Goal: Task Accomplishment & Management: Use online tool/utility

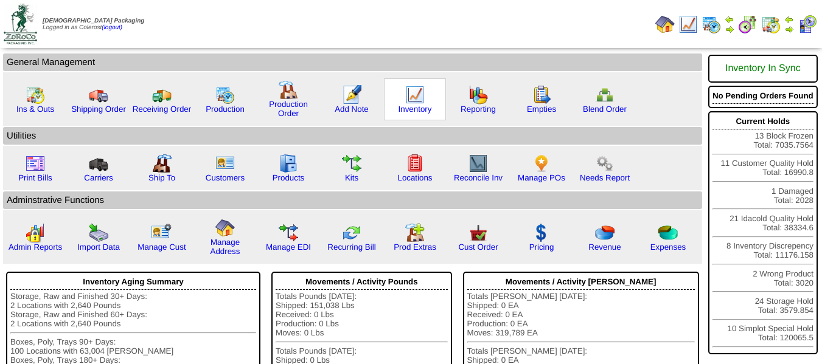
click at [405, 102] on div "Inventory" at bounding box center [415, 99] width 62 height 42
click at [406, 102] on img at bounding box center [414, 94] width 19 height 19
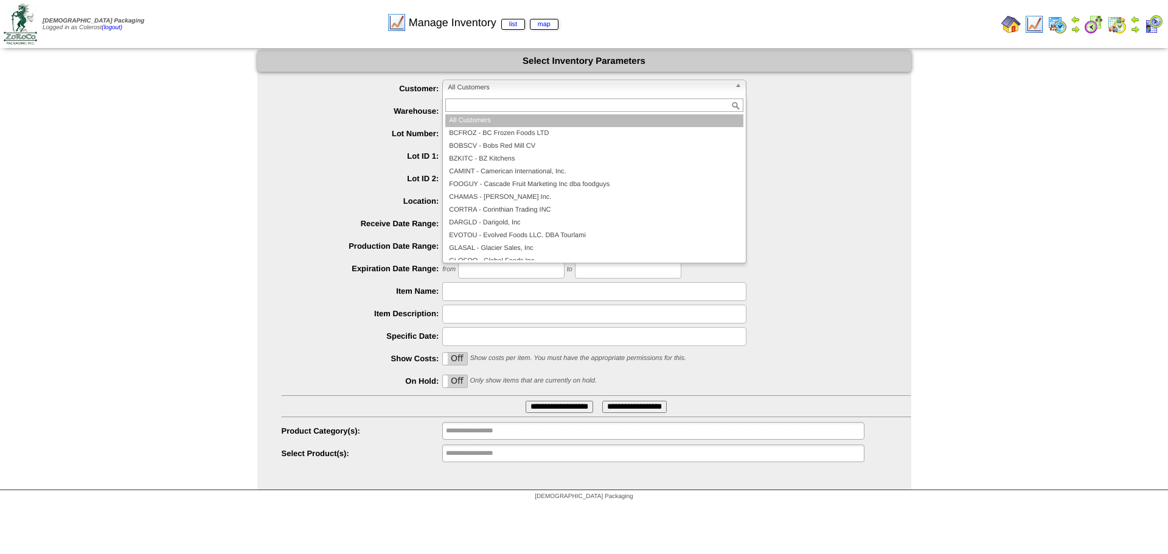
click at [486, 90] on span "All Customers" at bounding box center [589, 87] width 282 height 15
click at [489, 89] on span "All Customers" at bounding box center [589, 87] width 282 height 15
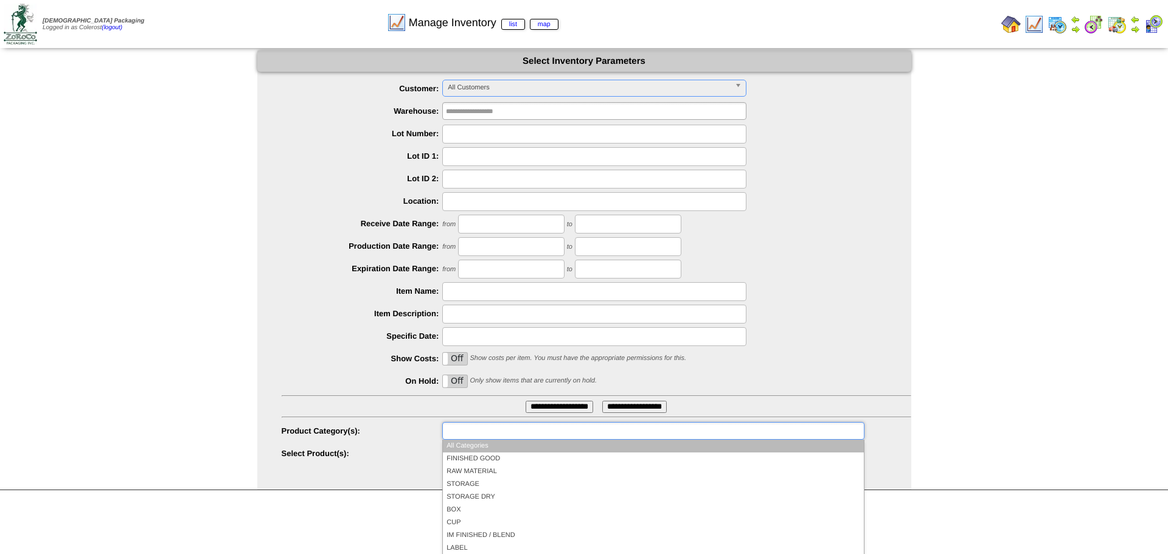
click at [487, 364] on input "text" at bounding box center [485, 430] width 78 height 15
click at [284, 364] on div "**********" at bounding box center [592, 431] width 630 height 19
type input "**********"
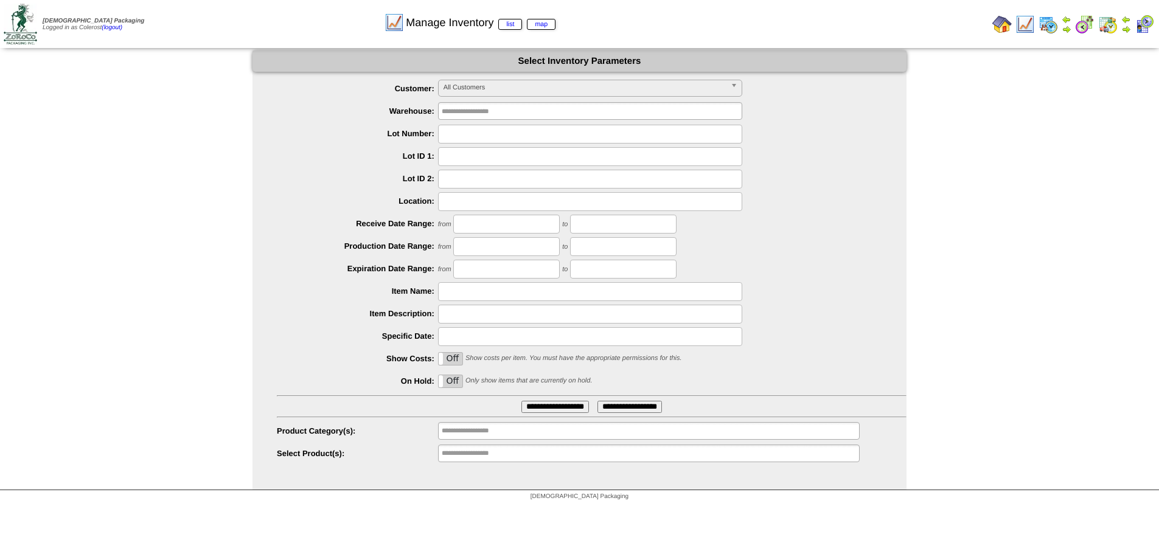
click at [454, 364] on input "**********" at bounding box center [481, 453] width 78 height 15
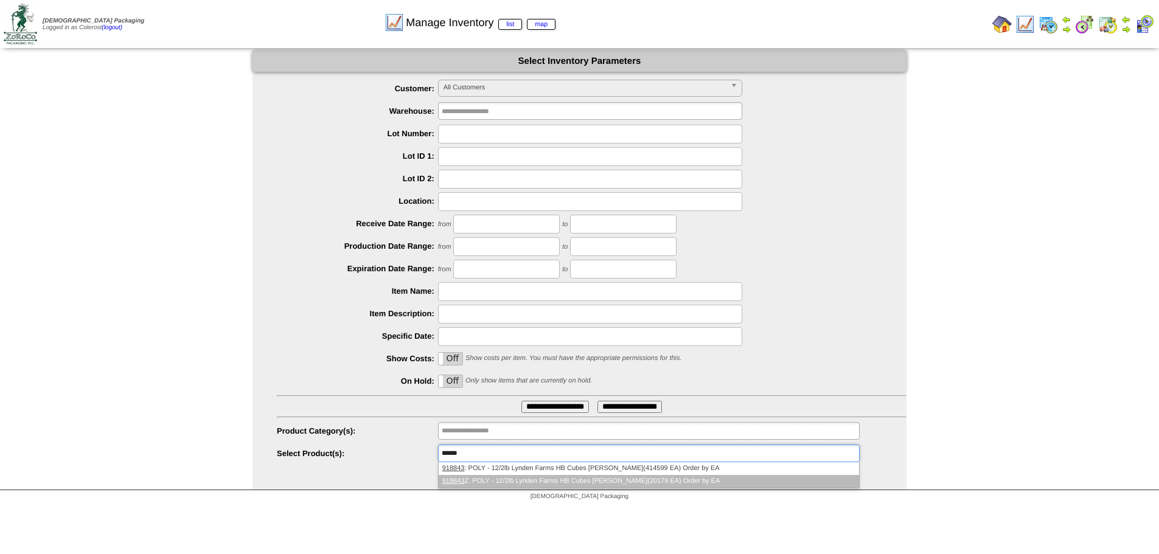
type input "******"
click at [475, 364] on li "918843 Z: POLY - 12/2lb Lynden Farms HB Cubes OBrien(20179 EA) Order by EA" at bounding box center [649, 481] width 420 height 13
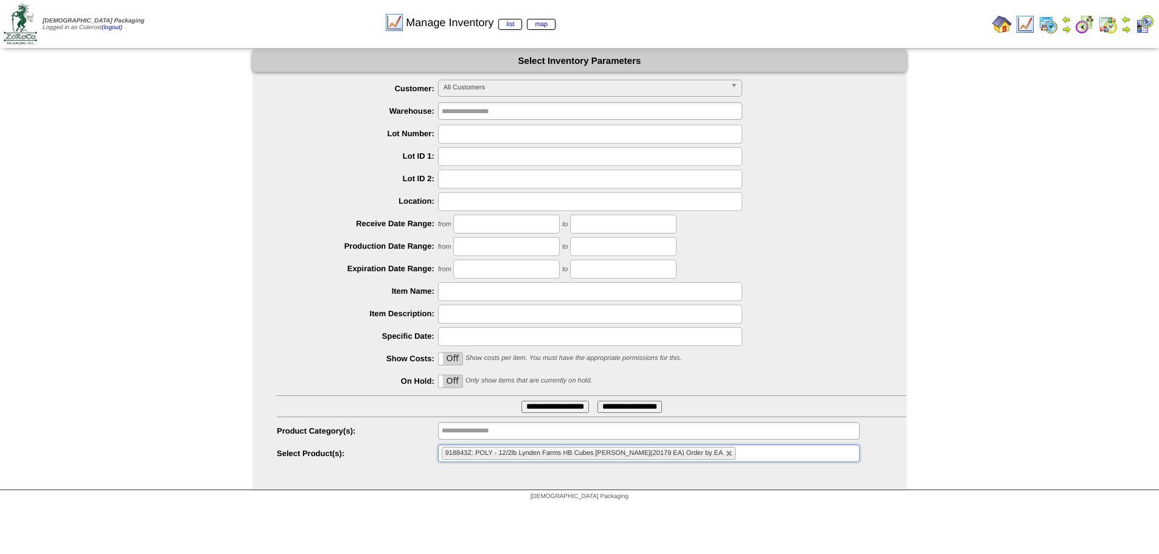
click at [534, 364] on input "**********" at bounding box center [555, 407] width 68 height 12
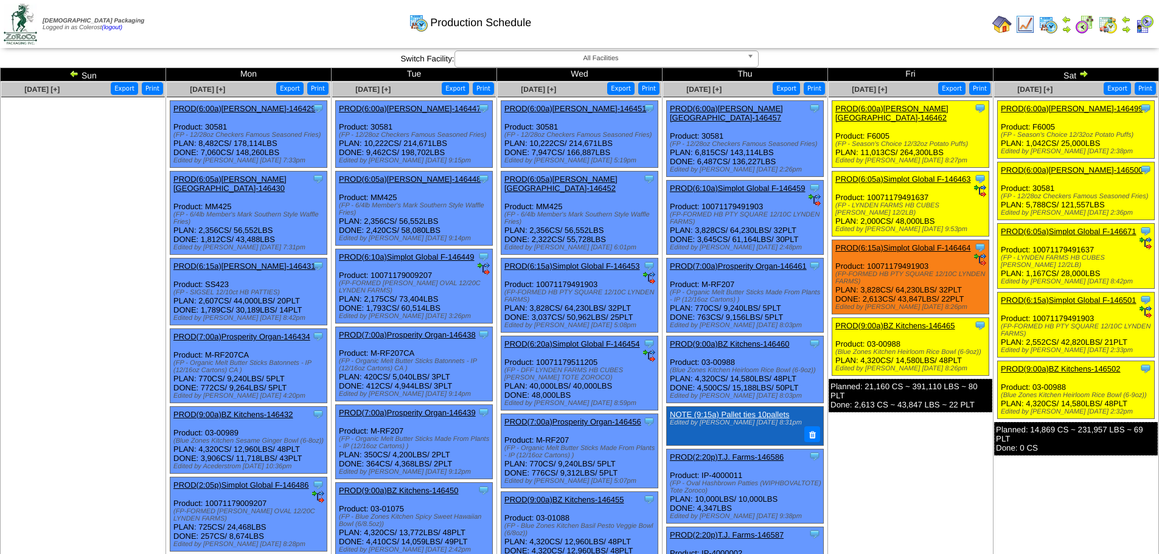
click at [907, 175] on link "PROD(6:05a)Simplot Global F-146463" at bounding box center [903, 179] width 136 height 9
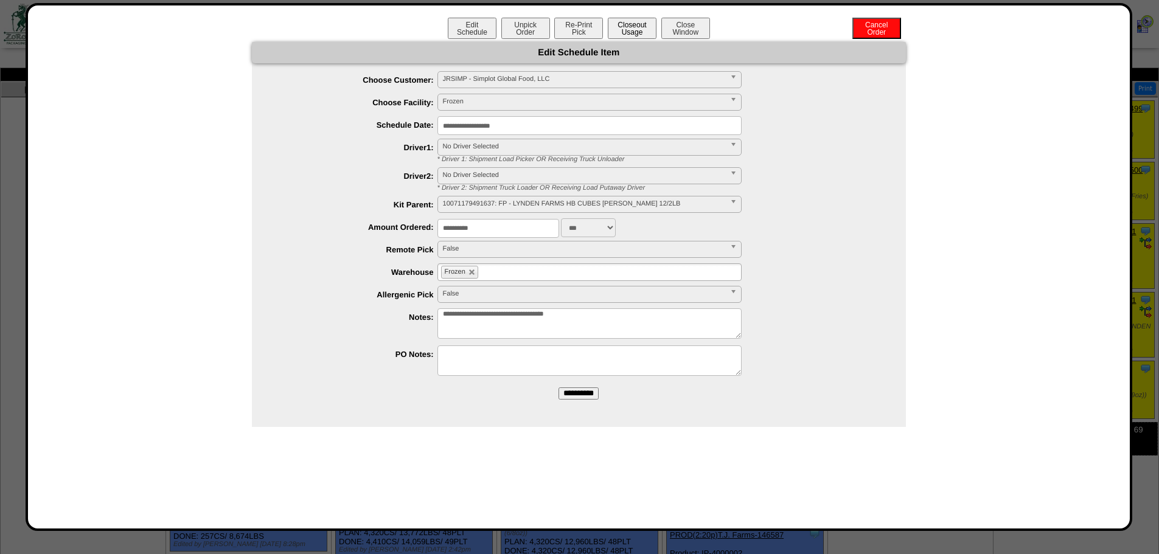
click at [636, 26] on button "Closeout Usage" at bounding box center [632, 28] width 49 height 21
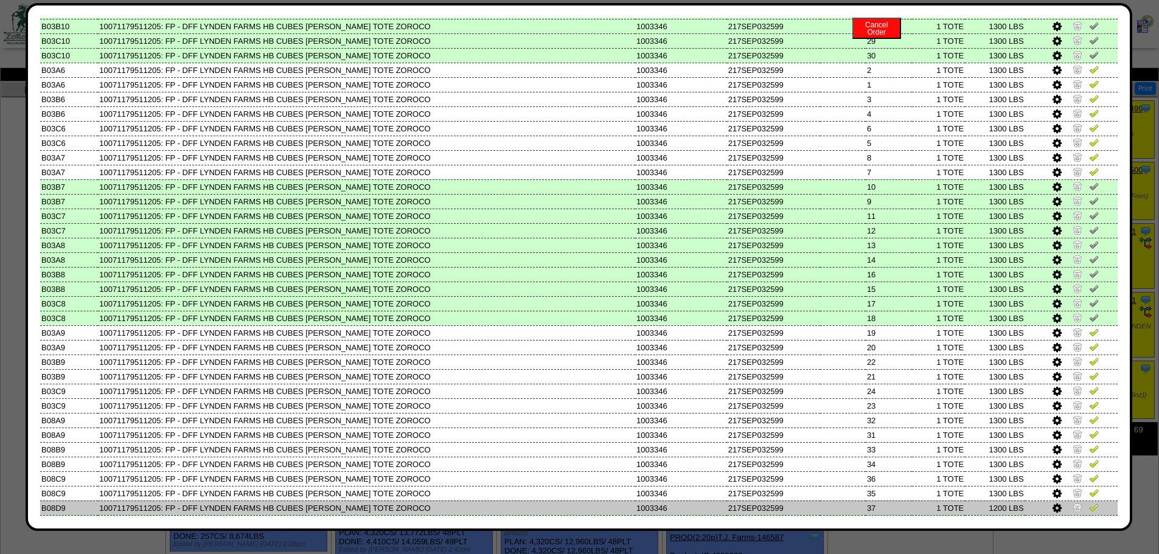
scroll to position [122, 0]
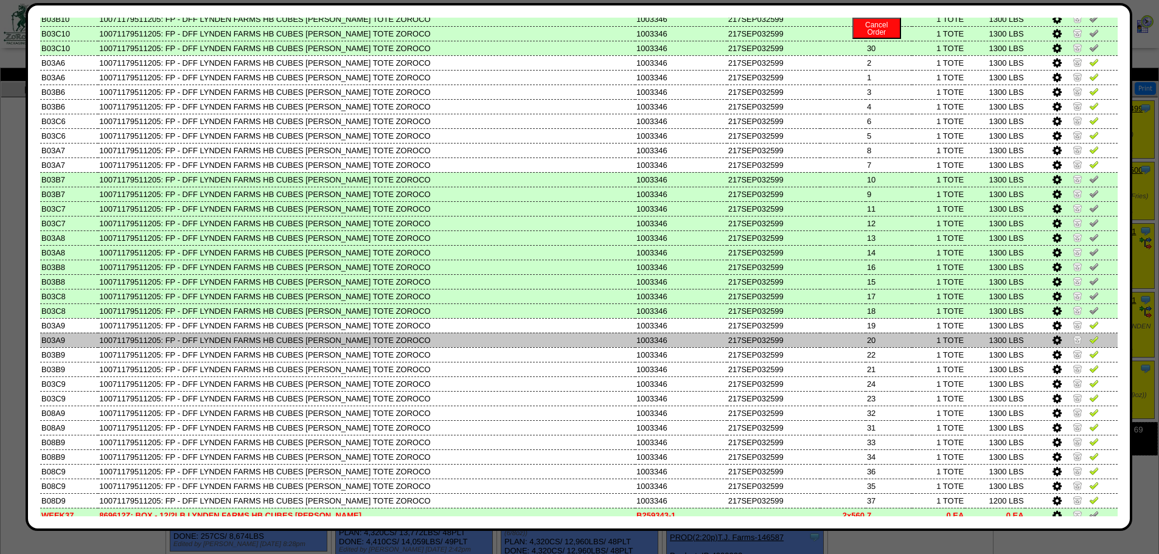
click at [1089, 340] on img at bounding box center [1094, 340] width 10 height 10
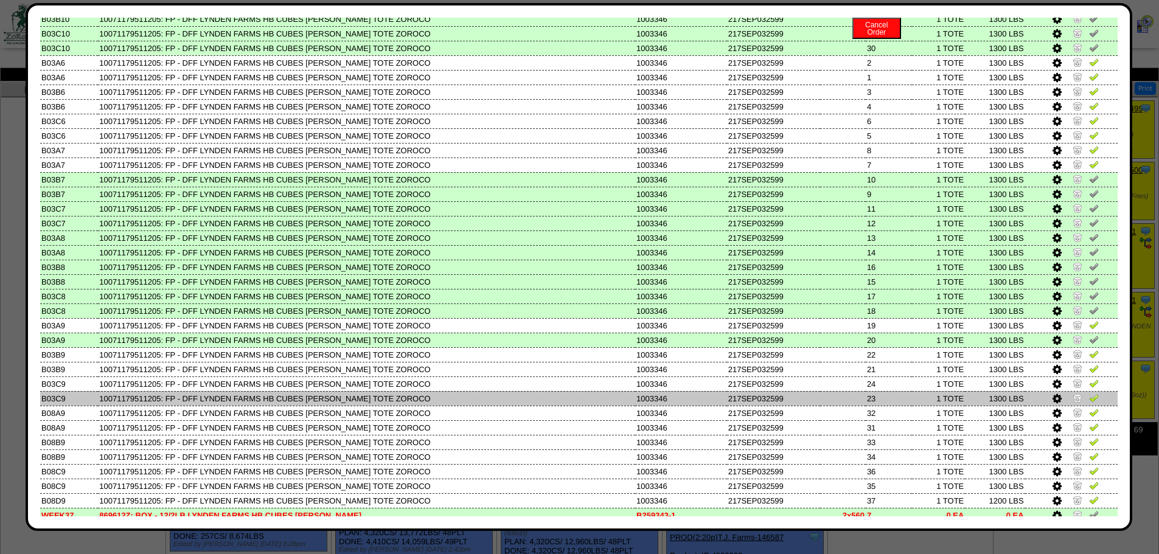
click at [1089, 397] on img at bounding box center [1094, 398] width 10 height 10
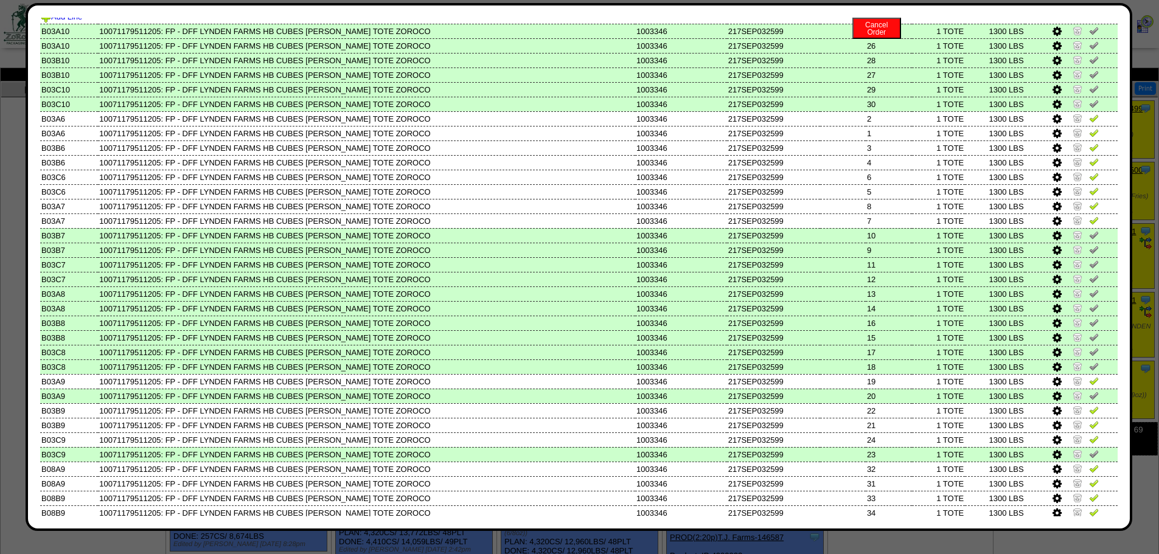
scroll to position [0, 0]
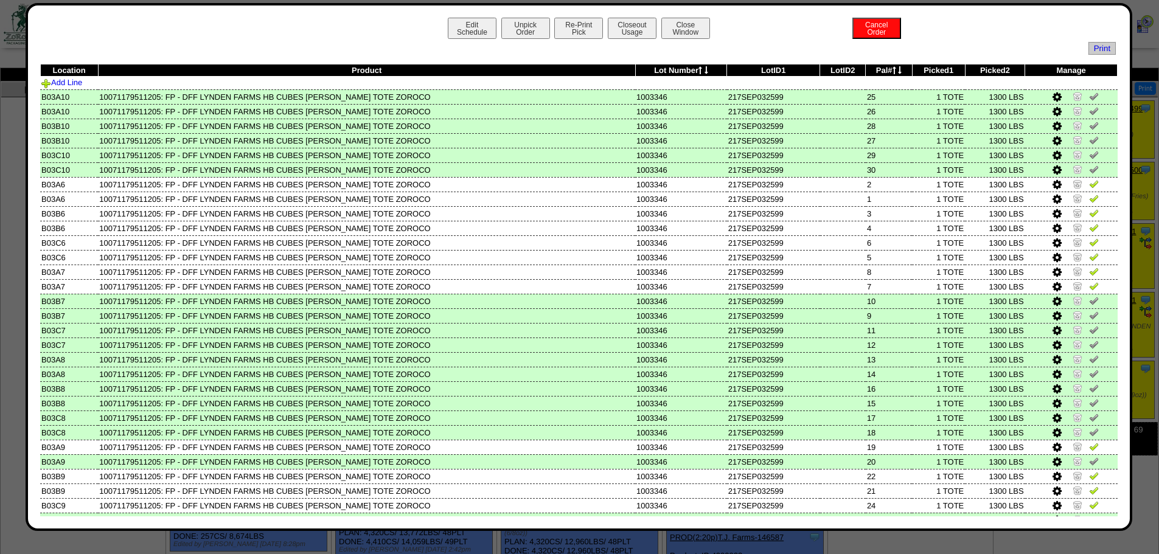
drag, startPoint x: 1085, startPoint y: 299, endPoint x: 1085, endPoint y: 309, distance: 9.7
click at [1089, 299] on img at bounding box center [1094, 301] width 10 height 10
click at [1089, 311] on img at bounding box center [1094, 315] width 10 height 10
click at [1089, 329] on img at bounding box center [1094, 330] width 10 height 10
click at [1089, 346] on img at bounding box center [1094, 345] width 10 height 10
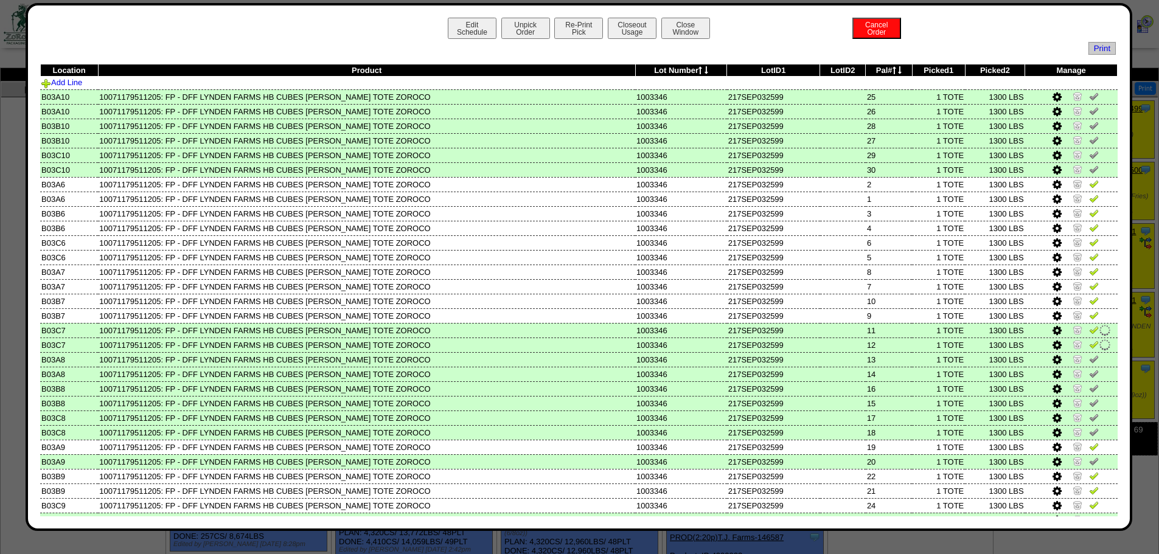
click at [1089, 360] on img at bounding box center [1094, 359] width 10 height 10
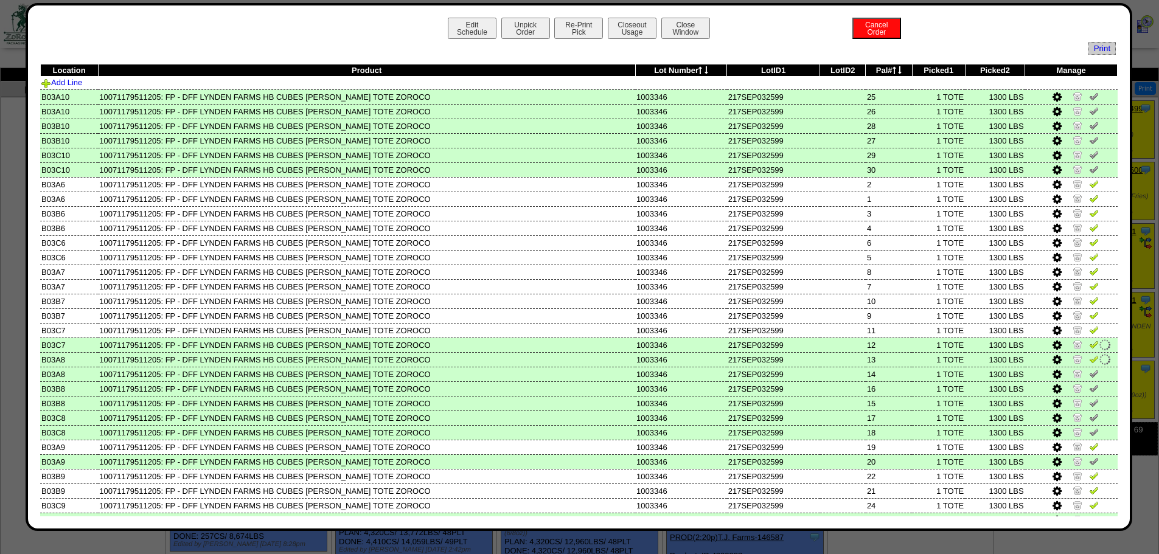
click at [1089, 375] on img at bounding box center [1094, 374] width 10 height 10
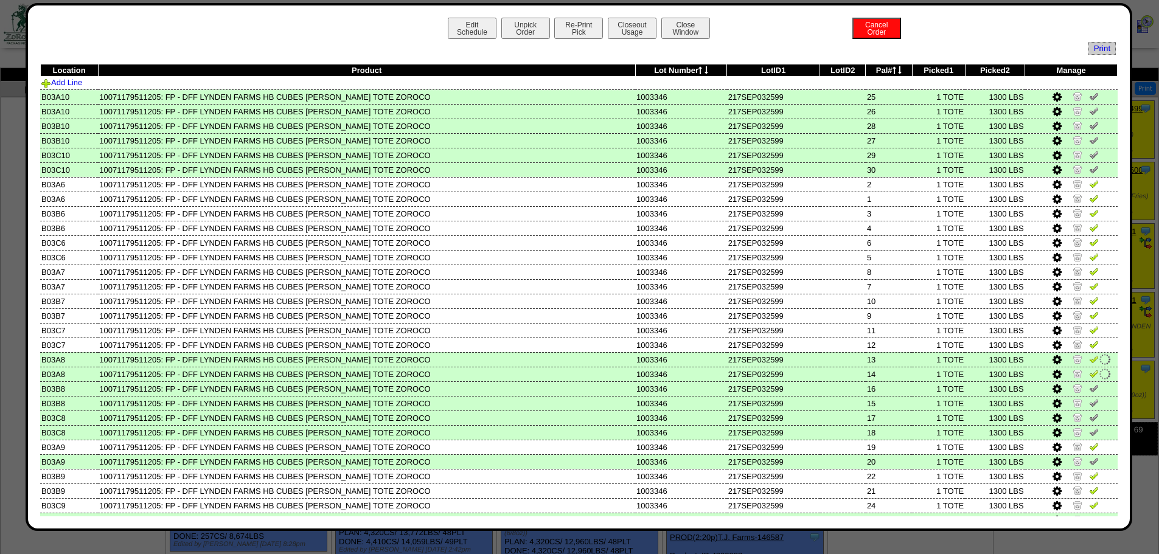
click at [1089, 391] on img at bounding box center [1094, 388] width 10 height 10
click at [1089, 403] on img at bounding box center [1094, 403] width 10 height 10
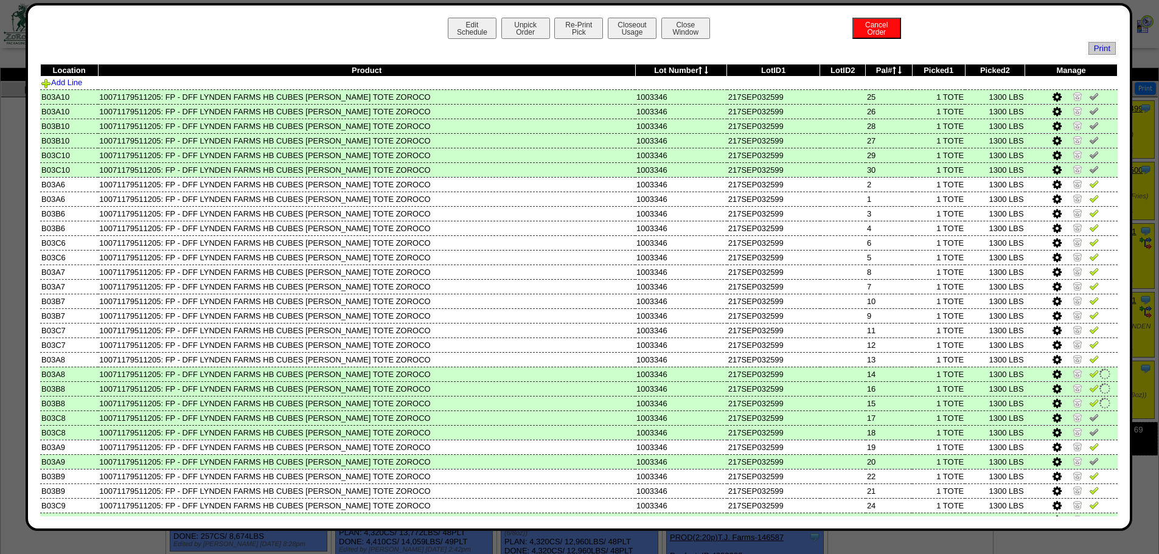
click at [1089, 417] on img at bounding box center [1094, 418] width 10 height 10
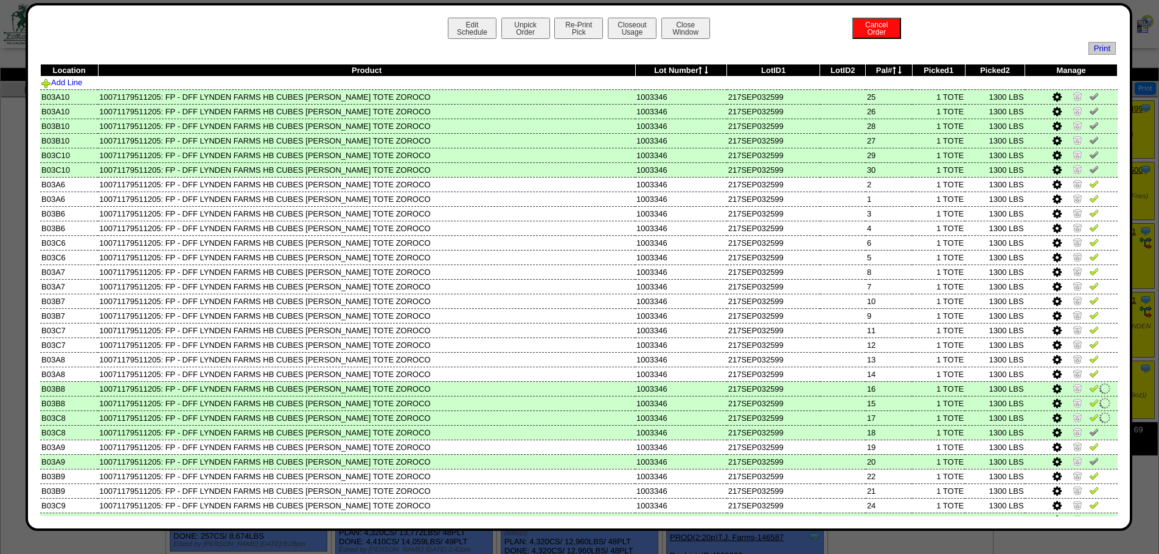
click at [1089, 429] on img at bounding box center [1094, 432] width 10 height 10
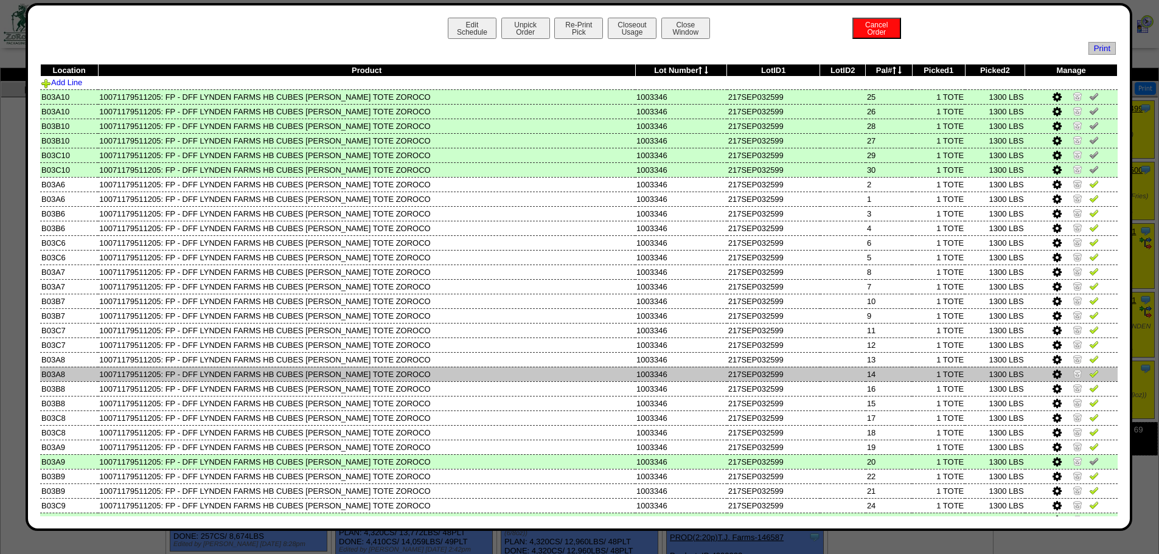
click at [1089, 375] on img at bounding box center [1094, 374] width 10 height 10
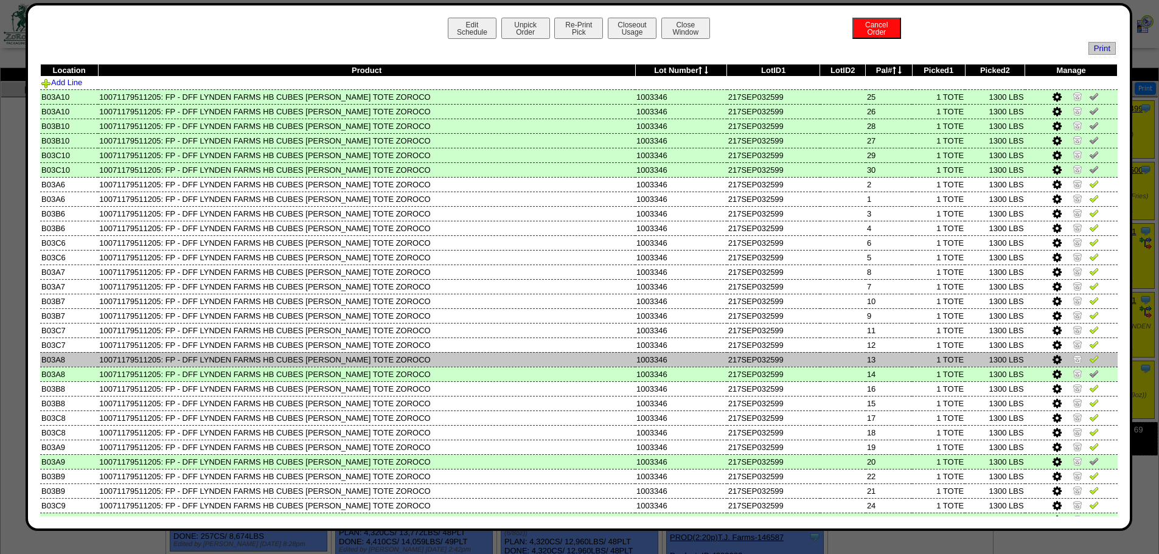
click at [1089, 357] on img at bounding box center [1094, 359] width 10 height 10
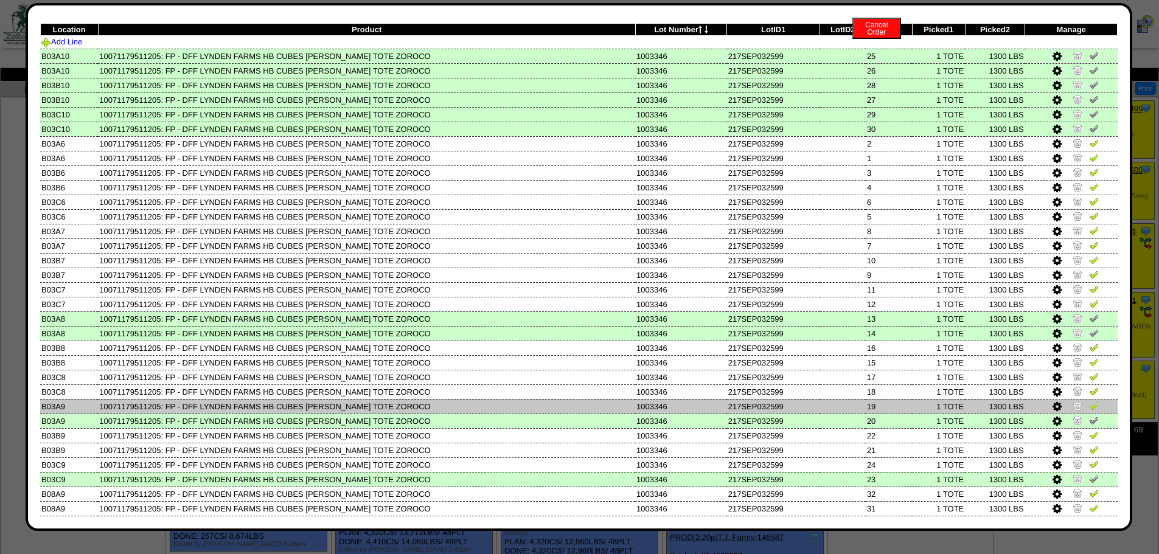
scroll to position [61, 0]
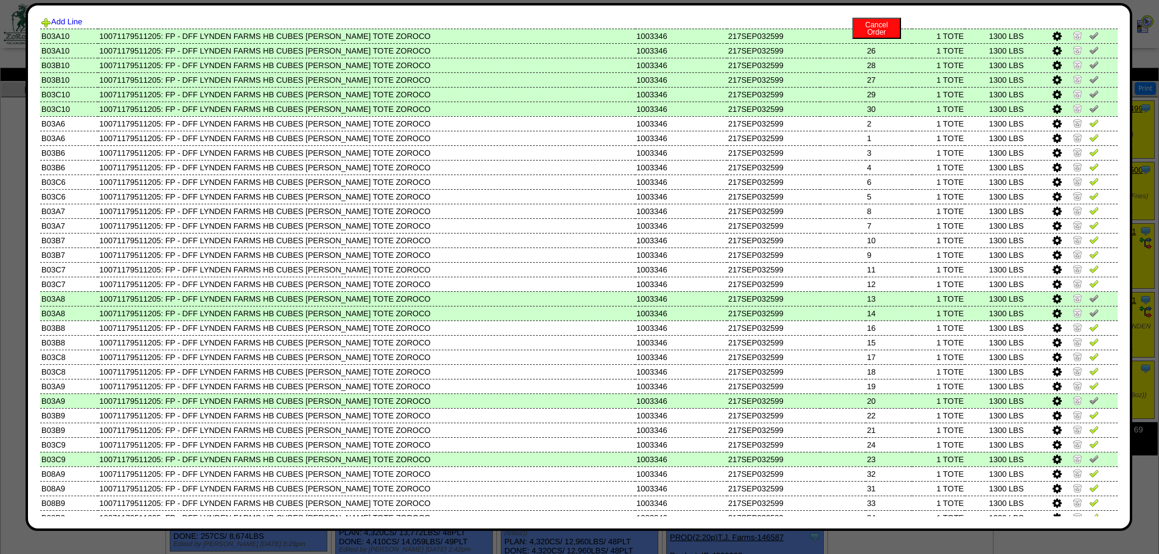
click at [1089, 400] on img at bounding box center [1094, 400] width 10 height 10
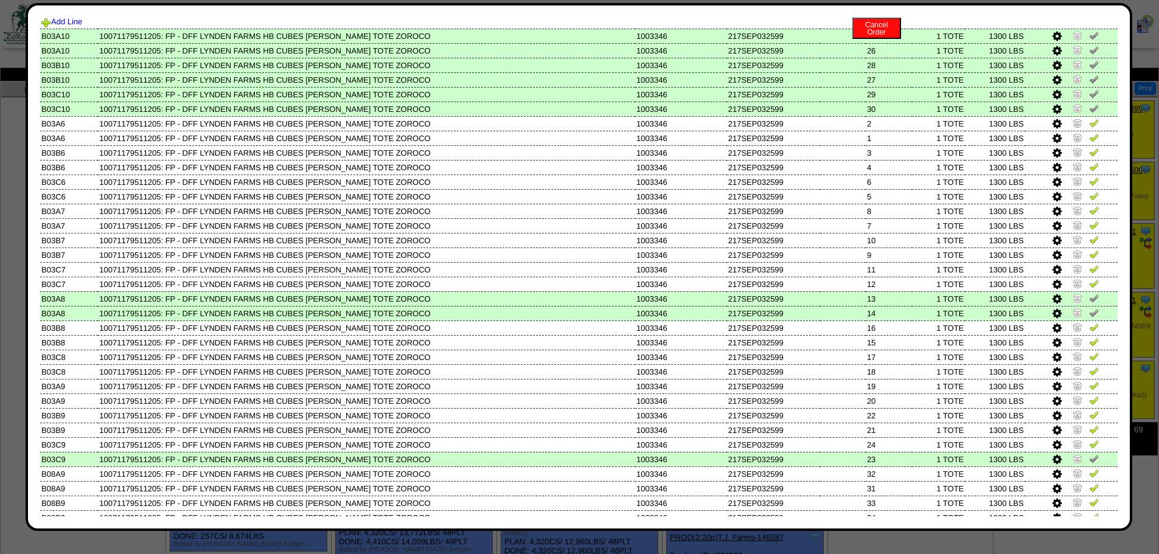
click at [1089, 460] on img at bounding box center [1094, 459] width 10 height 10
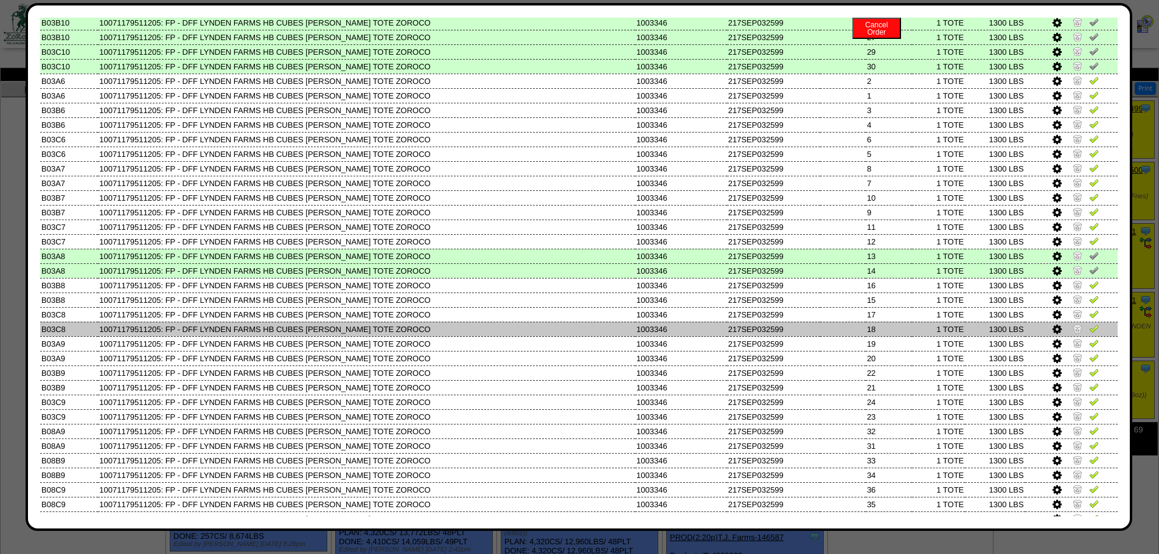
scroll to position [122, 0]
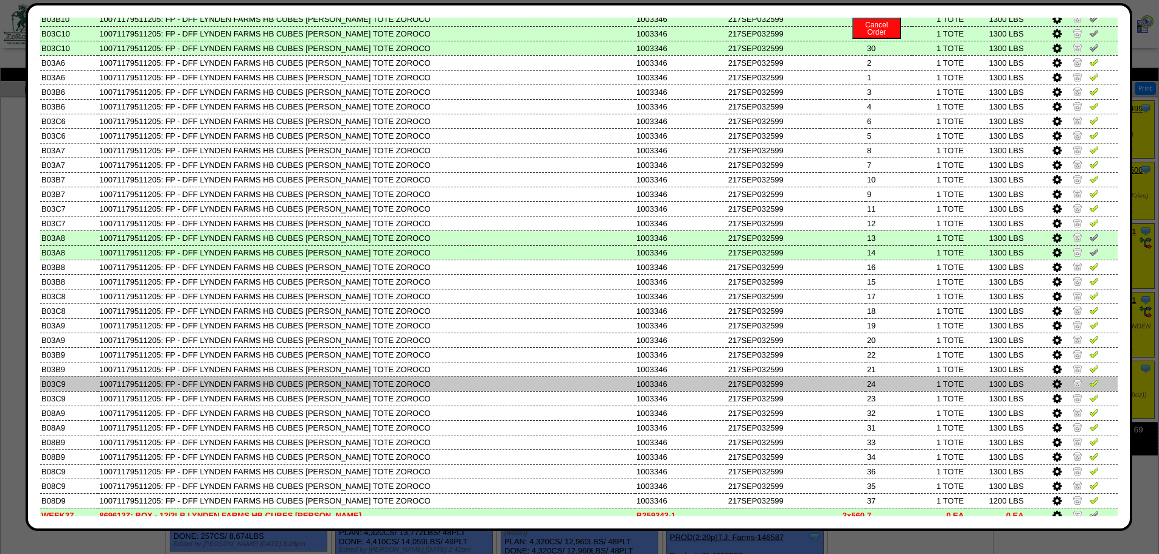
click at [1089, 387] on img at bounding box center [1094, 383] width 10 height 10
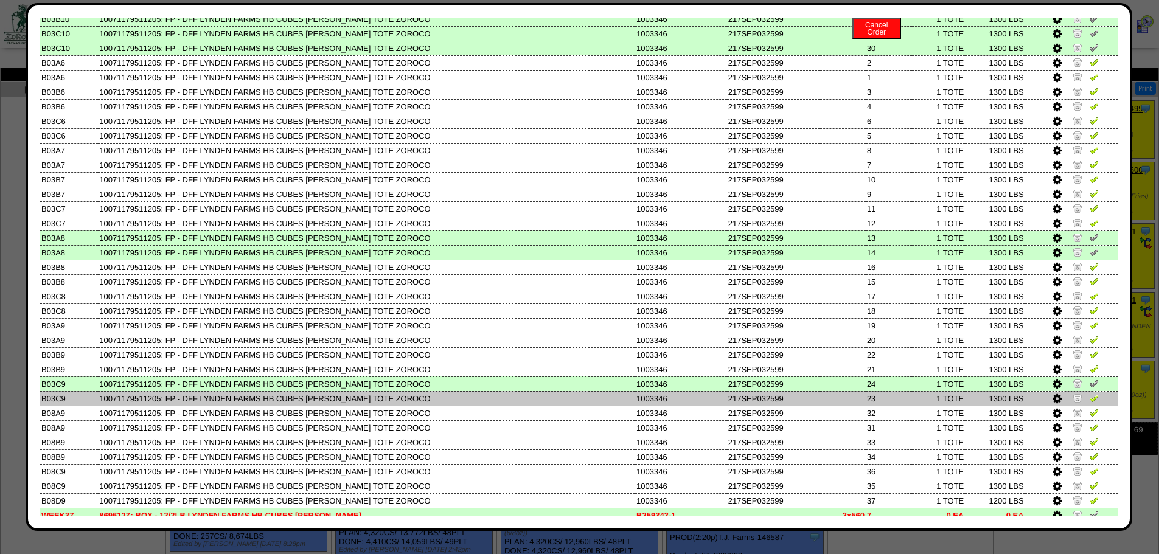
click at [1089, 398] on img at bounding box center [1094, 398] width 10 height 10
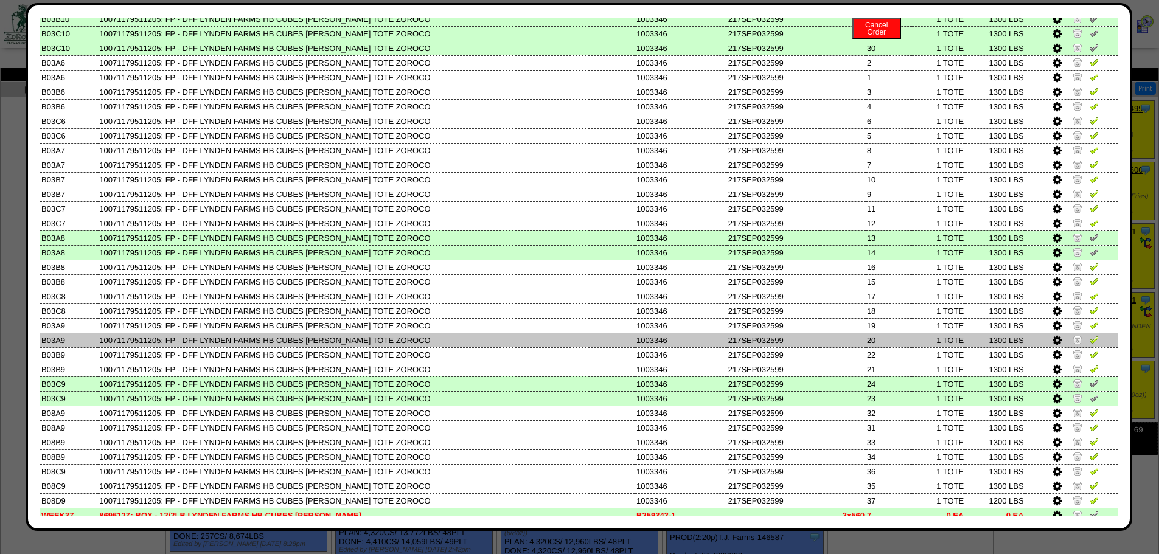
click at [1089, 341] on img at bounding box center [1094, 340] width 10 height 10
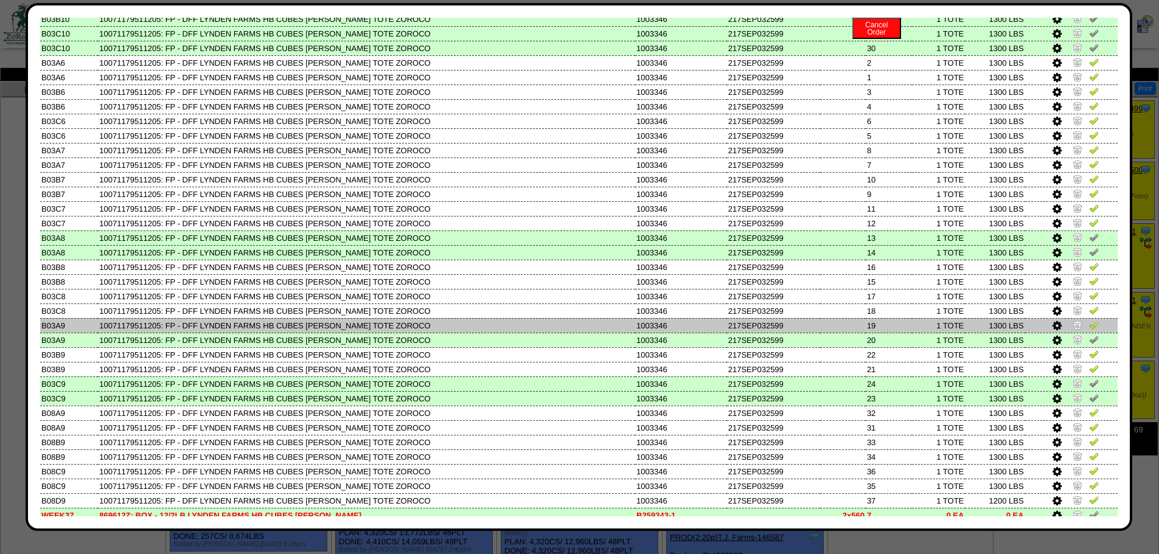
click at [1089, 329] on img at bounding box center [1094, 325] width 10 height 10
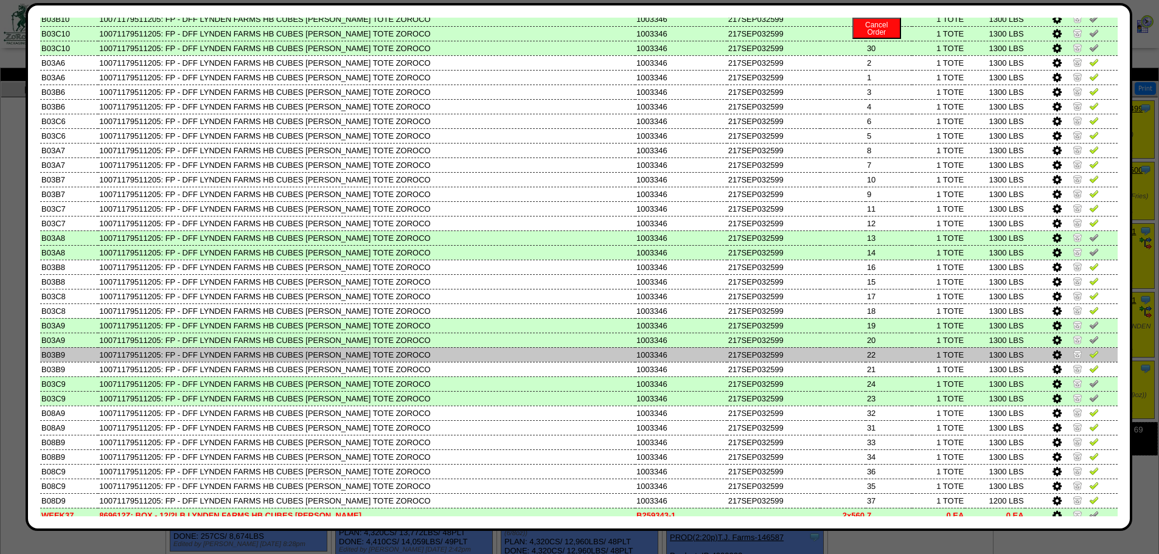
scroll to position [183, 0]
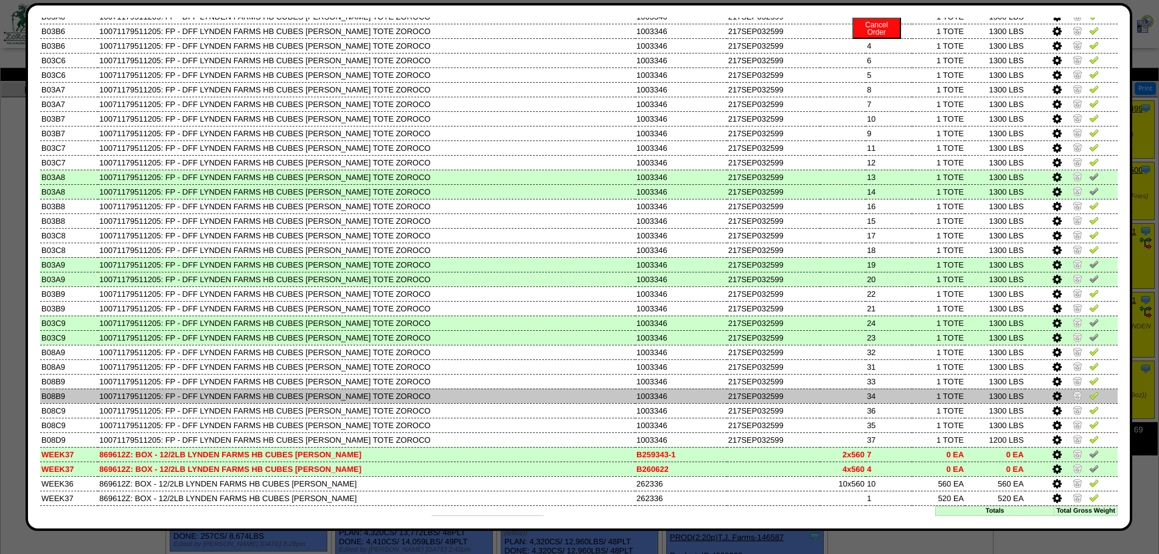
click at [1089, 398] on img at bounding box center [1094, 396] width 10 height 10
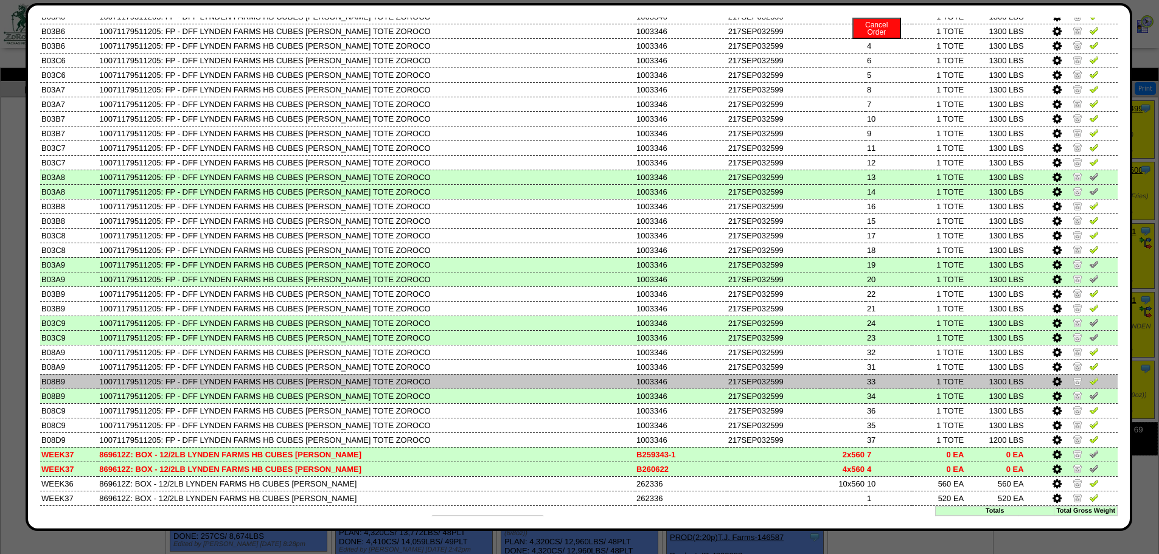
click at [1089, 383] on img at bounding box center [1094, 381] width 10 height 10
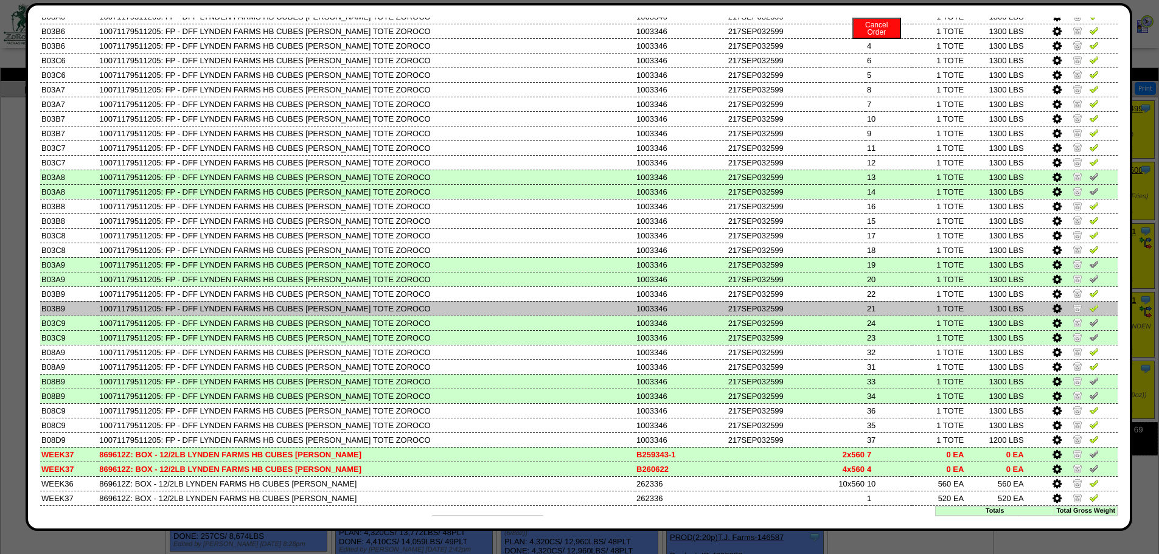
click at [1089, 312] on img at bounding box center [1094, 308] width 10 height 10
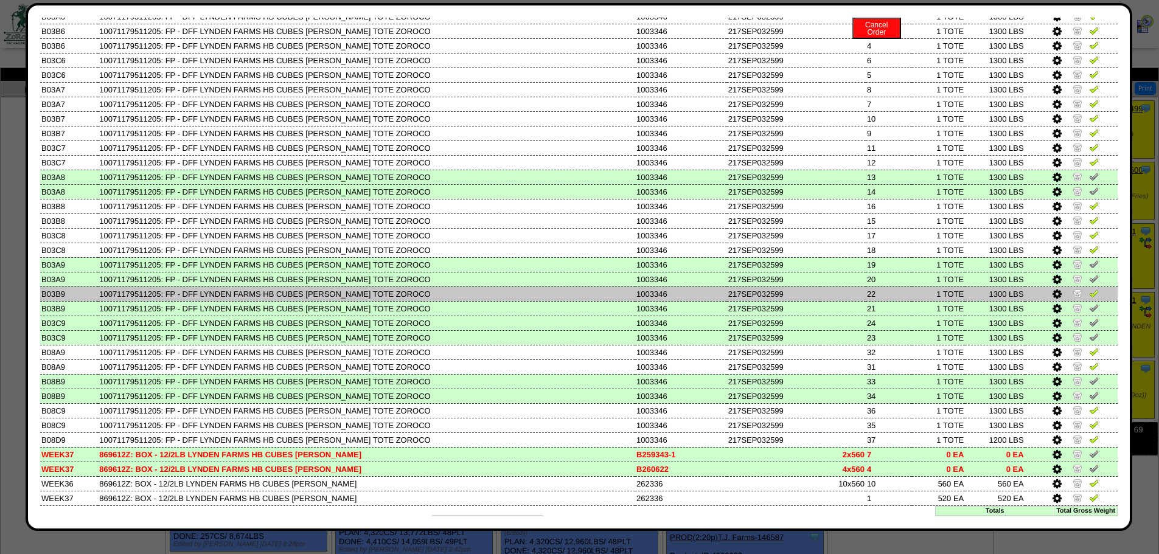
click at [1089, 296] on img at bounding box center [1094, 293] width 10 height 10
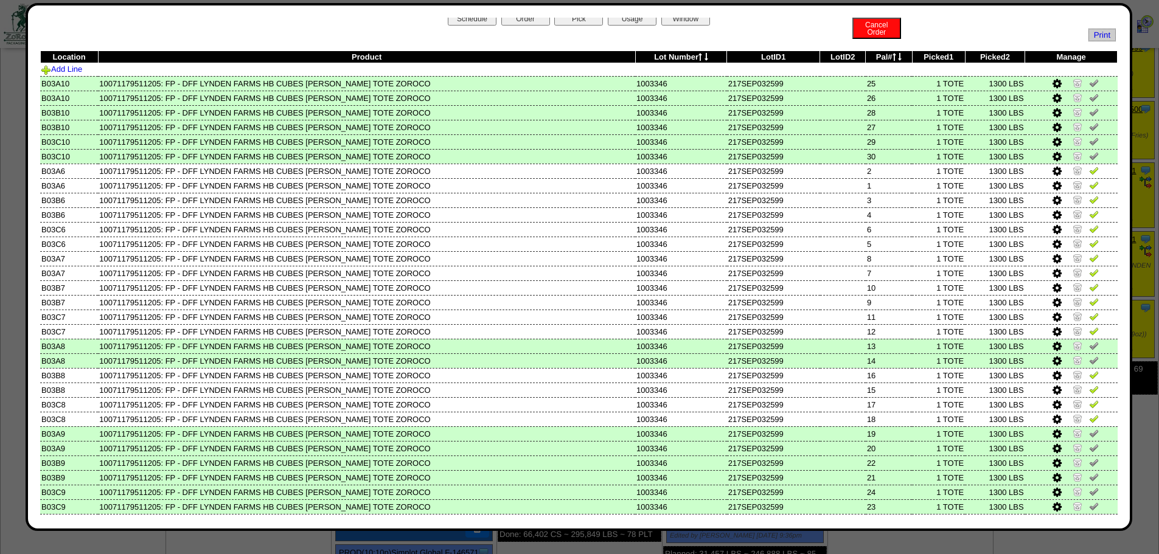
scroll to position [0, 0]
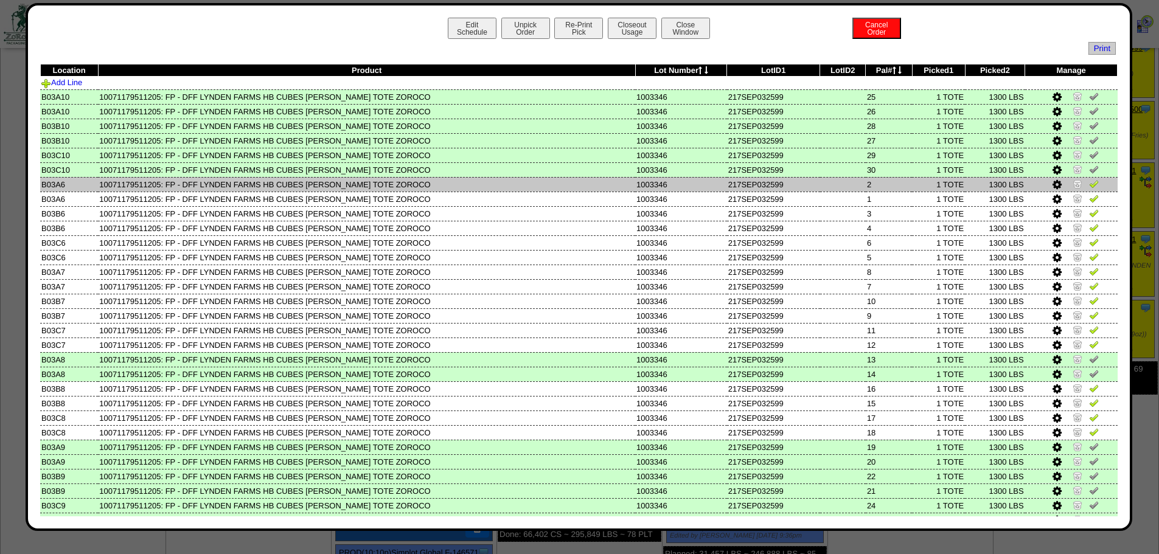
click at [1073, 184] on img at bounding box center [1078, 184] width 10 height 10
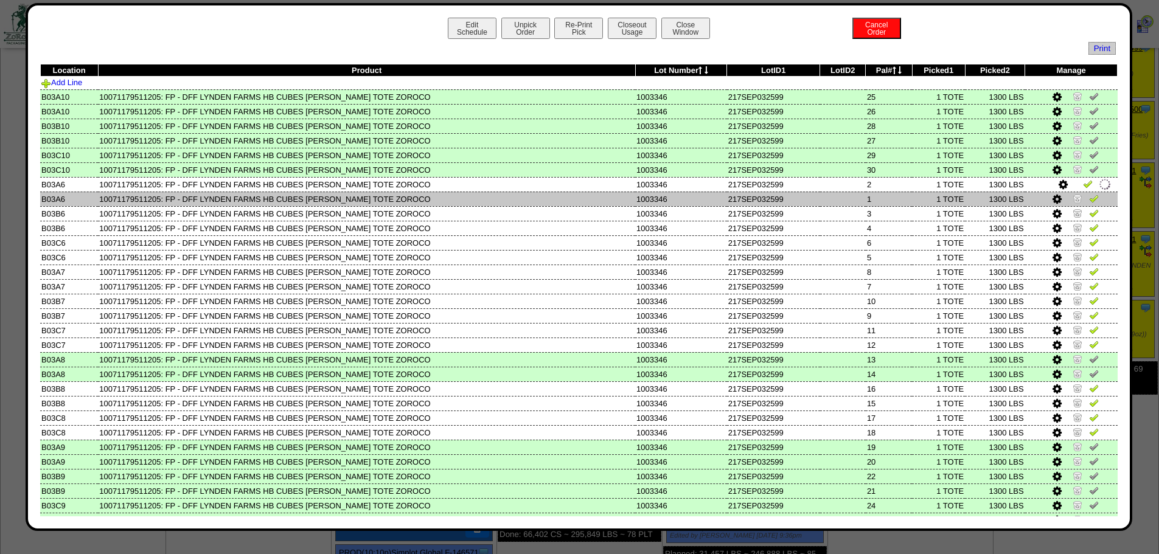
click at [1073, 198] on img at bounding box center [1078, 198] width 10 height 10
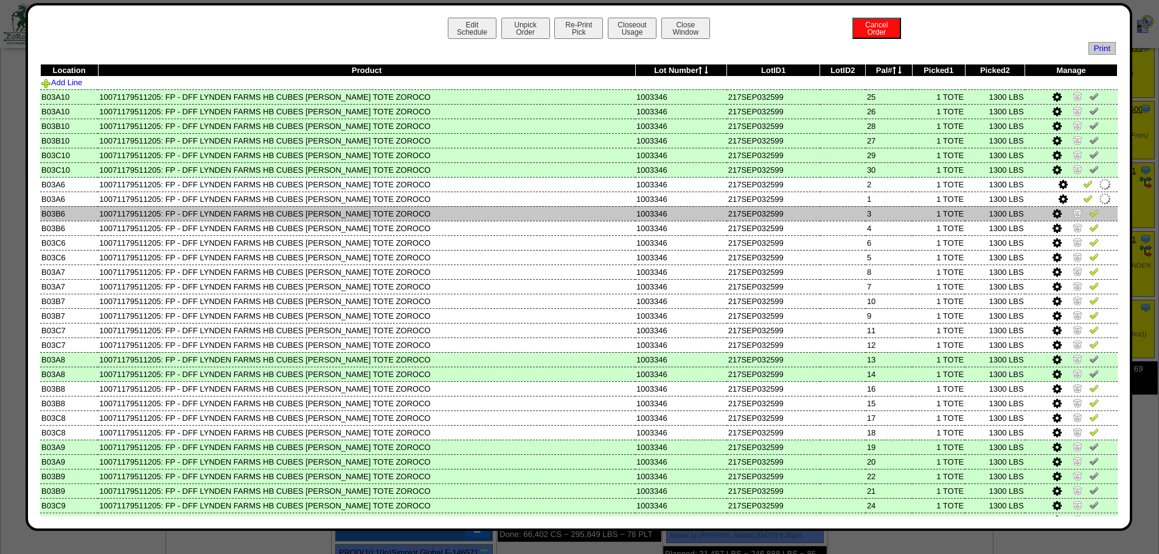
click at [1073, 214] on img at bounding box center [1078, 213] width 10 height 10
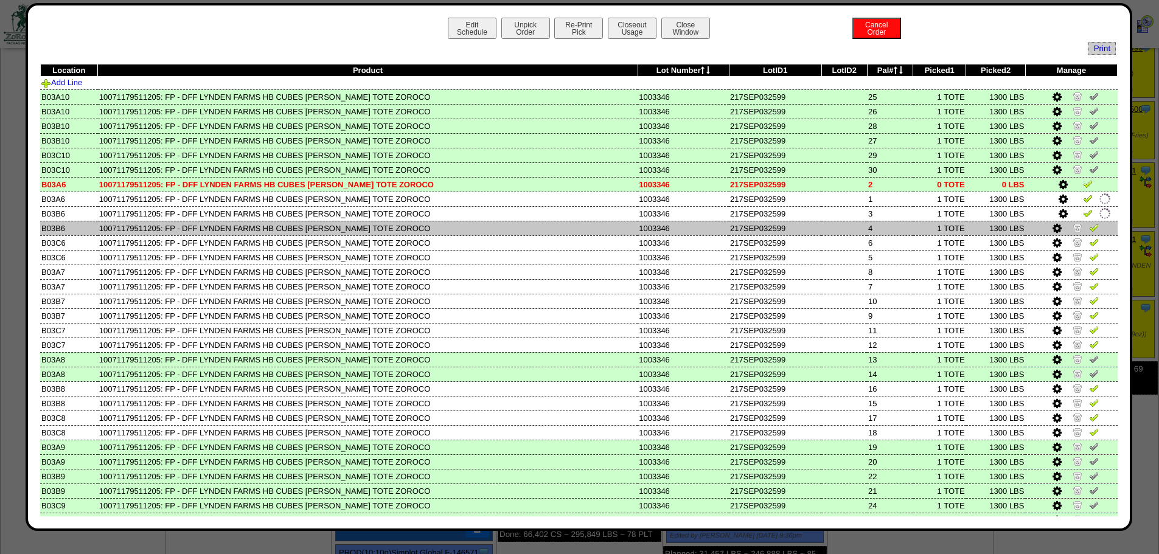
click at [1073, 232] on img at bounding box center [1078, 228] width 10 height 10
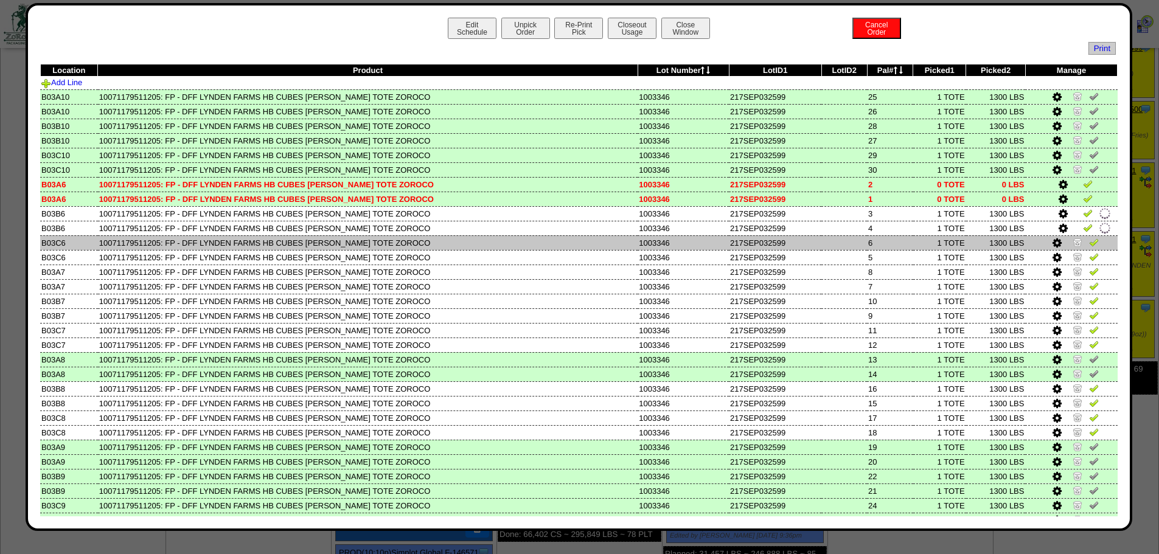
click at [1073, 245] on img at bounding box center [1078, 242] width 10 height 10
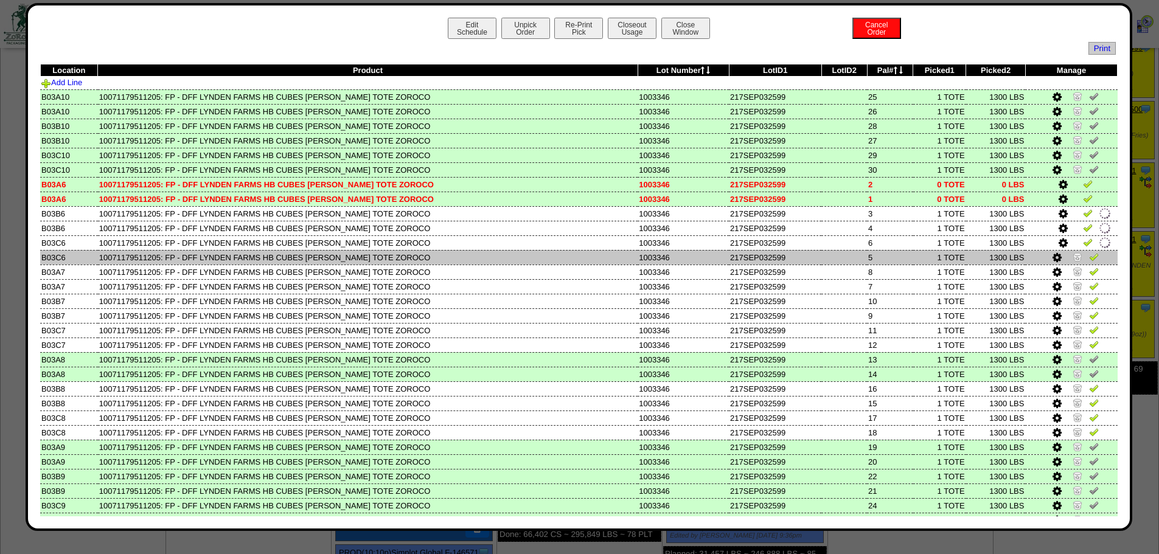
click at [1073, 256] on img at bounding box center [1078, 257] width 10 height 10
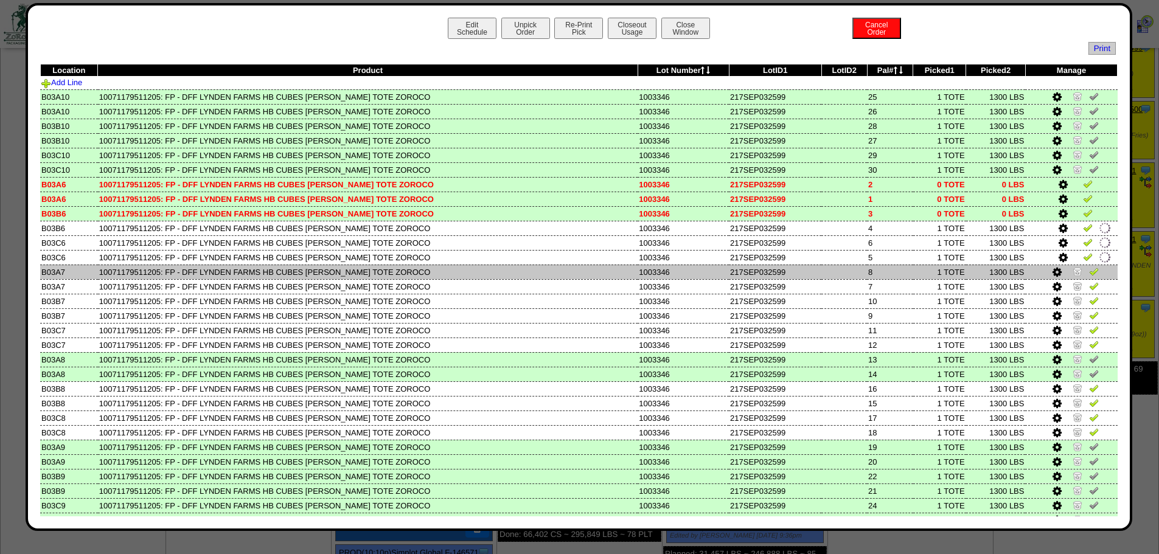
click at [1073, 270] on img at bounding box center [1078, 271] width 10 height 10
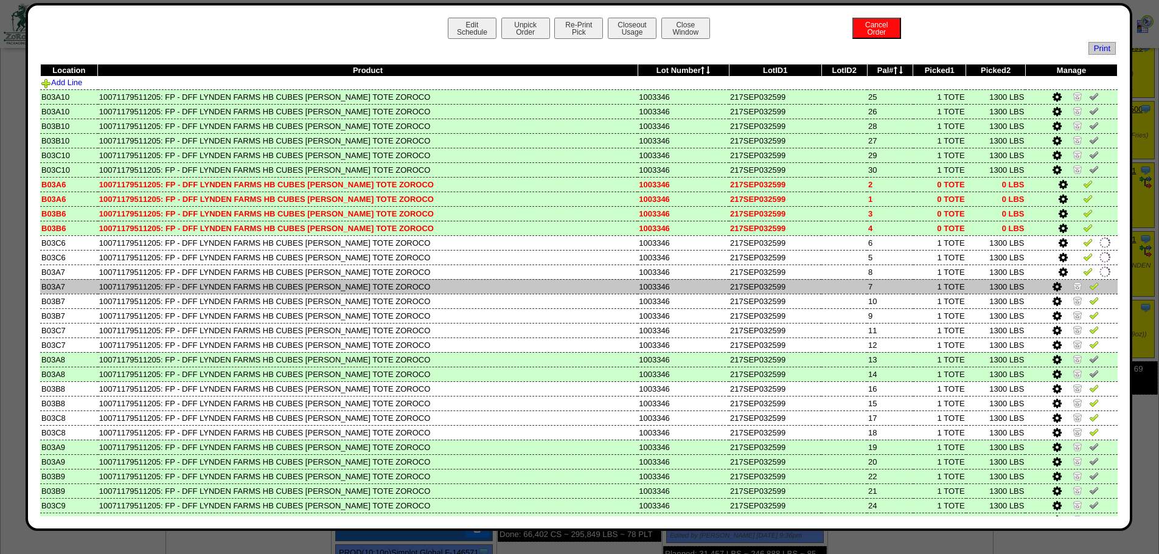
click at [1073, 284] on img at bounding box center [1078, 286] width 10 height 10
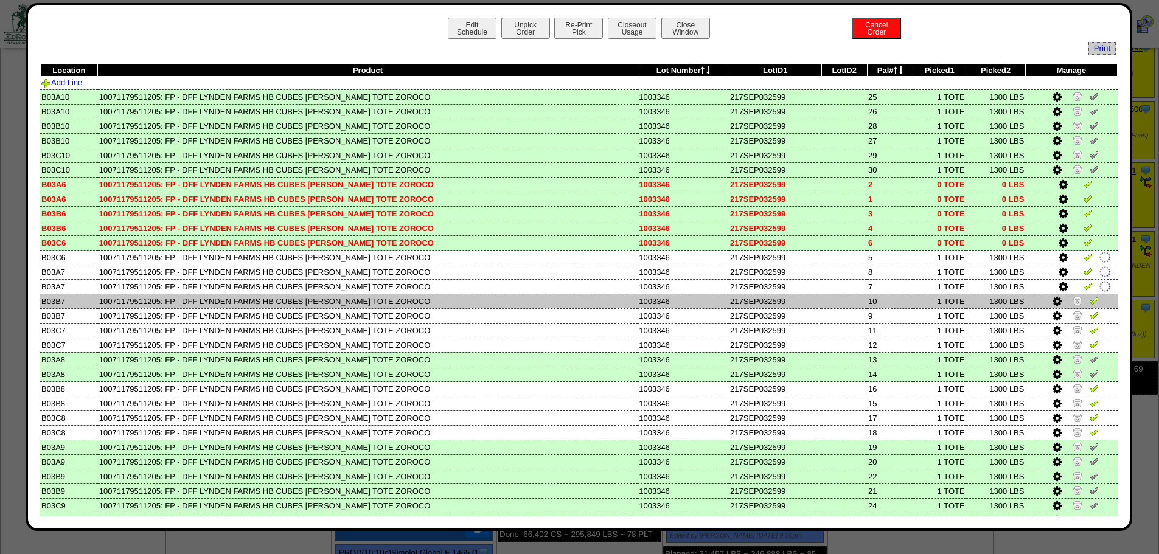
click at [1073, 299] on img at bounding box center [1078, 301] width 10 height 10
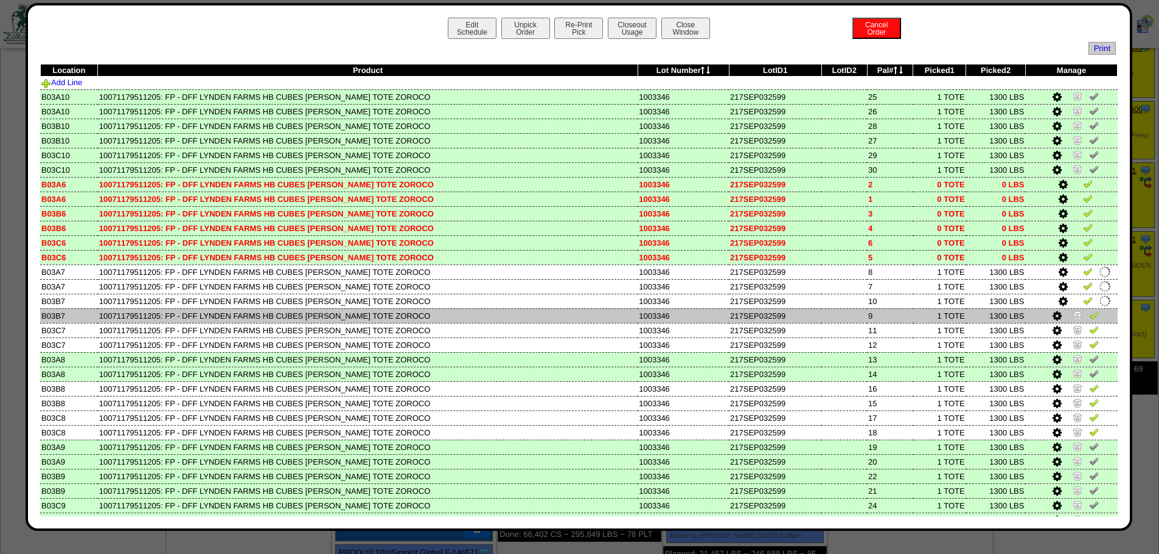
click at [1073, 316] on img at bounding box center [1078, 315] width 10 height 10
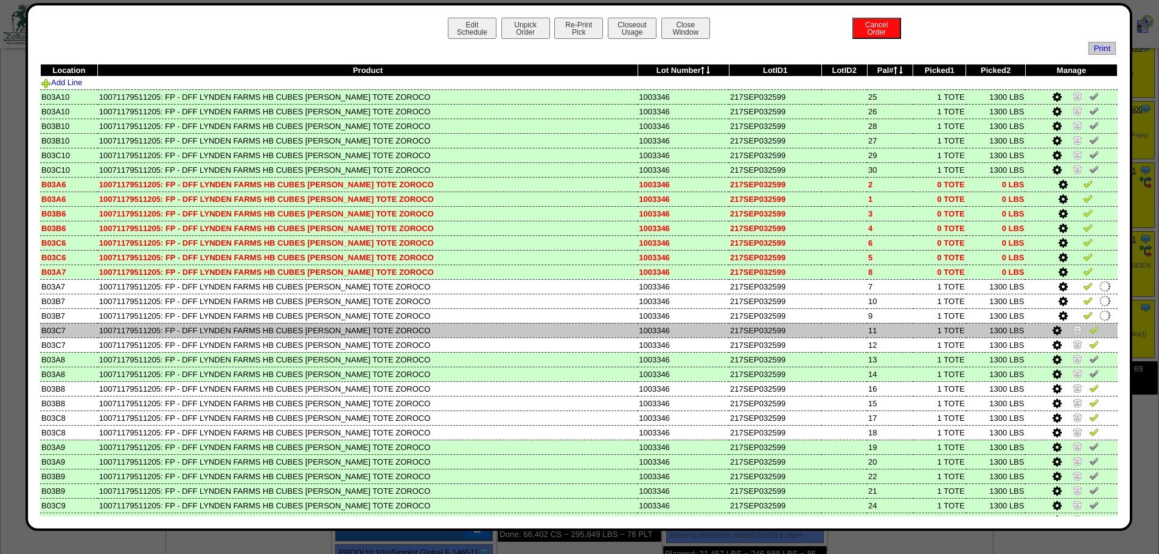
click at [1073, 325] on img at bounding box center [1078, 330] width 10 height 10
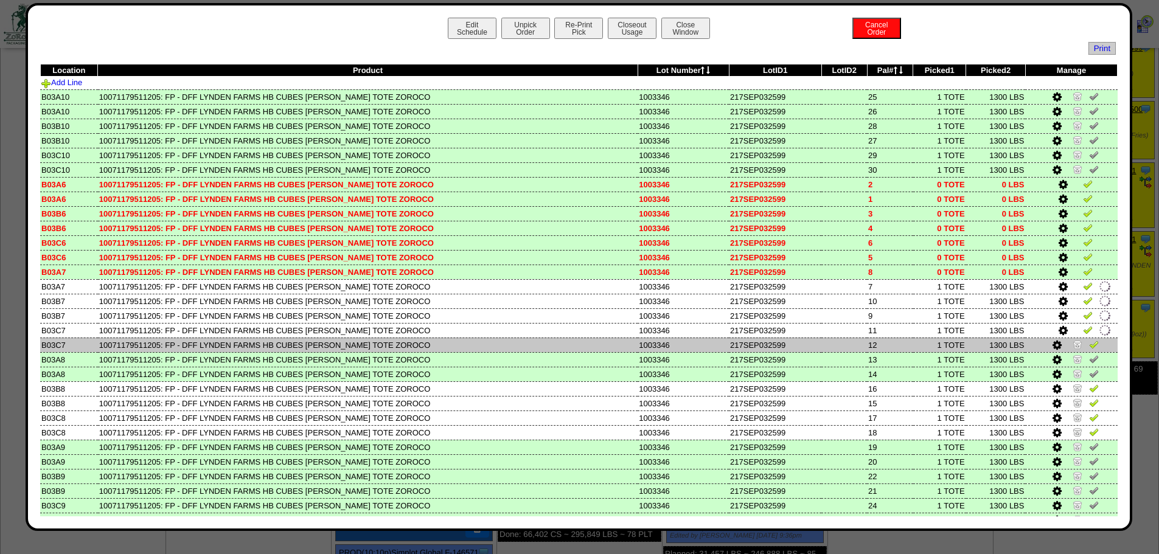
click at [1073, 341] on img at bounding box center [1078, 345] width 10 height 10
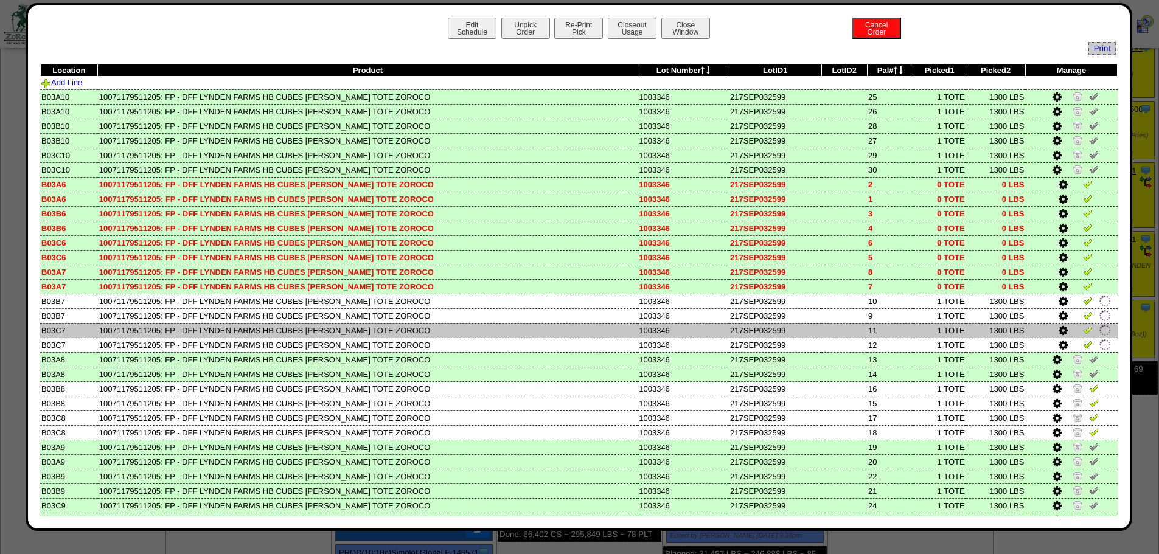
scroll to position [61, 0]
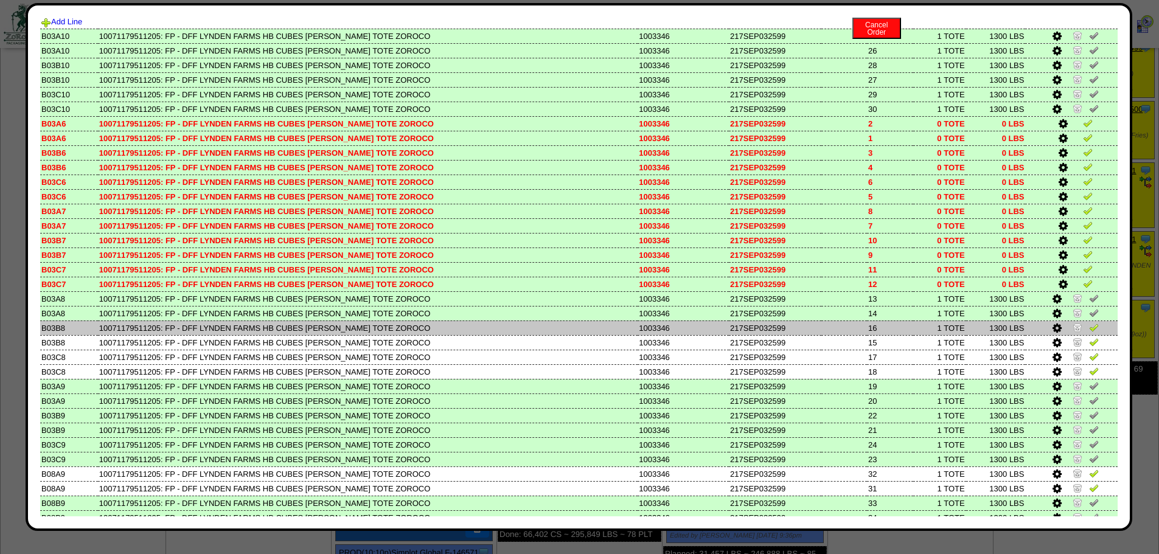
click at [1073, 327] on img at bounding box center [1078, 327] width 10 height 10
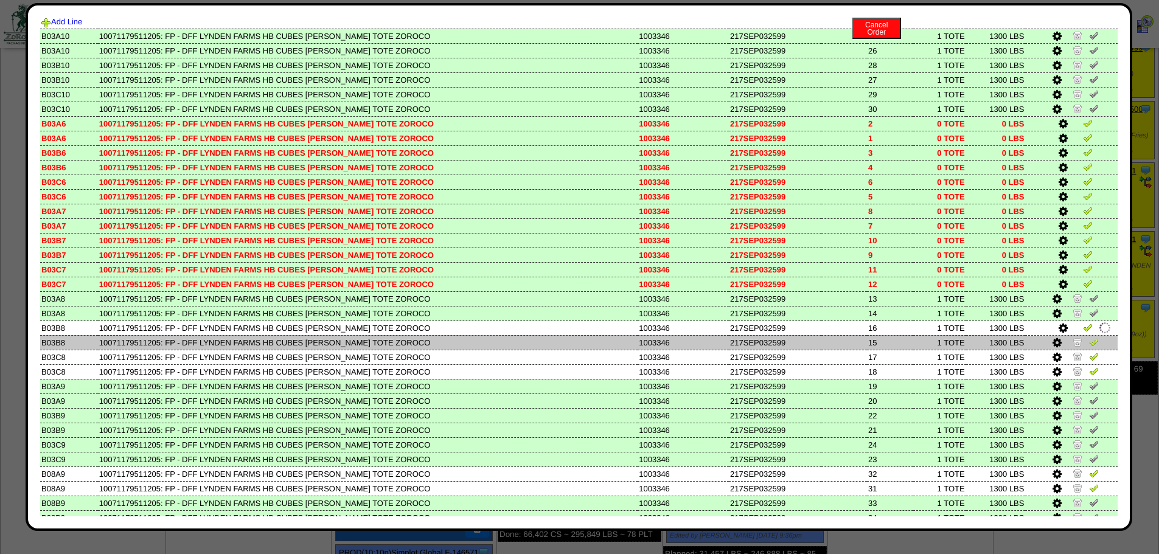
click at [1073, 340] on img at bounding box center [1078, 342] width 10 height 10
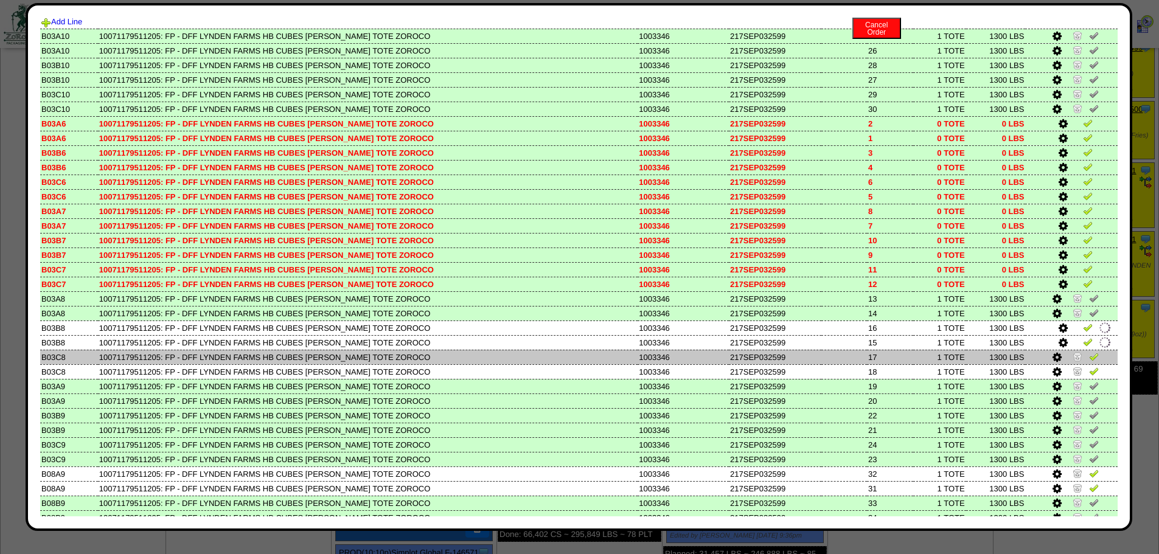
click at [1073, 355] on img at bounding box center [1078, 357] width 10 height 10
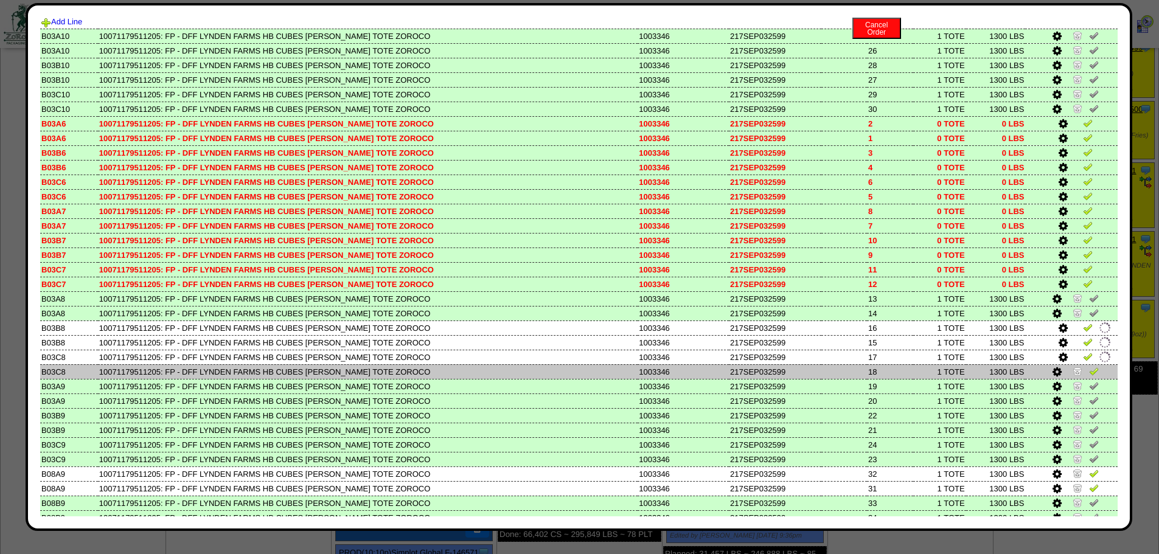
click at [1073, 369] on img at bounding box center [1078, 371] width 10 height 10
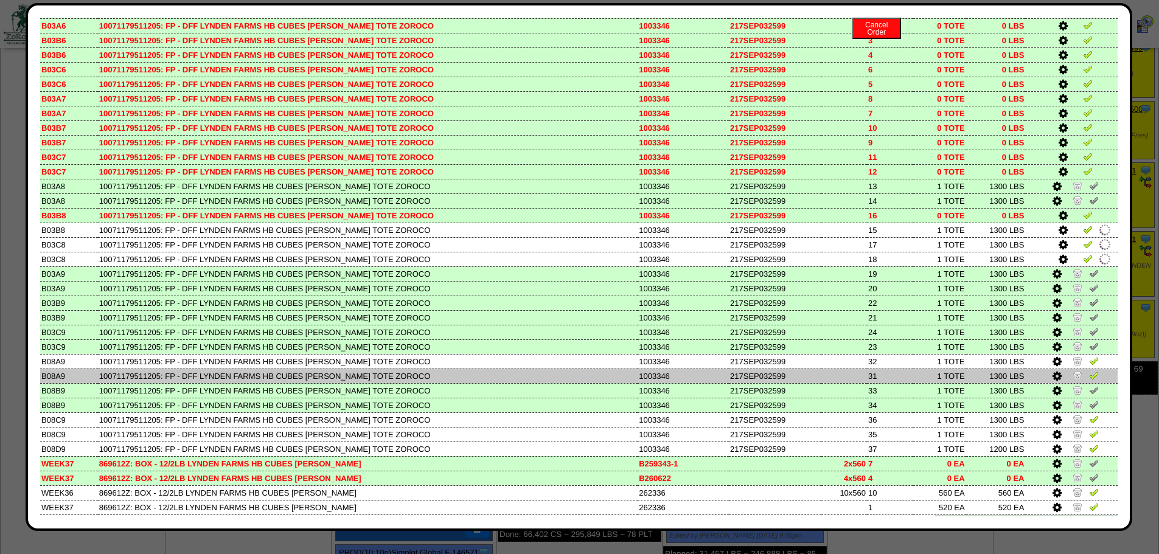
scroll to position [183, 0]
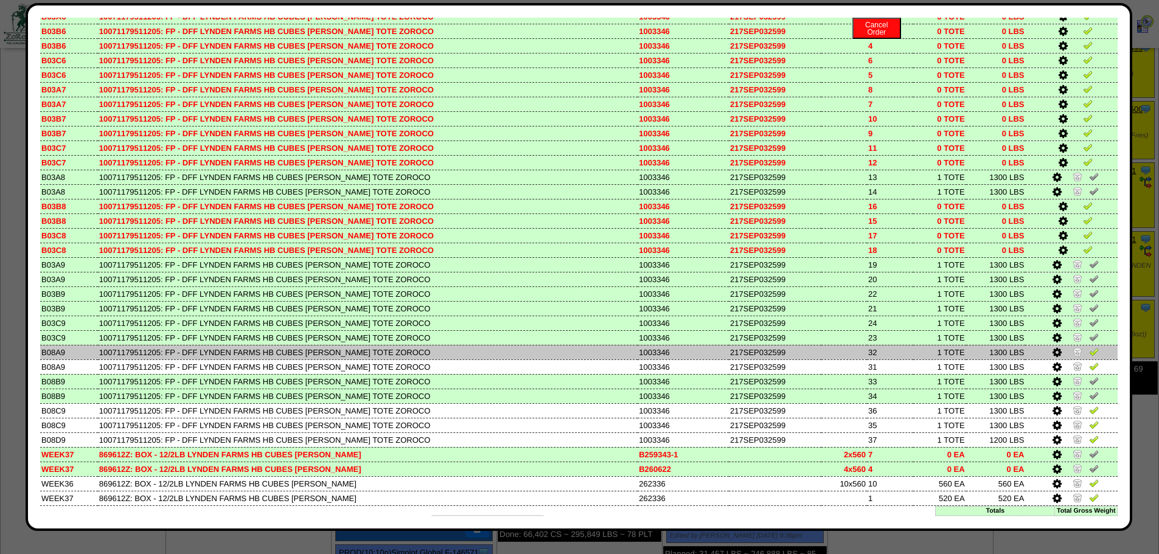
click at [1073, 354] on img at bounding box center [1078, 352] width 10 height 10
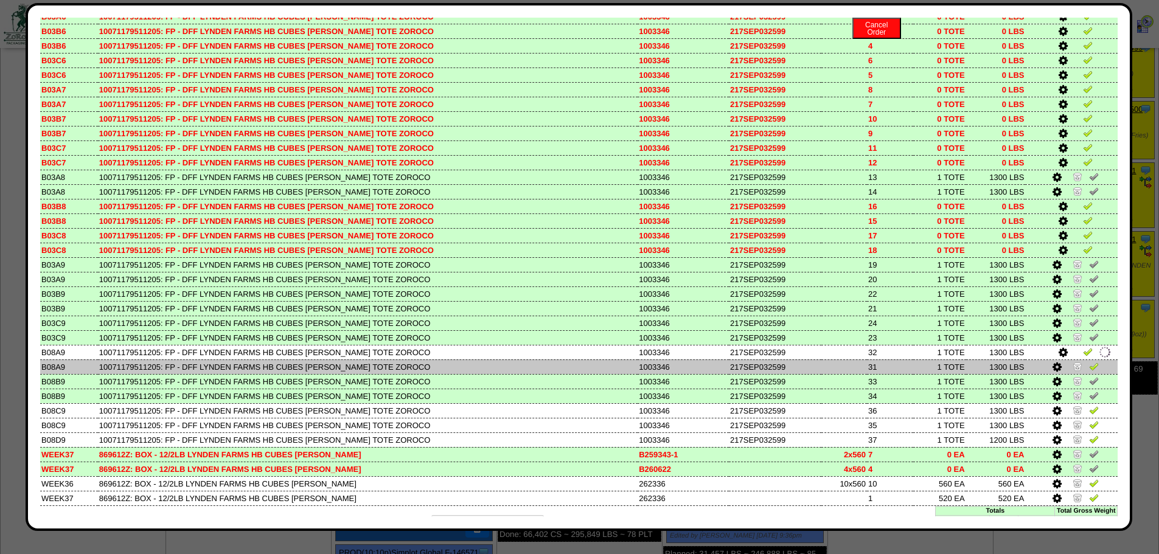
click at [1073, 363] on img at bounding box center [1078, 366] width 10 height 10
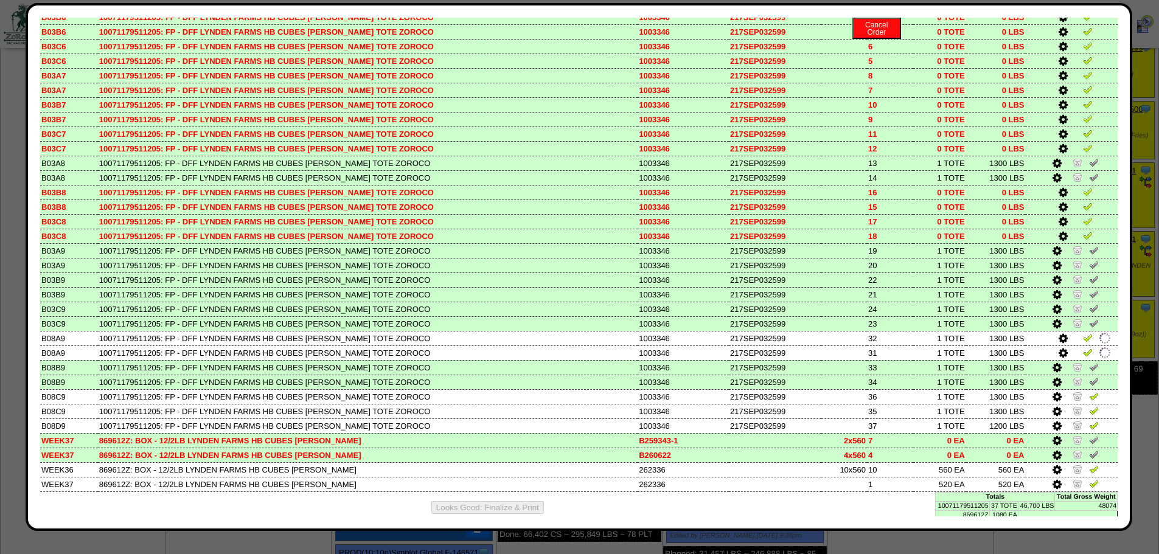
scroll to position [203, 0]
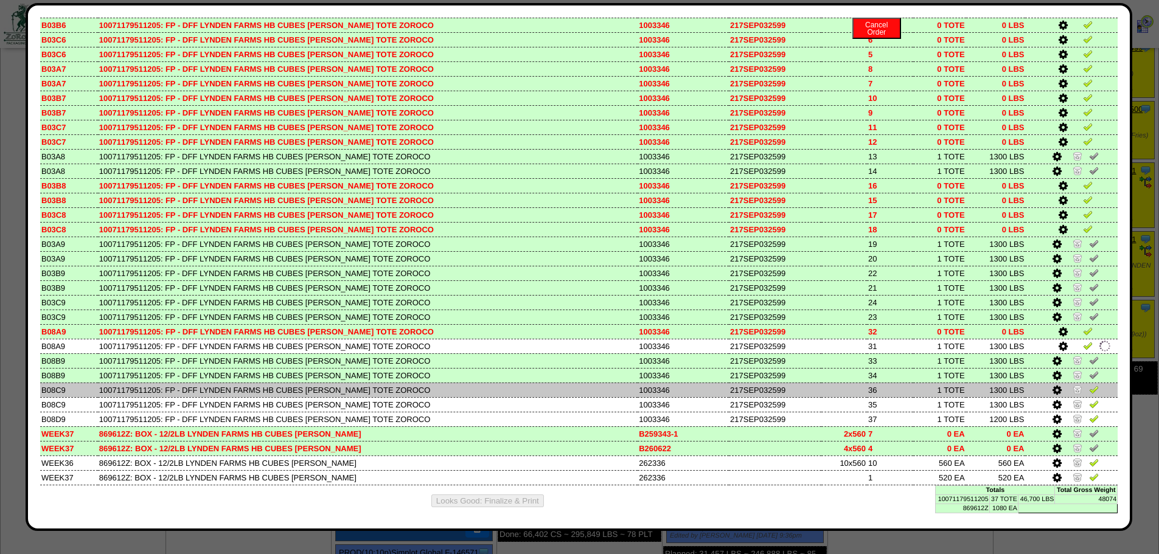
click at [1073, 389] on img at bounding box center [1078, 390] width 10 height 10
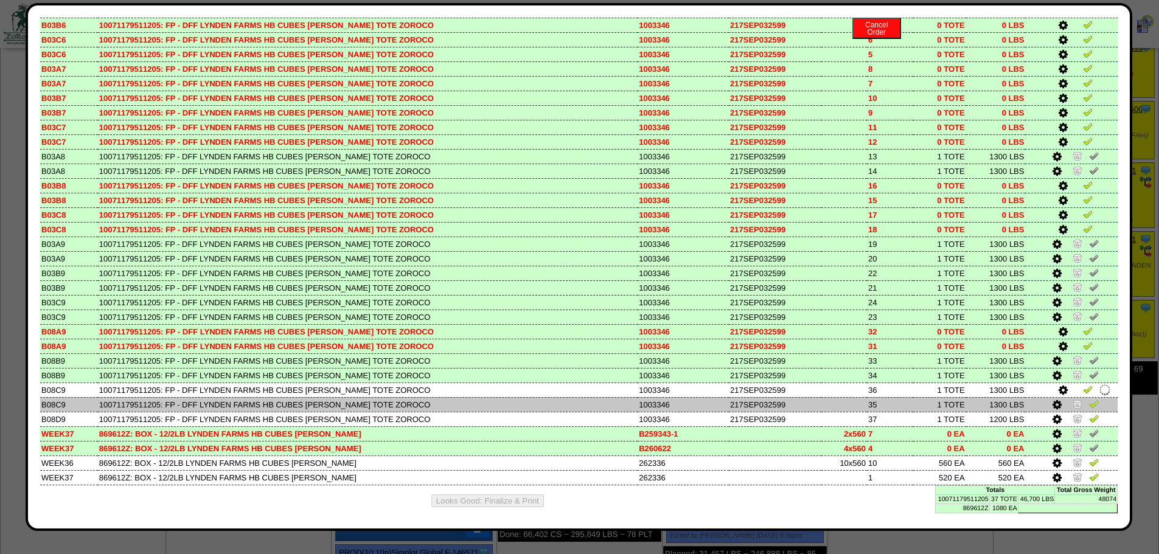
click at [1073, 402] on img at bounding box center [1078, 404] width 10 height 10
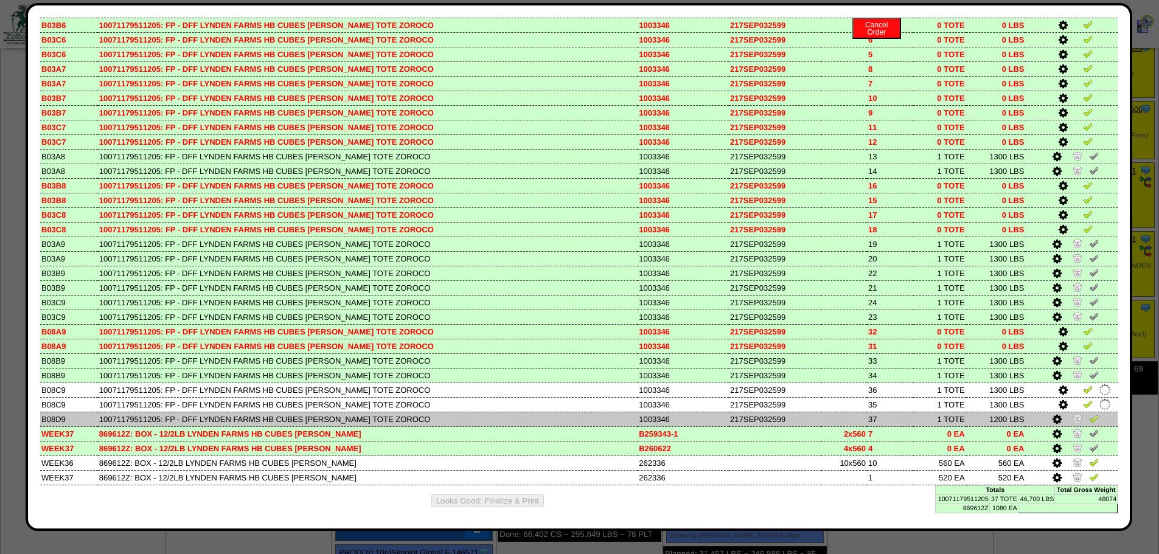
click at [1073, 416] on img at bounding box center [1078, 419] width 10 height 10
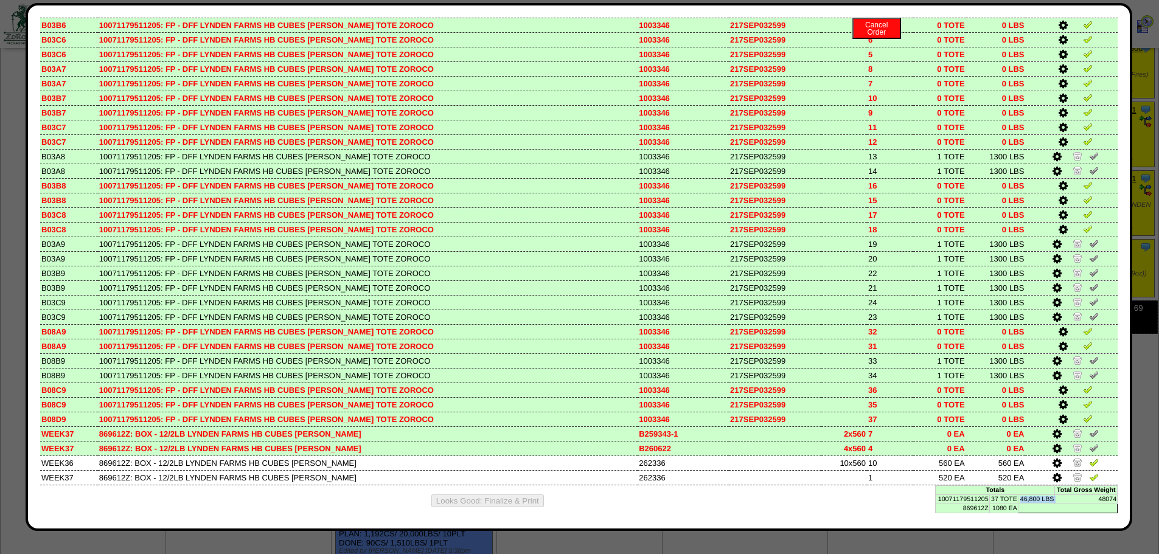
drag, startPoint x: 1048, startPoint y: 500, endPoint x: 999, endPoint y: 504, distance: 48.9
click at [1008, 503] on tr "10071179511205 37 TOTE 46,800 LBS 48074" at bounding box center [1027, 499] width 182 height 9
click at [1036, 510] on table "Totals Total Gross Weight 10071179511205 37 TOTE 46,800 LBS 48074 869612Z 1080 …" at bounding box center [1026, 500] width 183 height 28
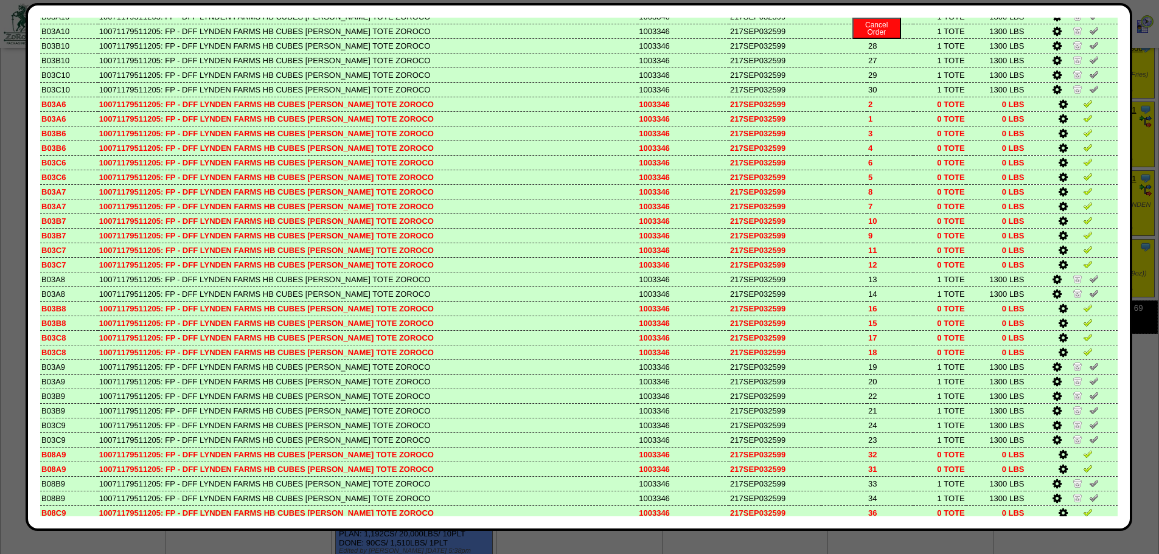
scroll to position [0, 0]
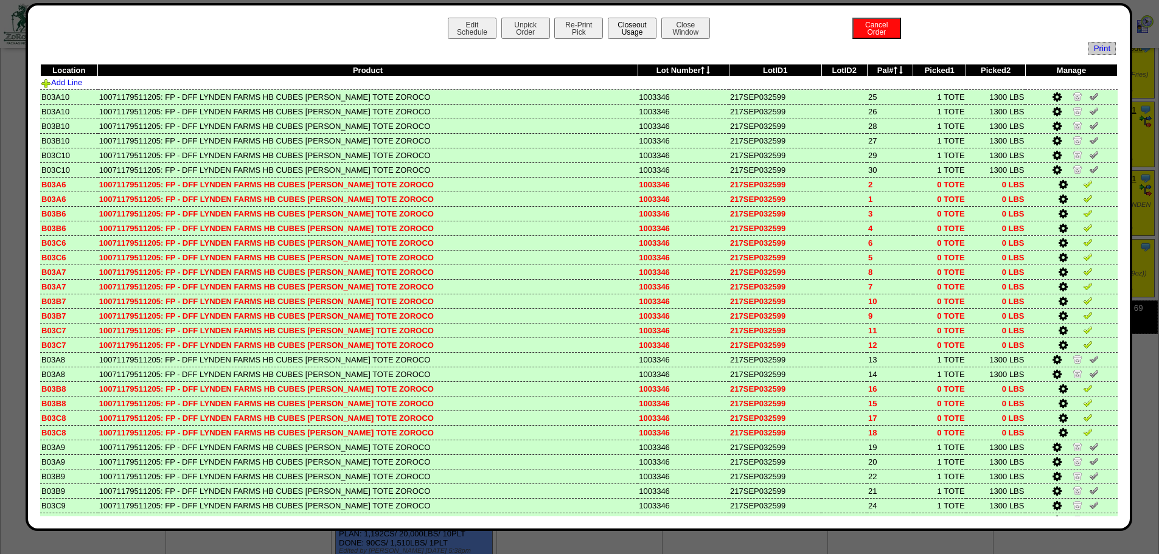
click at [622, 26] on button "Closeout Usage" at bounding box center [632, 28] width 49 height 21
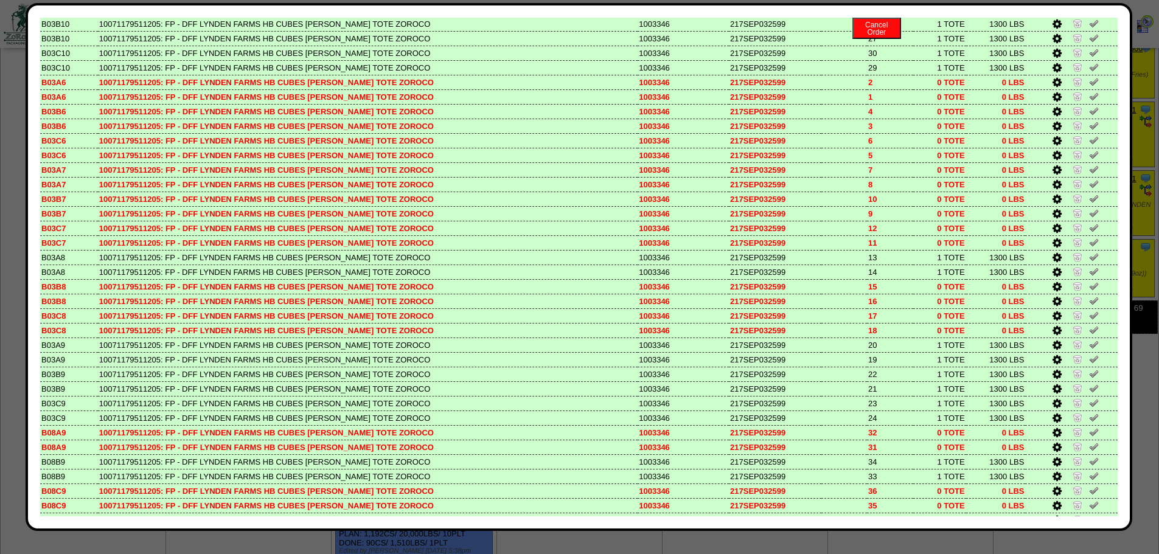
scroll to position [203, 0]
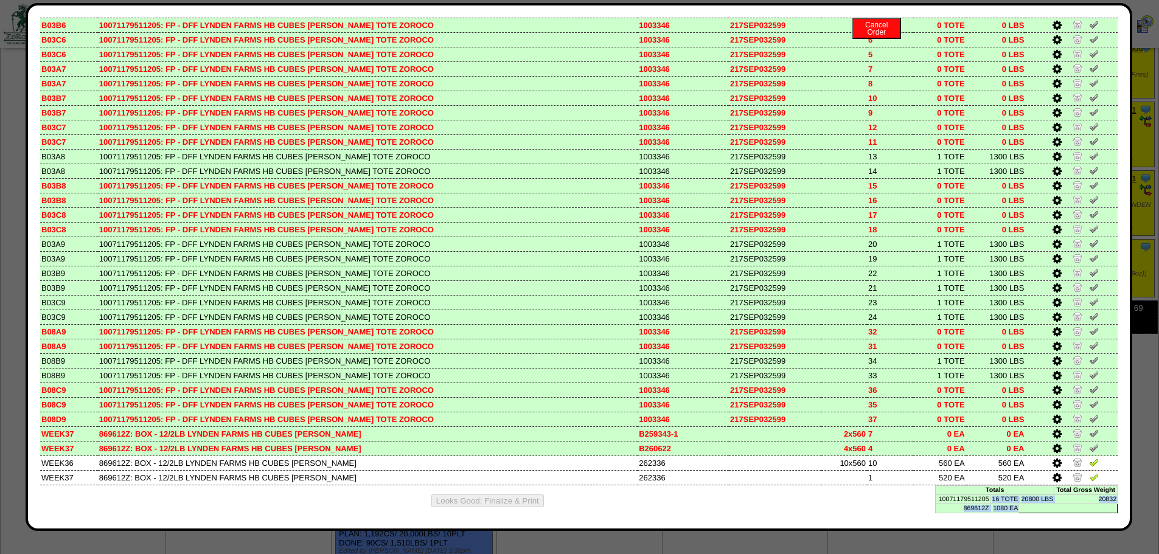
drag, startPoint x: 984, startPoint y: 500, endPoint x: 1038, endPoint y: 505, distance: 54.4
click at [1038, 505] on table "Totals Total Gross Weight 10071179511205 16 TOTE 20800 LBS 20832 869612Z 1080 EA" at bounding box center [1026, 500] width 183 height 28
click at [1043, 507] on table "Totals Total Gross Weight 10071179511205 16 TOTE 20800 LBS 20832 869612Z 1080 EA" at bounding box center [1026, 500] width 183 height 28
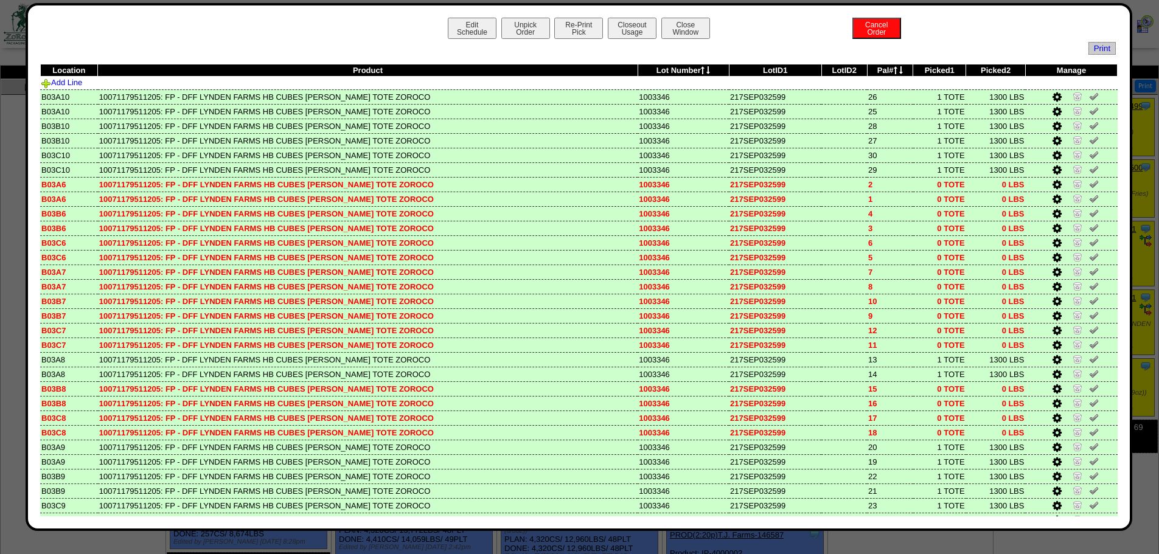
scroll to position [0, 0]
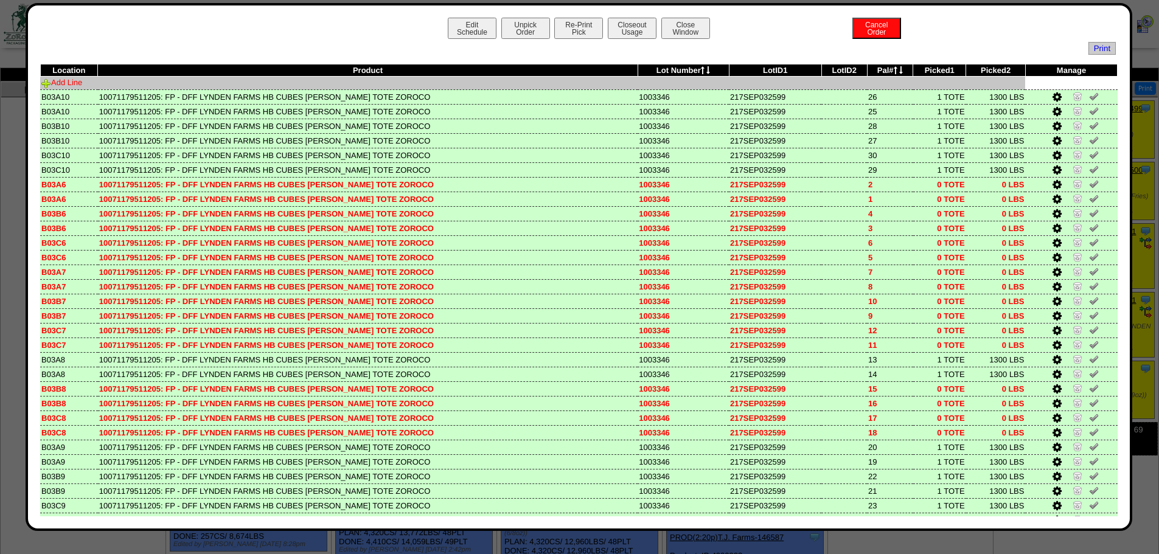
click at [78, 83] on link "Add Line" at bounding box center [61, 82] width 41 height 9
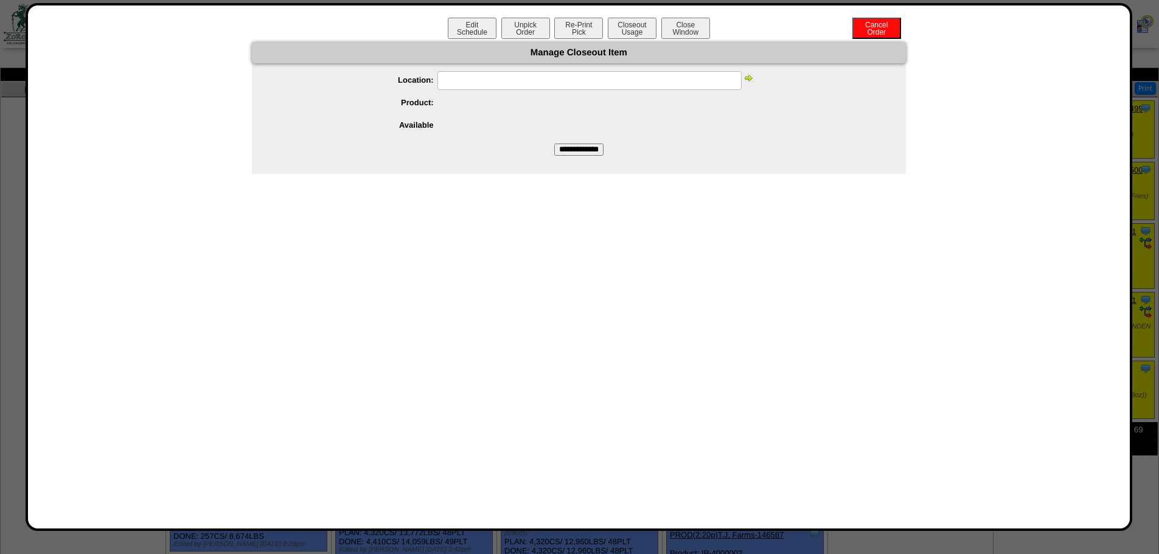
click at [468, 83] on input "text" at bounding box center [589, 80] width 304 height 19
type input "******"
click at [725, 108] on div at bounding box center [591, 103] width 630 height 19
click at [751, 79] on img at bounding box center [749, 78] width 10 height 10
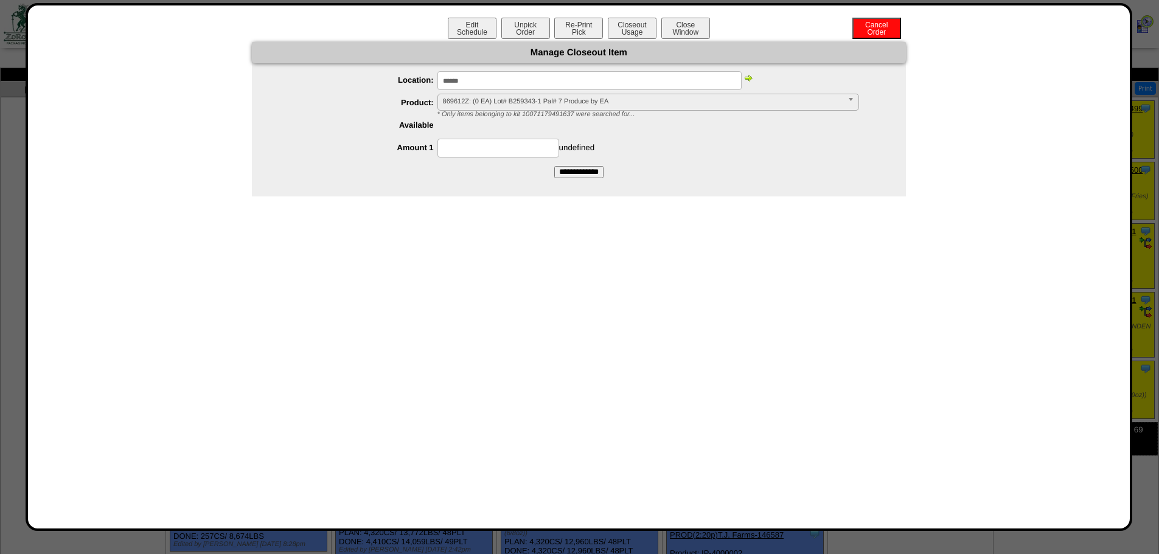
click at [574, 98] on span "869612Z: (0 EA) Lot# B259343-1 Pal# 7 Produce by EA" at bounding box center [643, 101] width 400 height 15
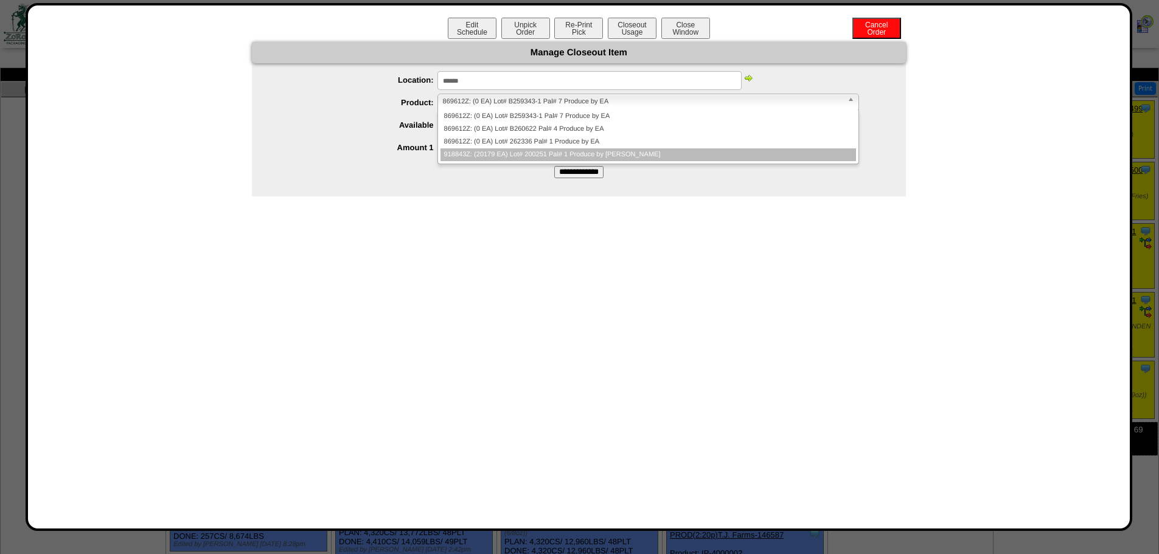
click at [508, 155] on li "918843Z: (20179 EA) Lot# 200251 Pal# 1 Produce by EA" at bounding box center [649, 154] width 416 height 13
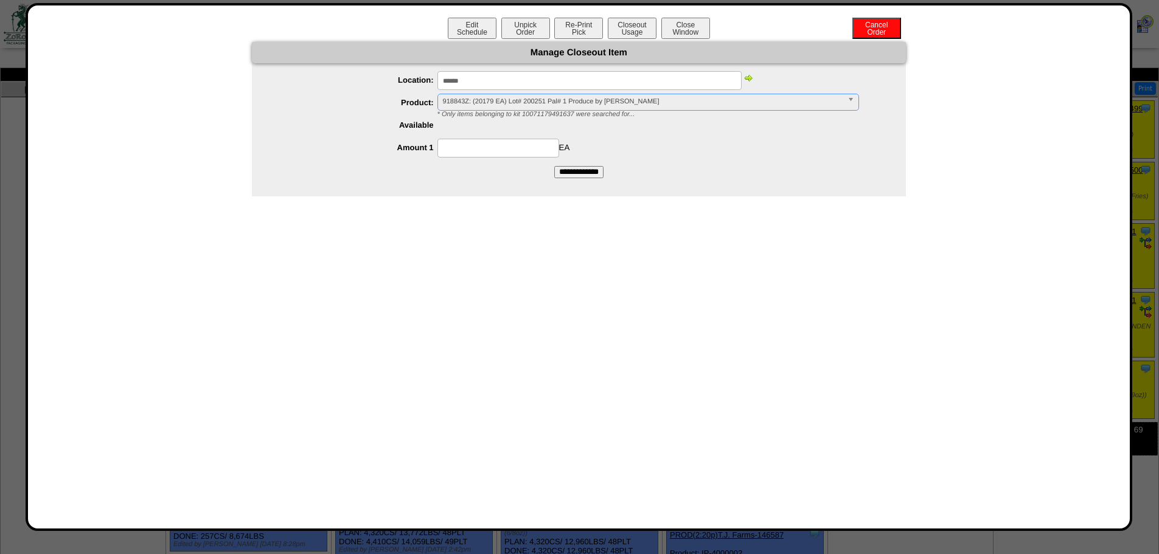
click at [504, 147] on input at bounding box center [498, 148] width 122 height 19
type input "*"
click at [585, 158] on form "**********" at bounding box center [579, 110] width 654 height 136
click at [583, 168] on input "**********" at bounding box center [578, 172] width 49 height 12
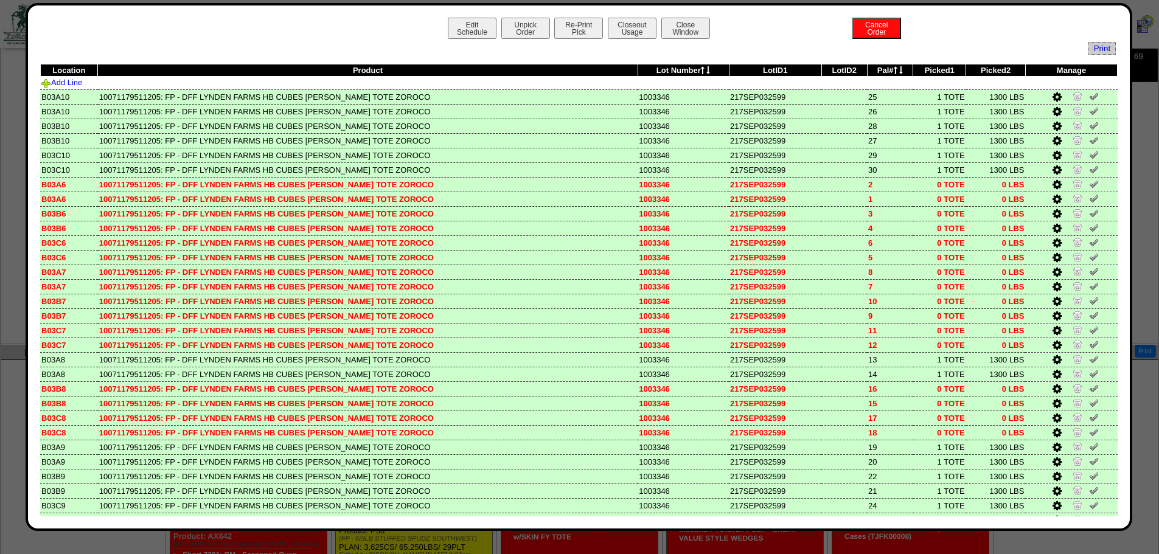
scroll to position [243, 0]
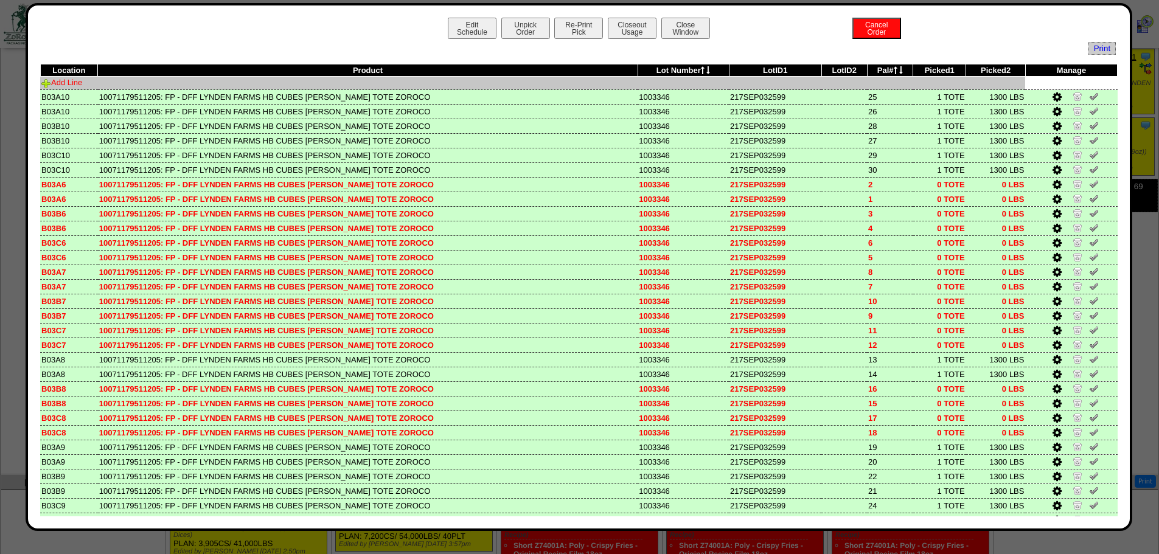
click at [71, 85] on link "Add Line" at bounding box center [61, 82] width 41 height 9
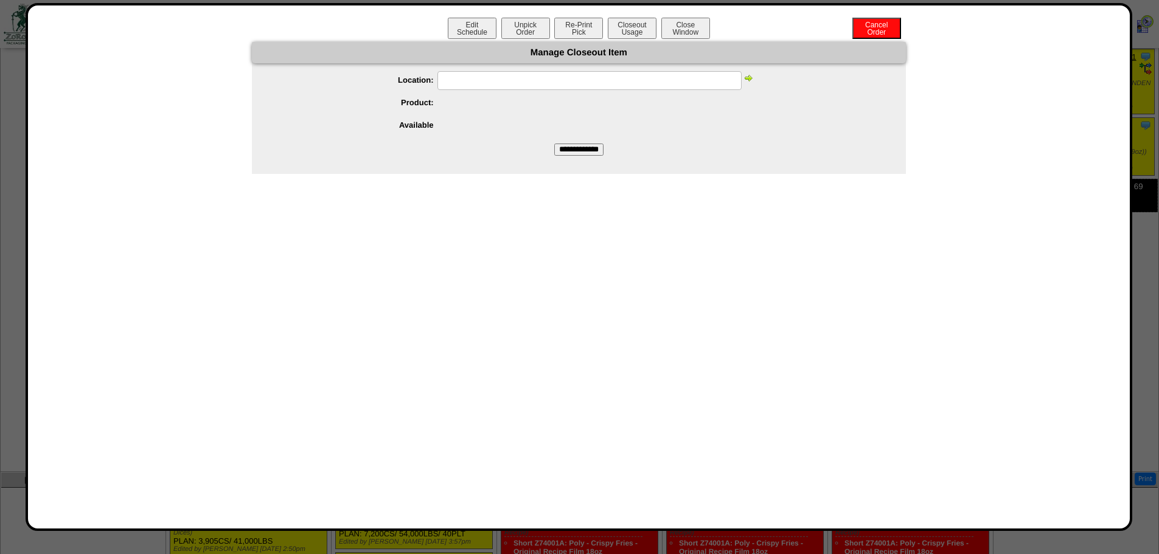
click at [458, 78] on input "text" at bounding box center [589, 80] width 304 height 19
type input "******"
click at [753, 76] on img at bounding box center [749, 78] width 10 height 10
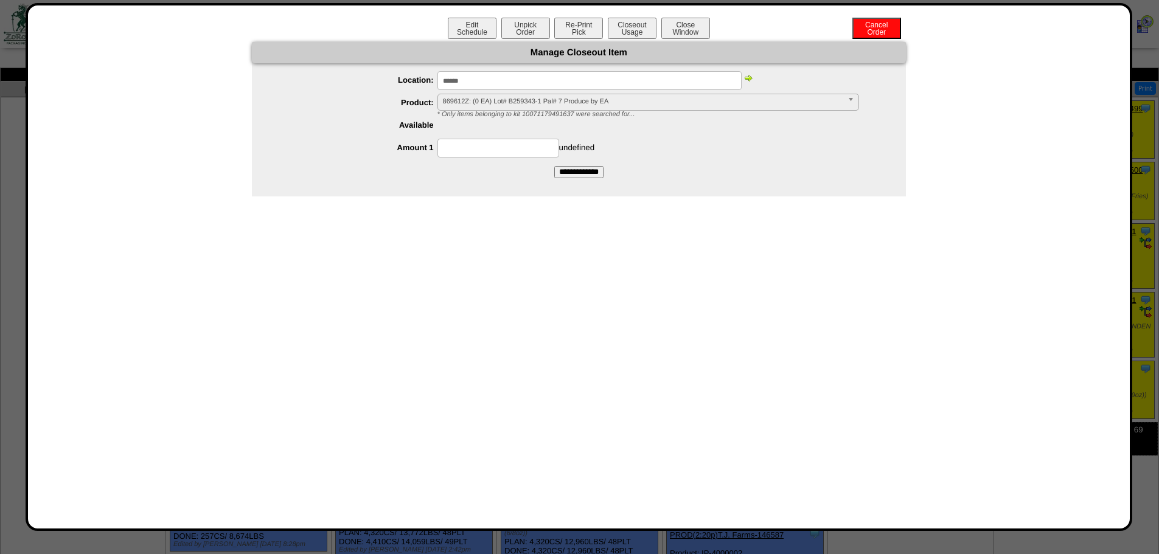
click at [554, 99] on span "869612Z: (0 EA) Lot# B259343-1 Pal# 7 Produce by EA" at bounding box center [643, 101] width 400 height 15
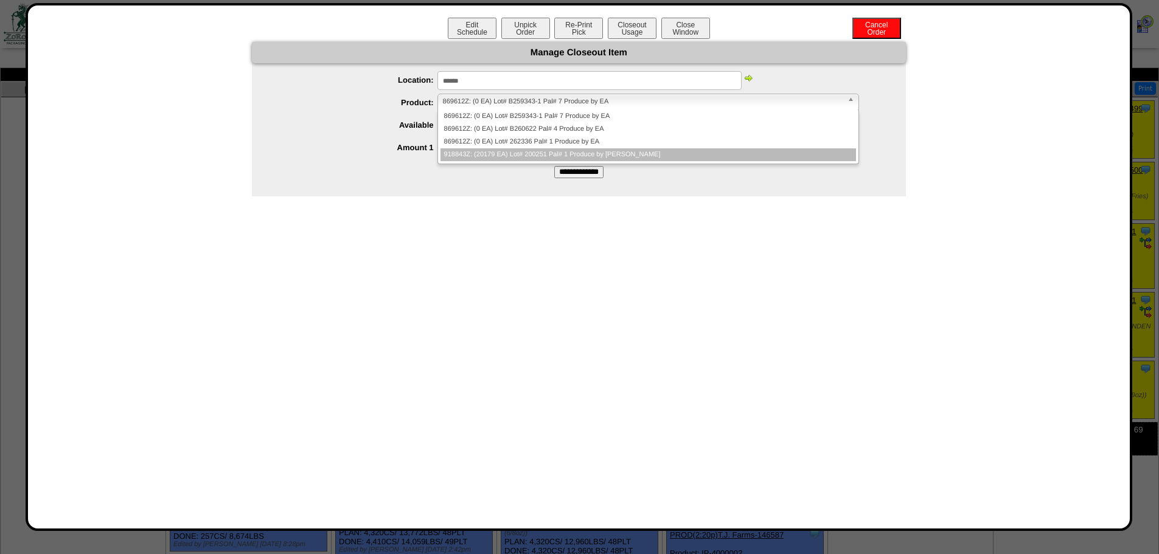
click at [513, 154] on li "918843Z: (20179 EA) Lot# 200251 Pal# 1 Produce by EA" at bounding box center [649, 154] width 416 height 13
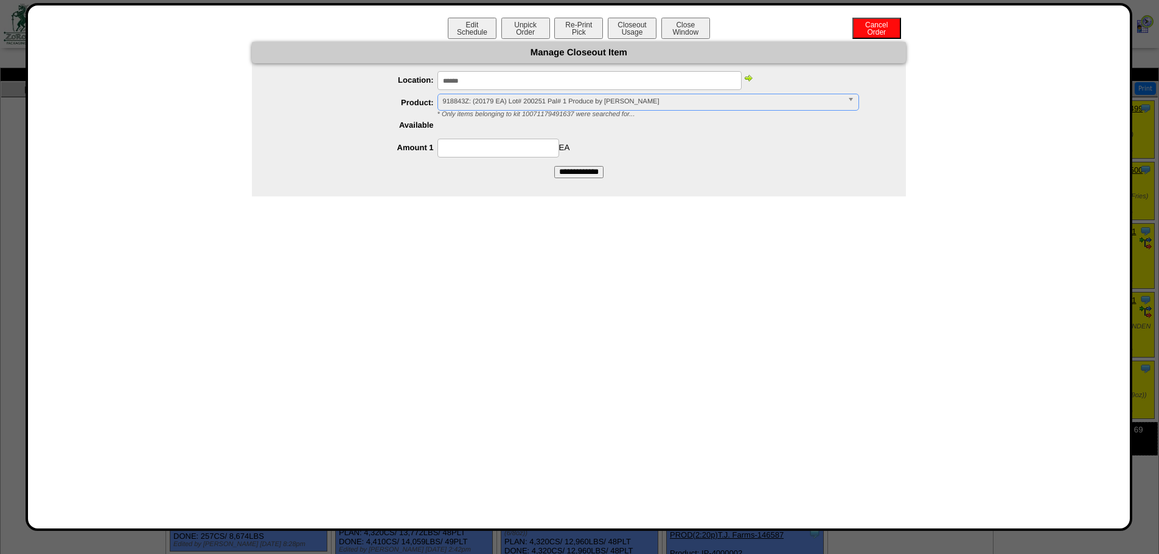
click at [498, 141] on input at bounding box center [498, 148] width 122 height 19
type input "*"
click at [584, 128] on div at bounding box center [591, 125] width 630 height 19
click at [580, 176] on input "**********" at bounding box center [578, 172] width 49 height 12
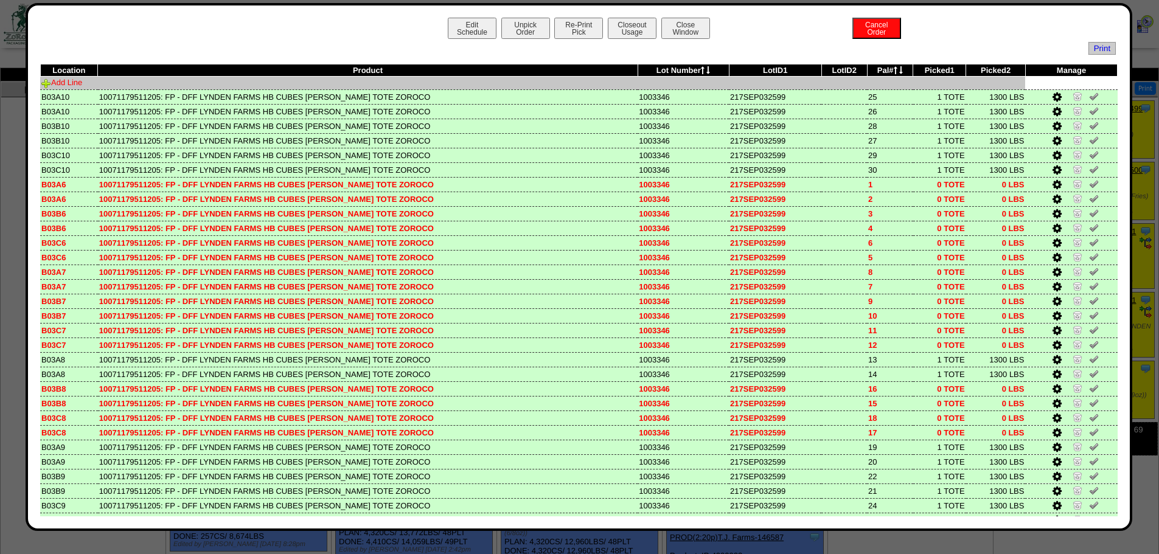
click at [80, 80] on link "Add Line" at bounding box center [61, 82] width 41 height 9
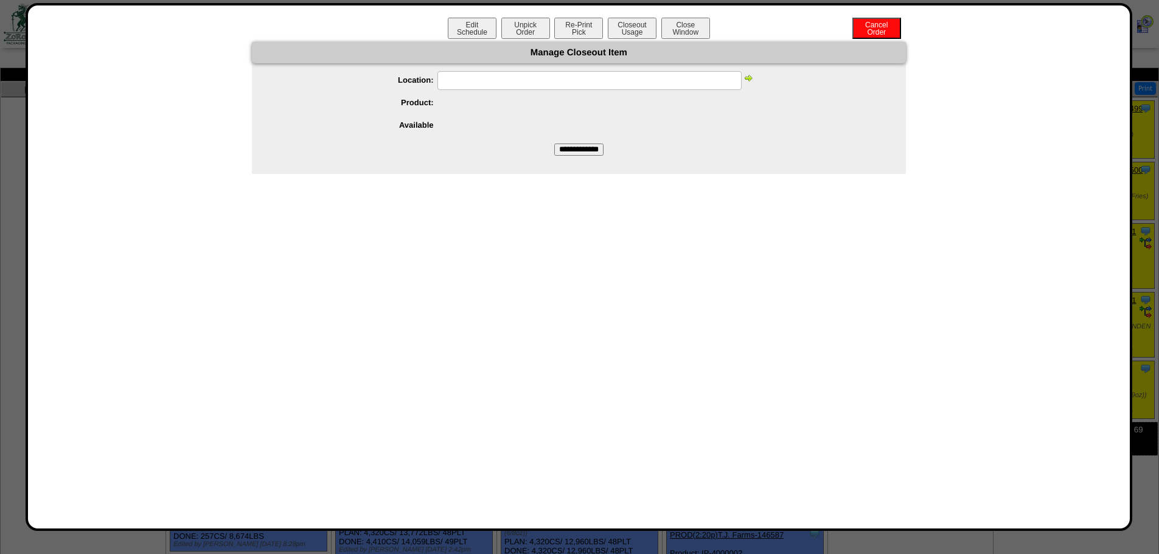
click at [501, 85] on input "text" at bounding box center [589, 80] width 304 height 19
type input "******"
click at [750, 80] on img at bounding box center [749, 78] width 10 height 10
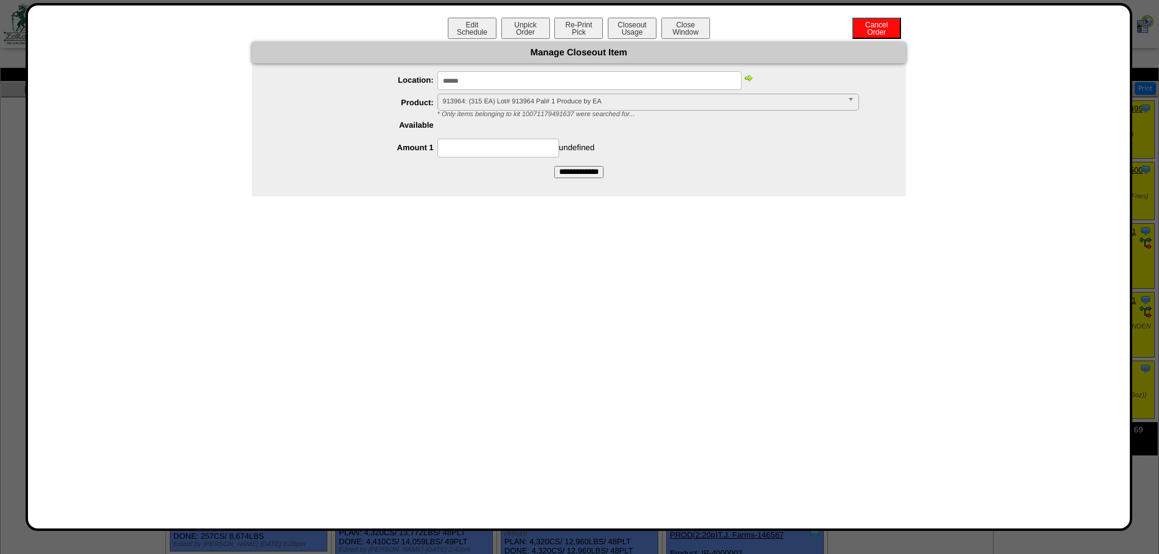
click at [531, 102] on span "913964: (315 EA) Lot# 913964 Pal# 1 Produce by EA" at bounding box center [643, 101] width 400 height 15
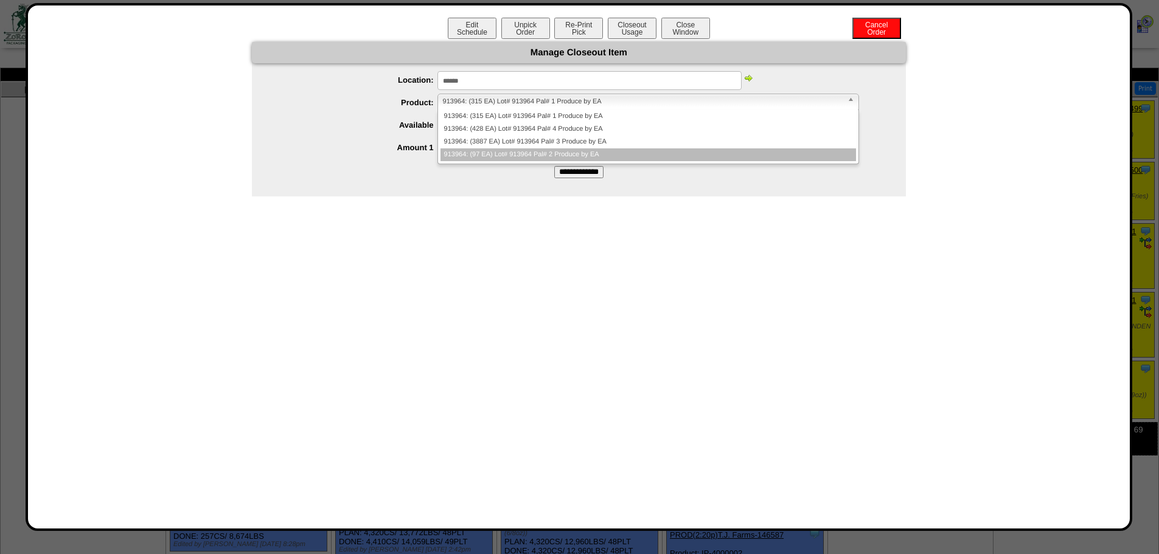
click at [519, 155] on li "913964: (97 EA) Lot# 913964 Pal# 2 Produce by EA" at bounding box center [649, 154] width 416 height 13
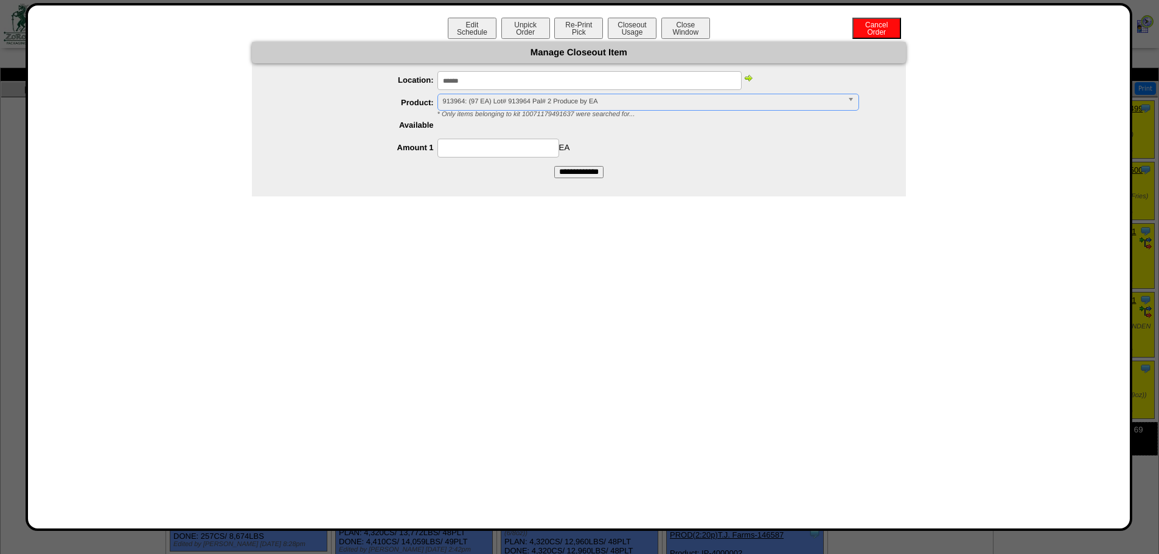
click at [531, 151] on input at bounding box center [498, 148] width 122 height 19
type input "*"
click at [660, 135] on div at bounding box center [591, 125] width 630 height 19
click at [601, 175] on input "**********" at bounding box center [578, 172] width 49 height 12
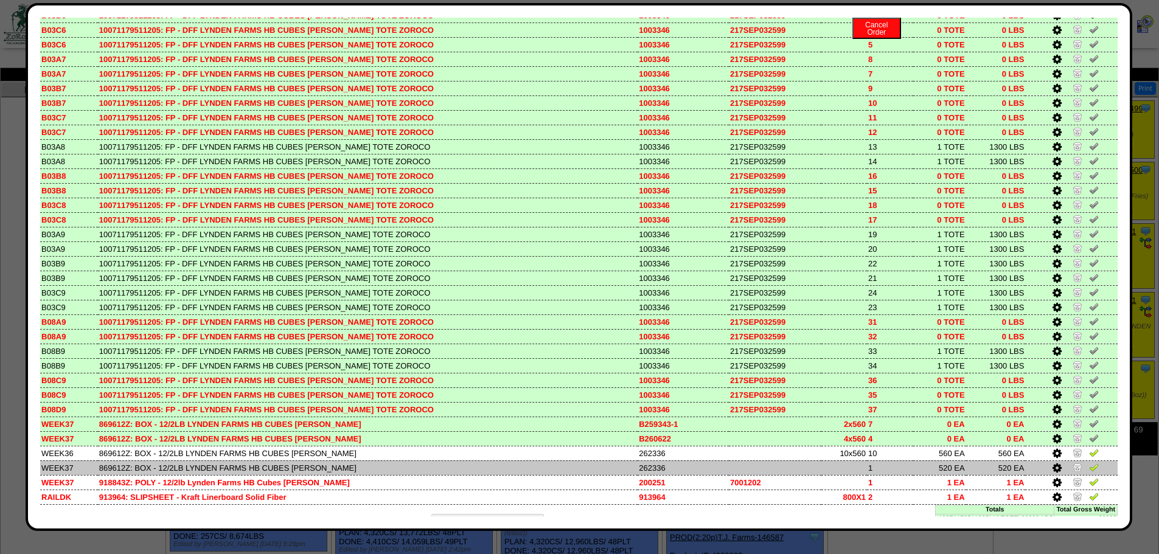
scroll to position [248, 0]
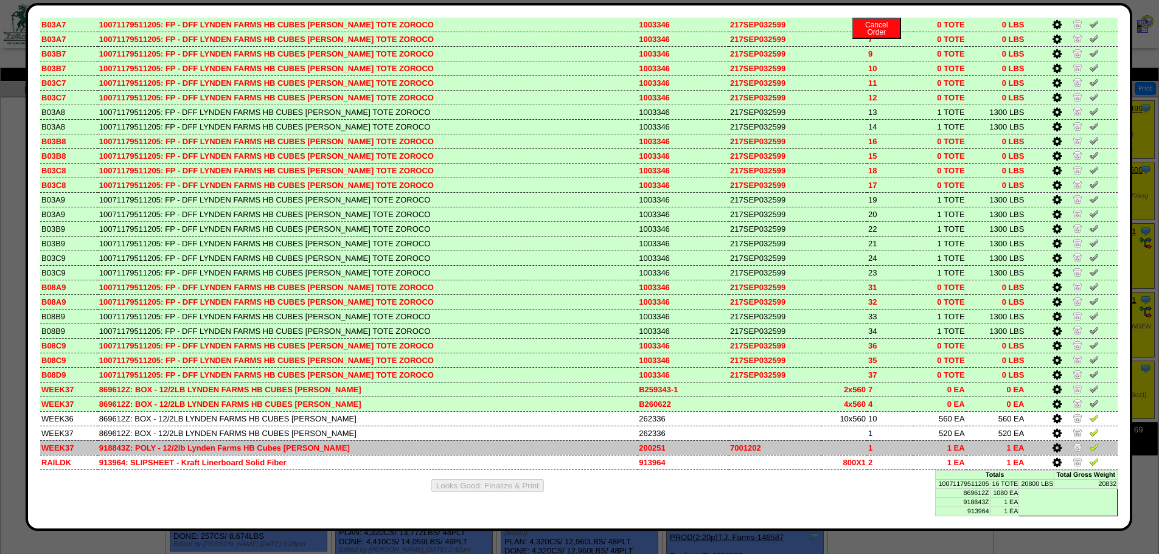
click at [1053, 449] on icon at bounding box center [1057, 448] width 9 height 11
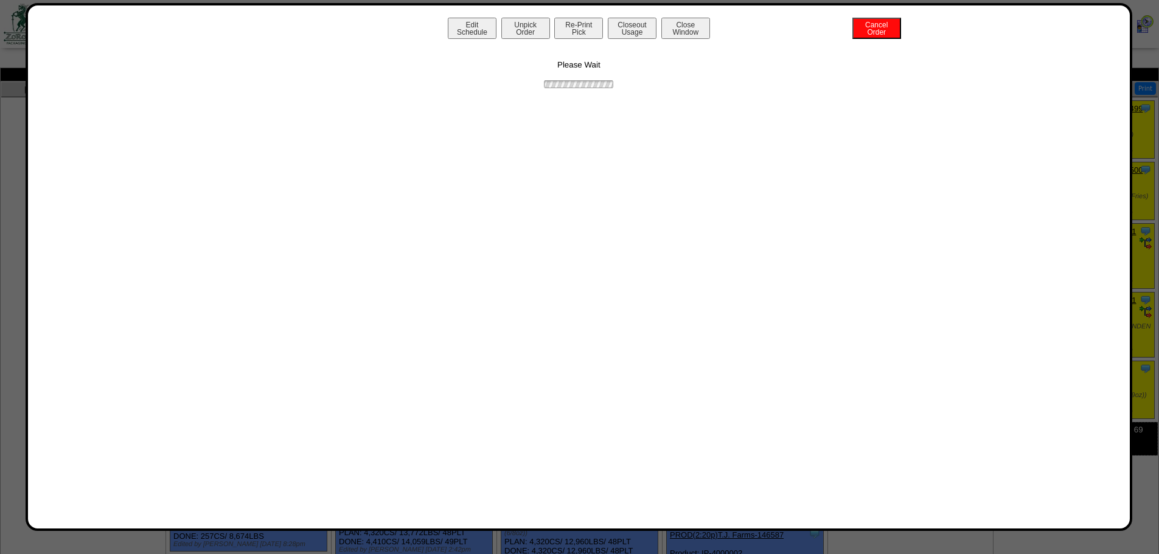
scroll to position [0, 0]
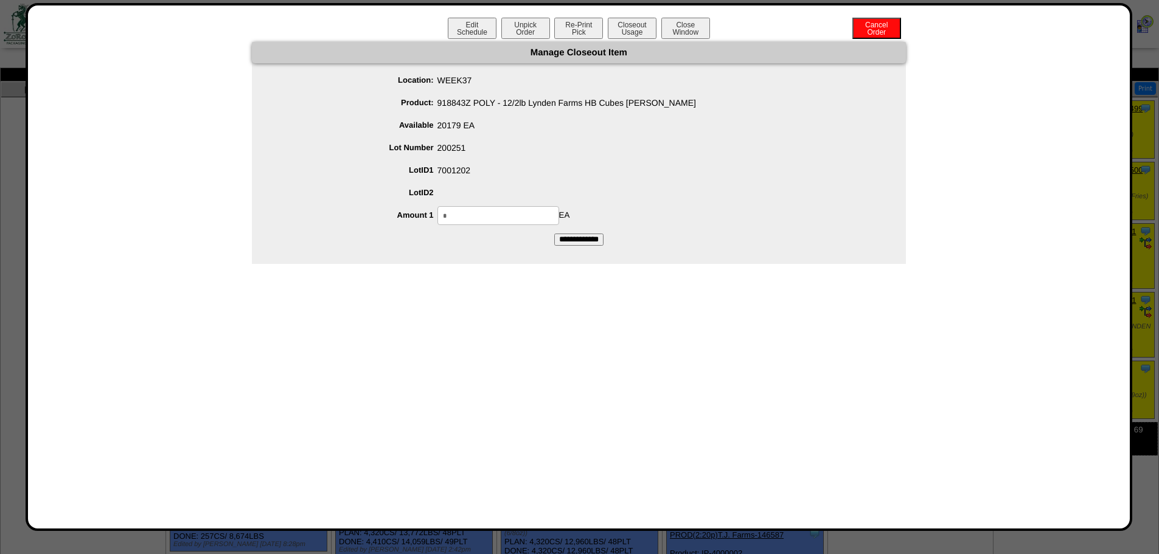
drag, startPoint x: 497, startPoint y: 218, endPoint x: 181, endPoint y: 240, distance: 316.5
click at [264, 239] on form "Manage Closeout Item Location: WEEK37 Product: 918843Z POLY - 12/2lb Lynden Far…" at bounding box center [579, 144] width 654 height 204
type input "*****"
click at [533, 283] on div "Edit Schedule Unpick Order Re-Print Pick Closeout Usage Cancel Order Close Wind…" at bounding box center [579, 267] width 1078 height 499
click at [573, 245] on input "**********" at bounding box center [578, 240] width 49 height 12
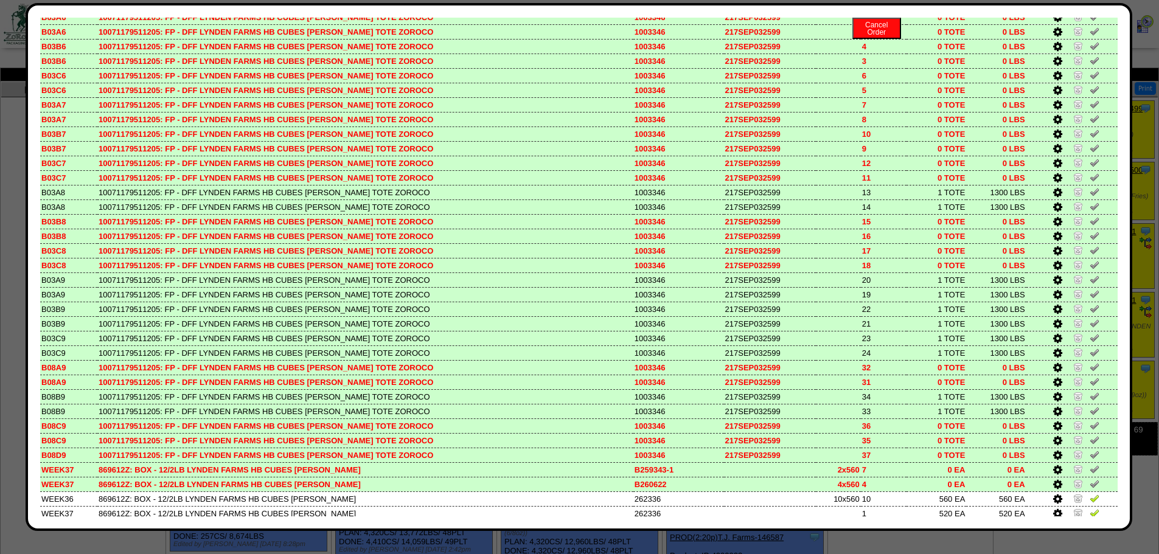
scroll to position [248, 0]
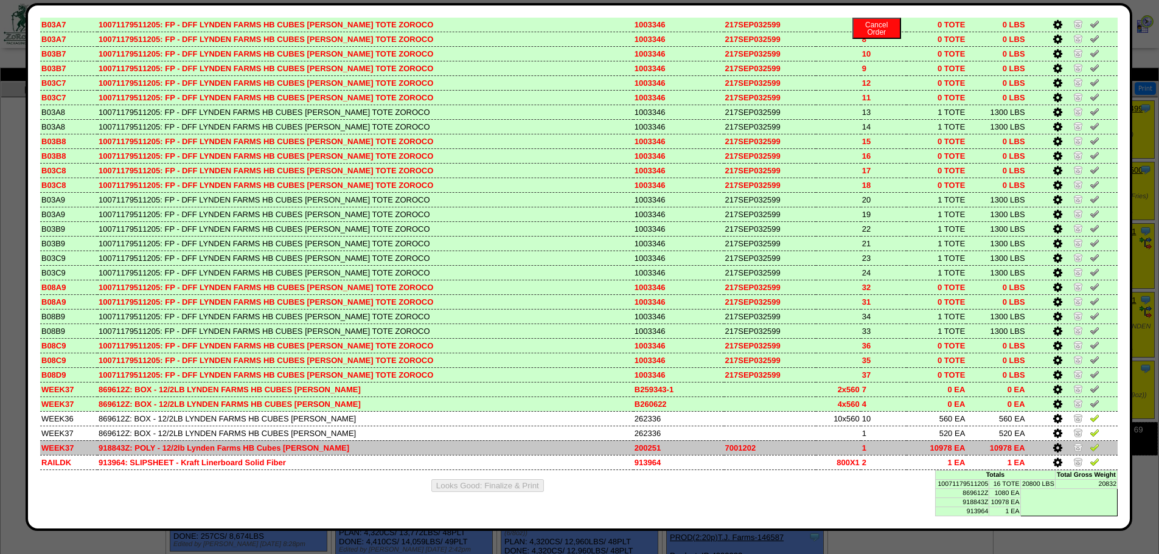
click at [1090, 445] on img at bounding box center [1095, 447] width 10 height 10
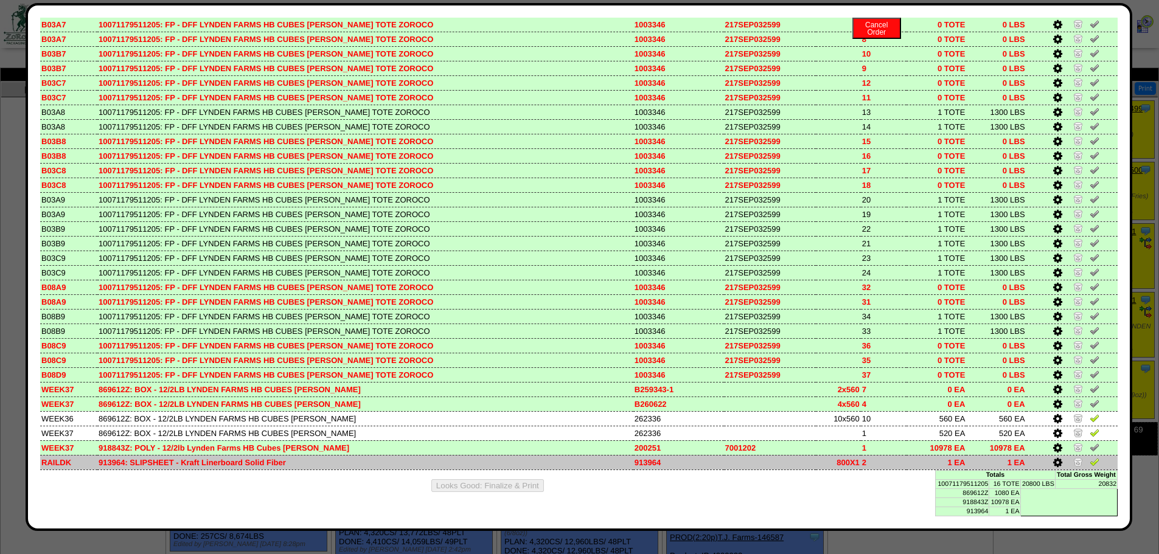
click at [1053, 461] on icon at bounding box center [1057, 463] width 9 height 11
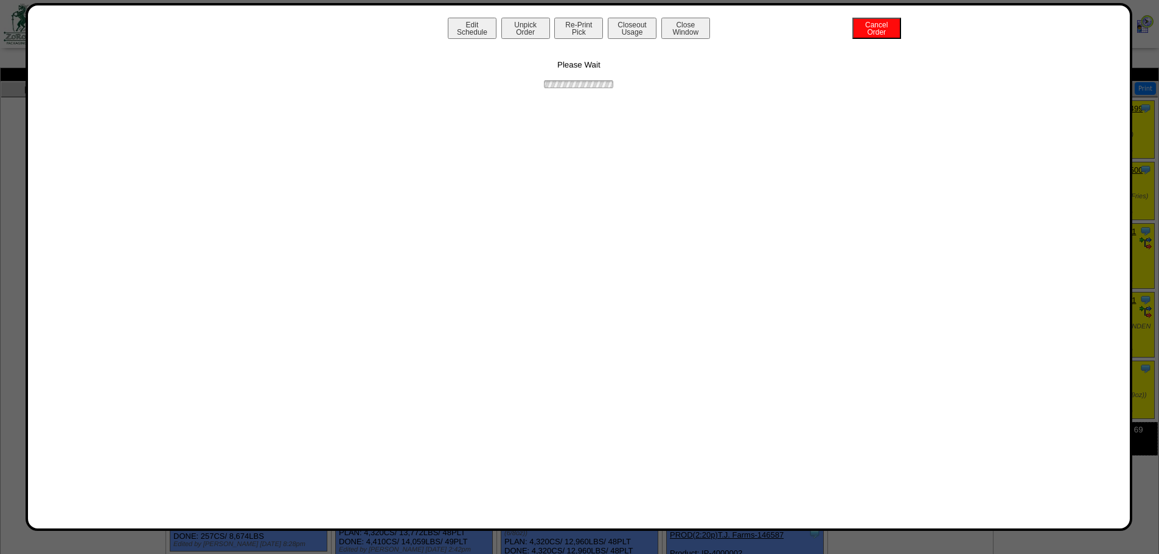
scroll to position [0, 0]
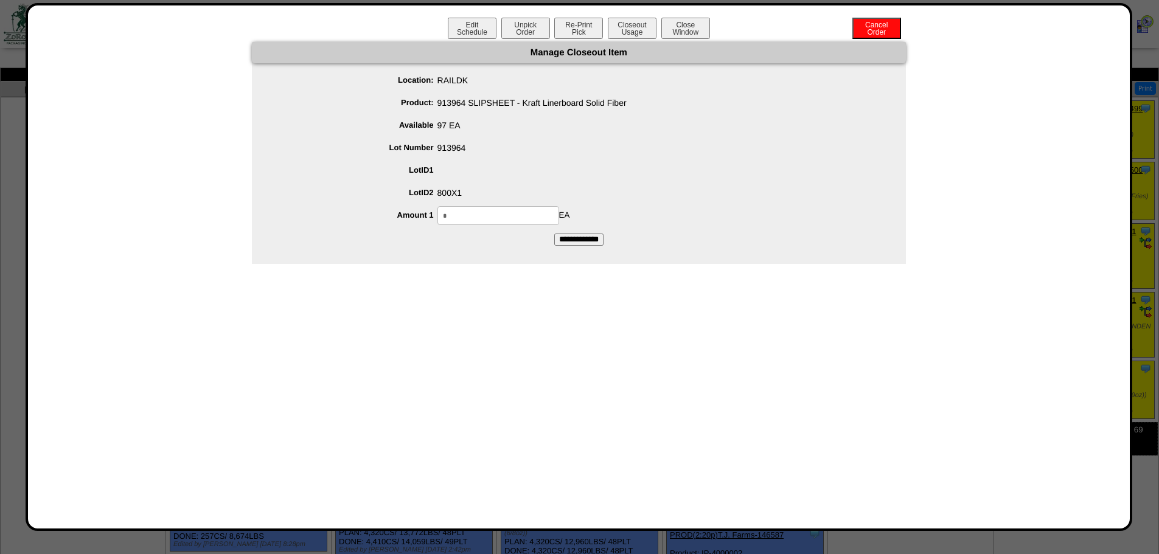
drag, startPoint x: 534, startPoint y: 218, endPoint x: 112, endPoint y: 229, distance: 422.4
click at [150, 232] on div "Manage Closeout Item Location: RAILDK Product: 913964 SLIPSHEET - Kraft Linerbo…" at bounding box center [579, 153] width 1078 height 222
type input "**"
click at [272, 333] on div "Edit Schedule Unpick Order Re-Print Pick Closeout Usage Cancel Order Close Wind…" at bounding box center [579, 267] width 1078 height 499
click at [579, 240] on input "**********" at bounding box center [578, 240] width 49 height 12
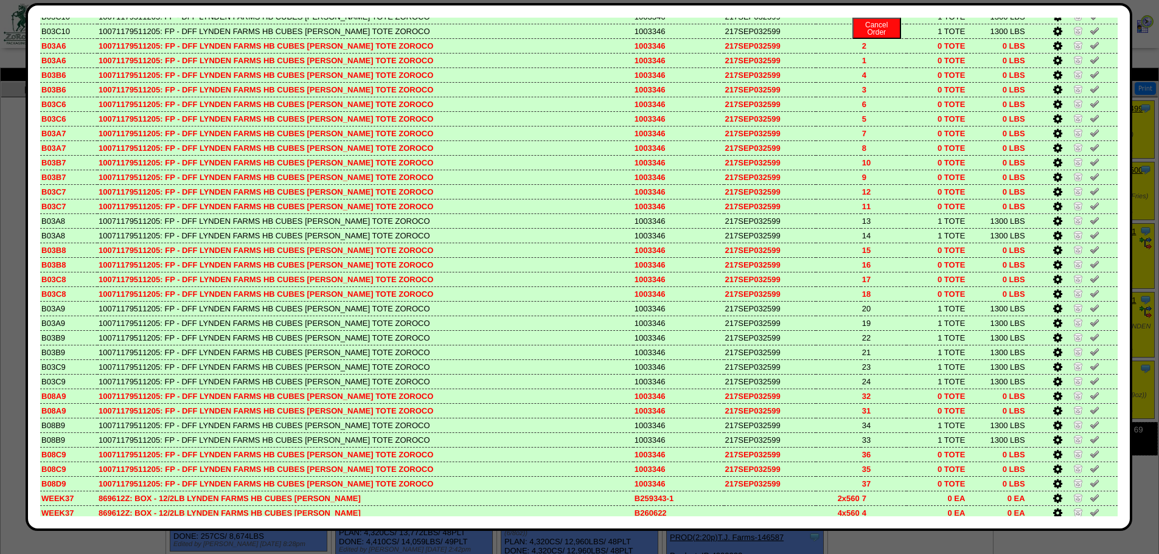
scroll to position [248, 0]
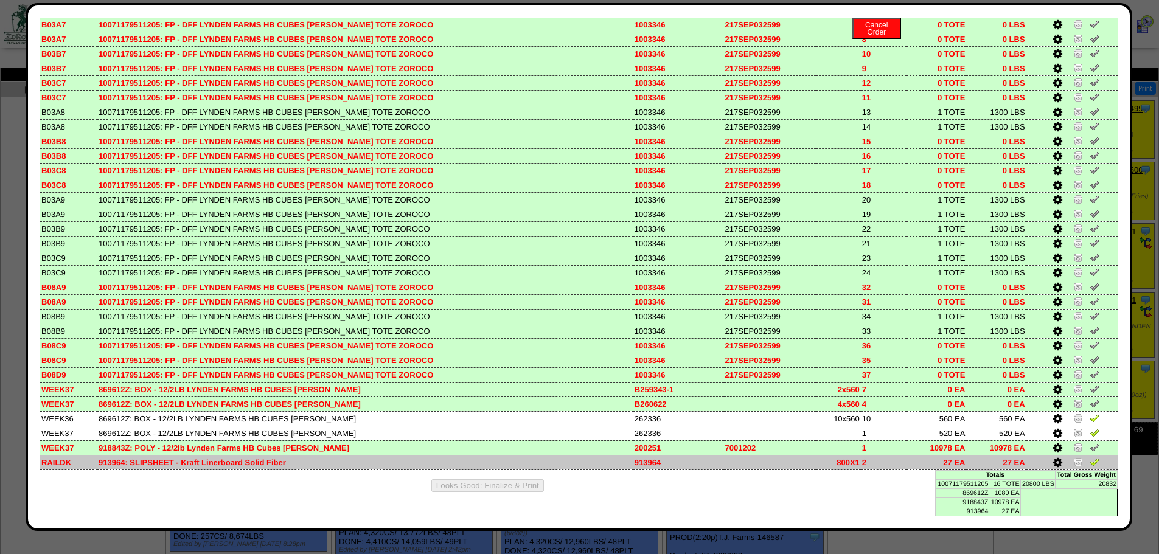
click at [1090, 461] on img at bounding box center [1095, 462] width 10 height 10
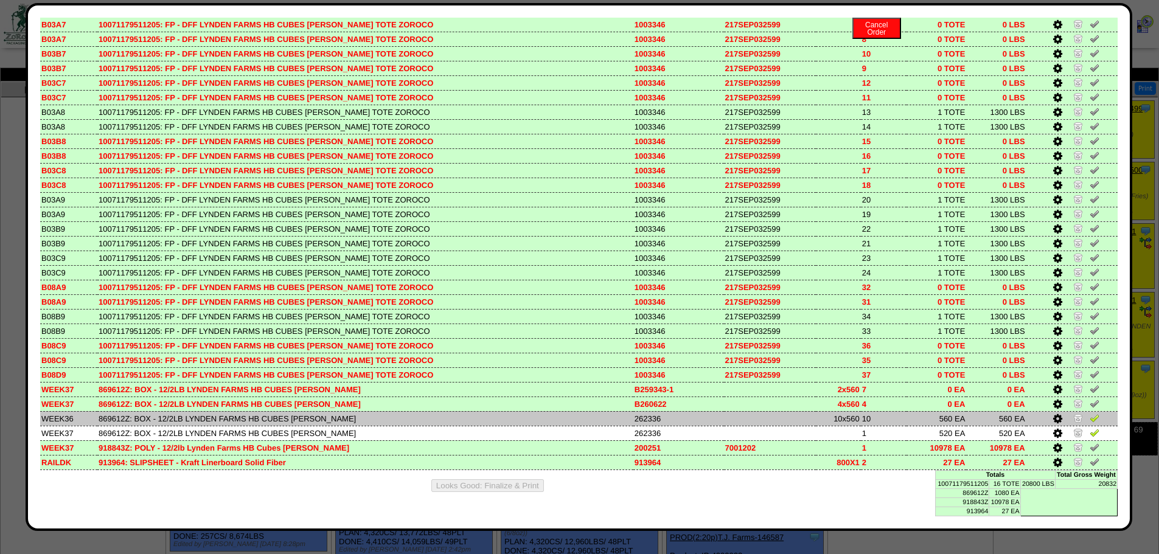
click at [1053, 418] on icon at bounding box center [1057, 419] width 9 height 11
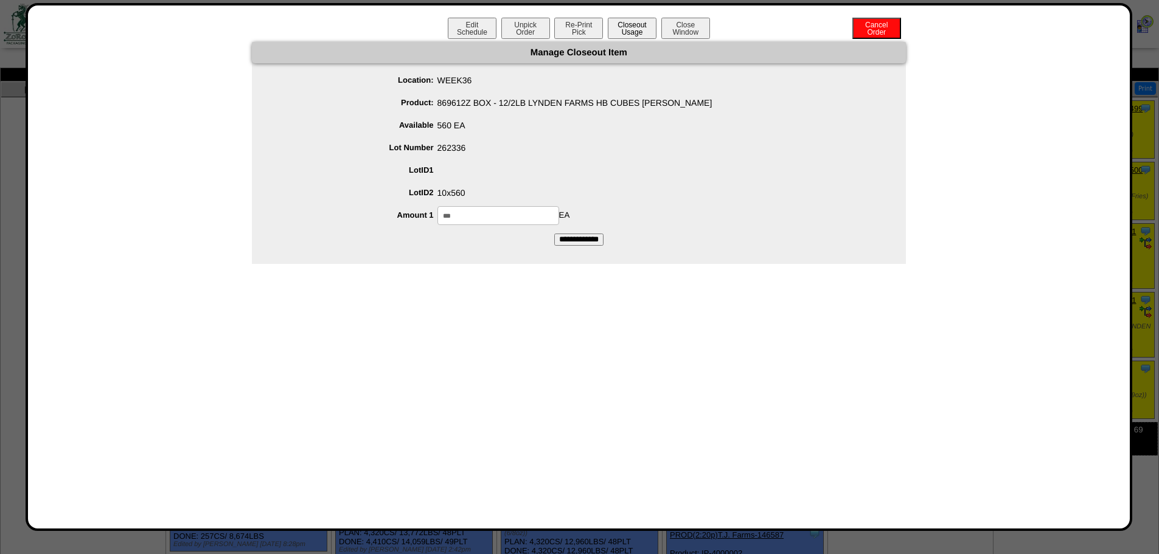
click at [639, 30] on button "Closeout Usage" at bounding box center [632, 28] width 49 height 21
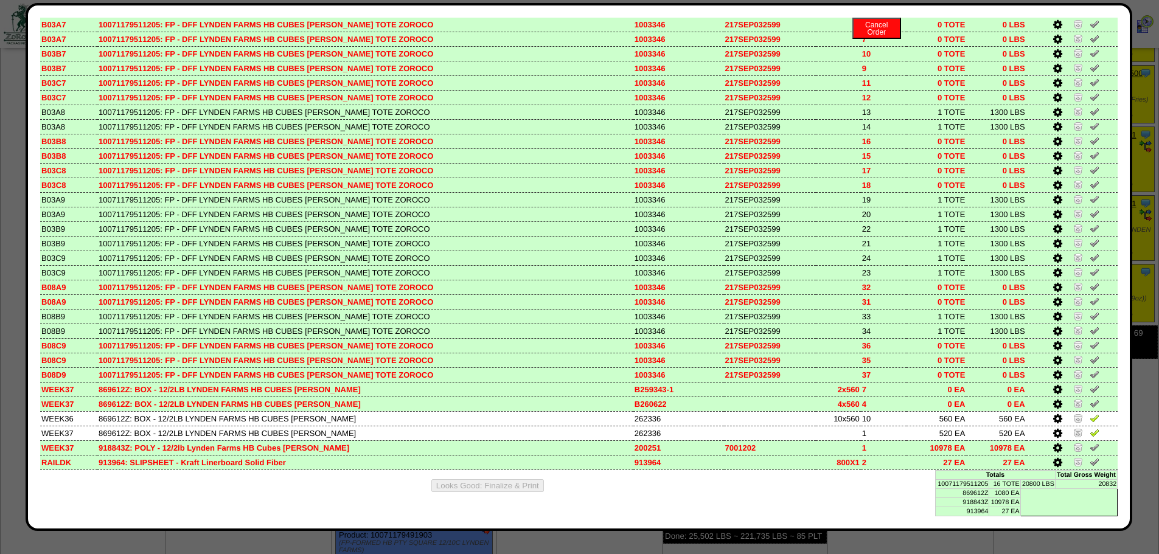
scroll to position [183, 0]
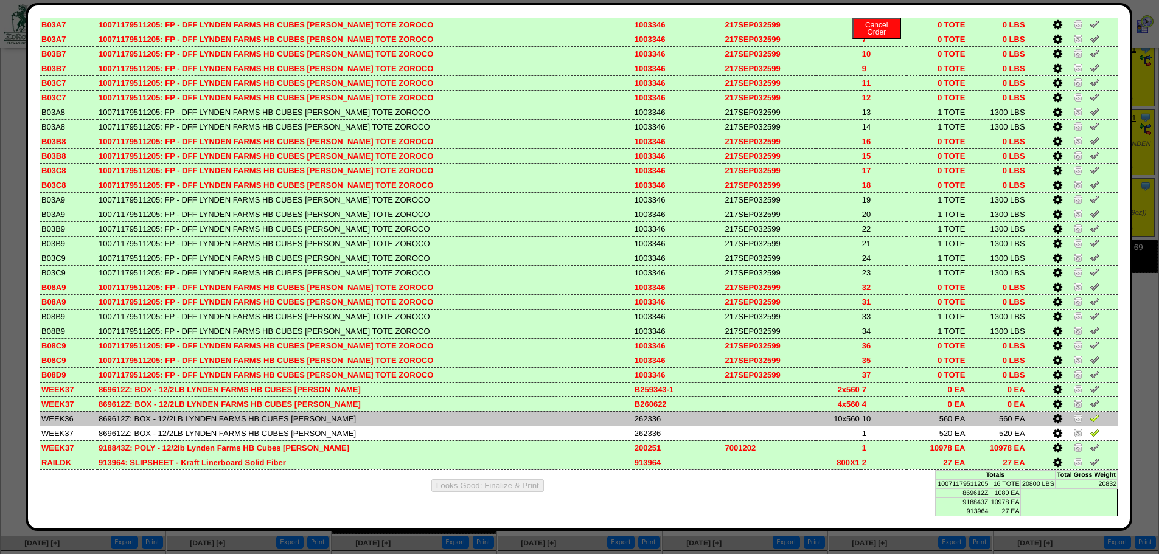
click at [1090, 419] on img at bounding box center [1095, 418] width 10 height 10
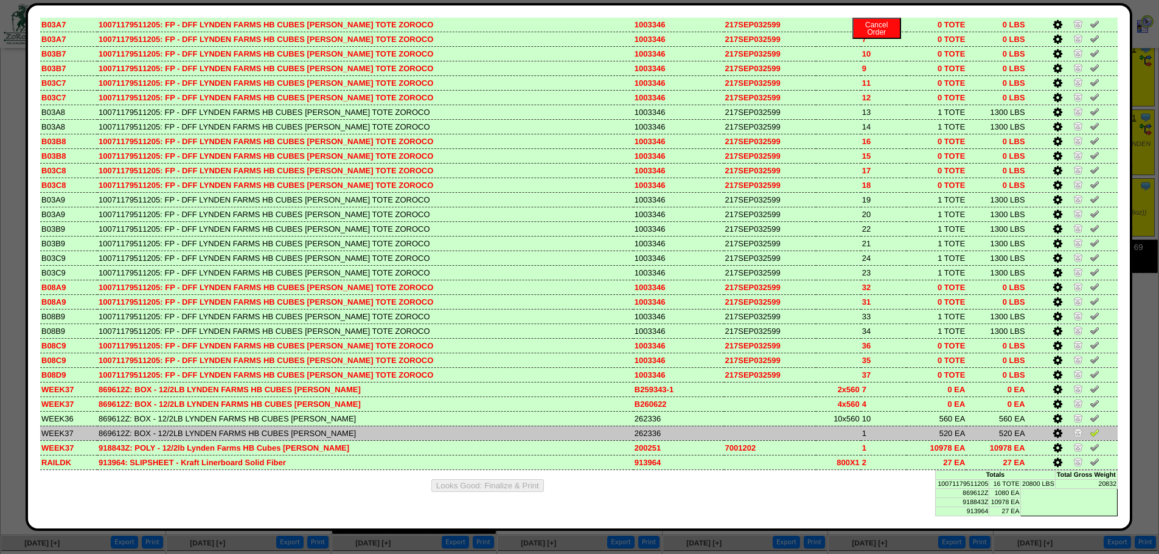
click at [1053, 433] on icon at bounding box center [1057, 433] width 9 height 11
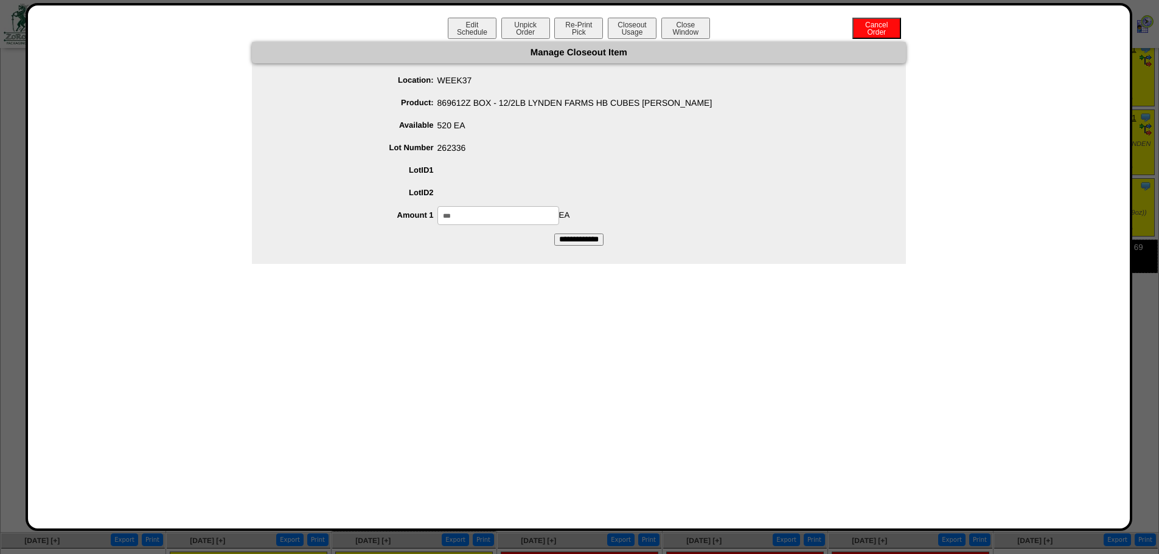
drag, startPoint x: 465, startPoint y: 212, endPoint x: 128, endPoint y: 207, distance: 337.1
click at [131, 210] on div "Manage Closeout Item Location: WEEK37 Product: 869612Z BOX - 12/2LB LYNDEN FARM…" at bounding box center [579, 153] width 1078 height 222
type input "***"
click at [381, 276] on div "Edit Schedule Unpick Order Re-Print Pick Closeout Usage Cancel Order Close Wind…" at bounding box center [579, 267] width 1078 height 499
click at [589, 237] on input "**********" at bounding box center [578, 240] width 49 height 12
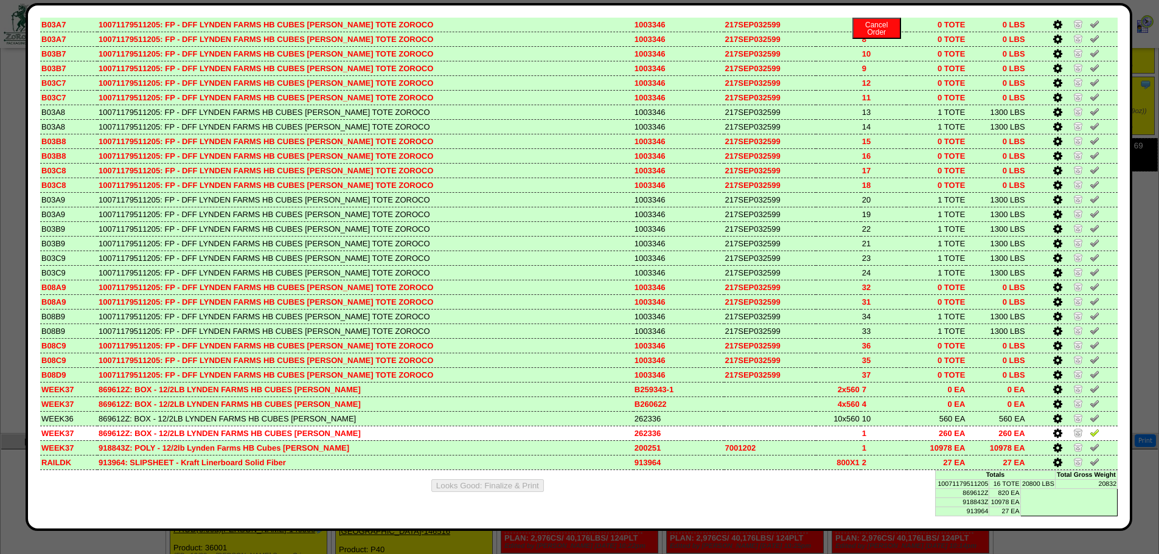
scroll to position [426, 0]
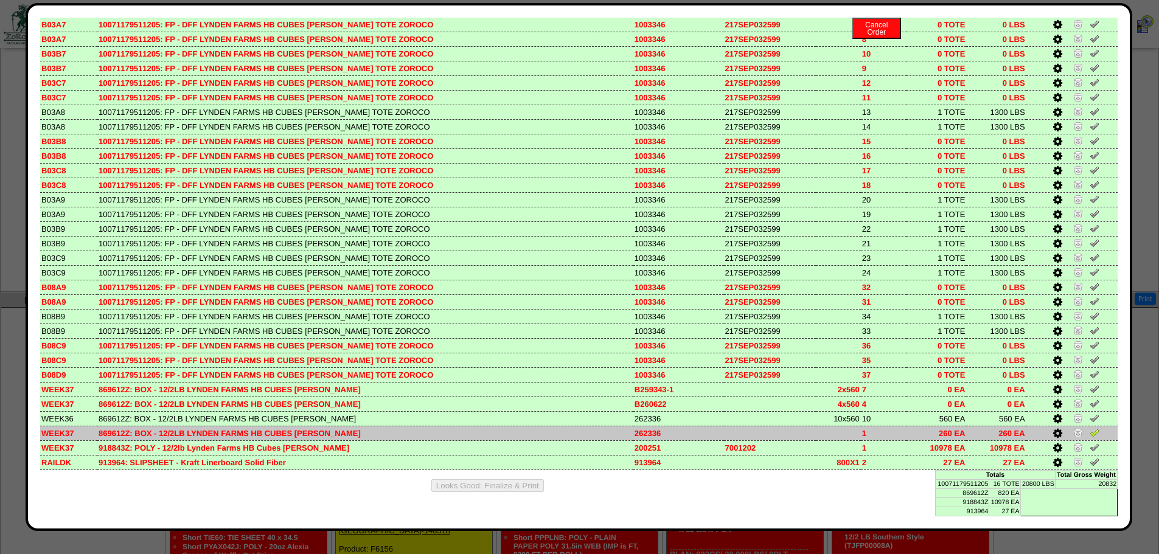
click at [1090, 432] on img at bounding box center [1095, 433] width 10 height 10
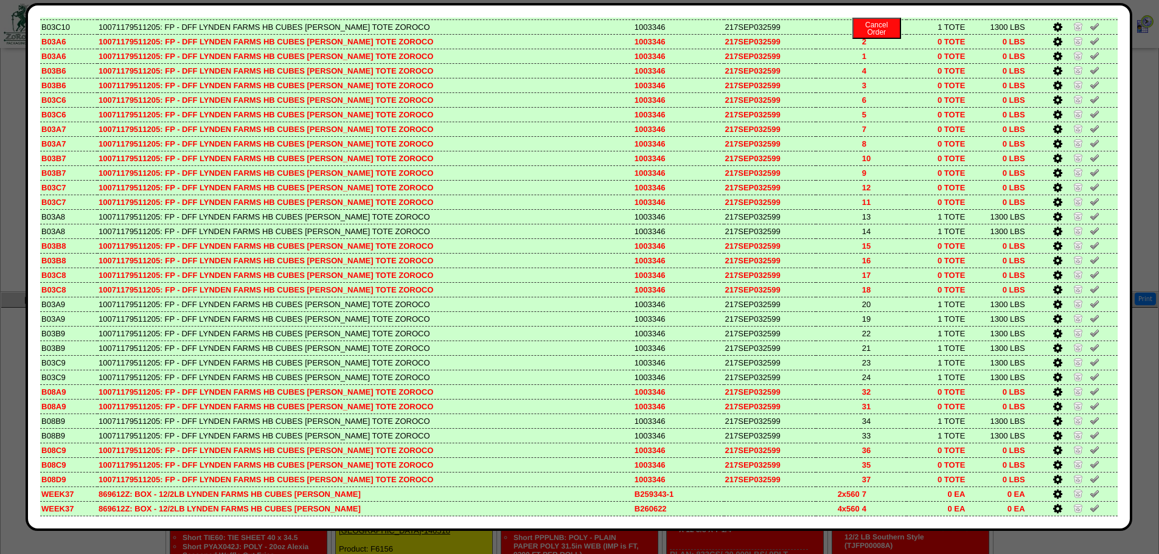
scroll to position [0, 0]
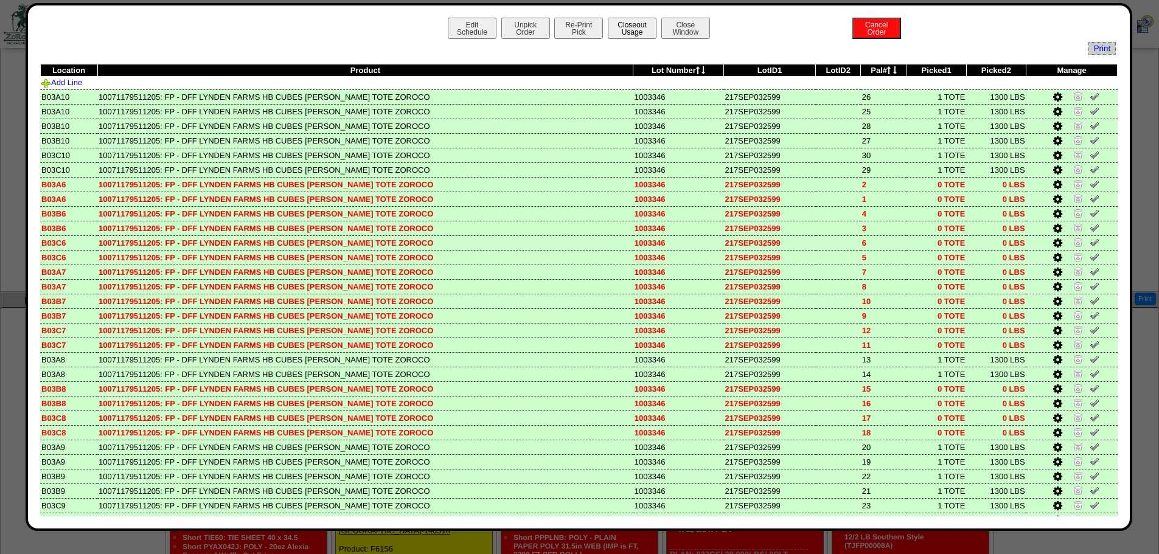
click at [644, 32] on button "Closeout Usage" at bounding box center [632, 28] width 49 height 21
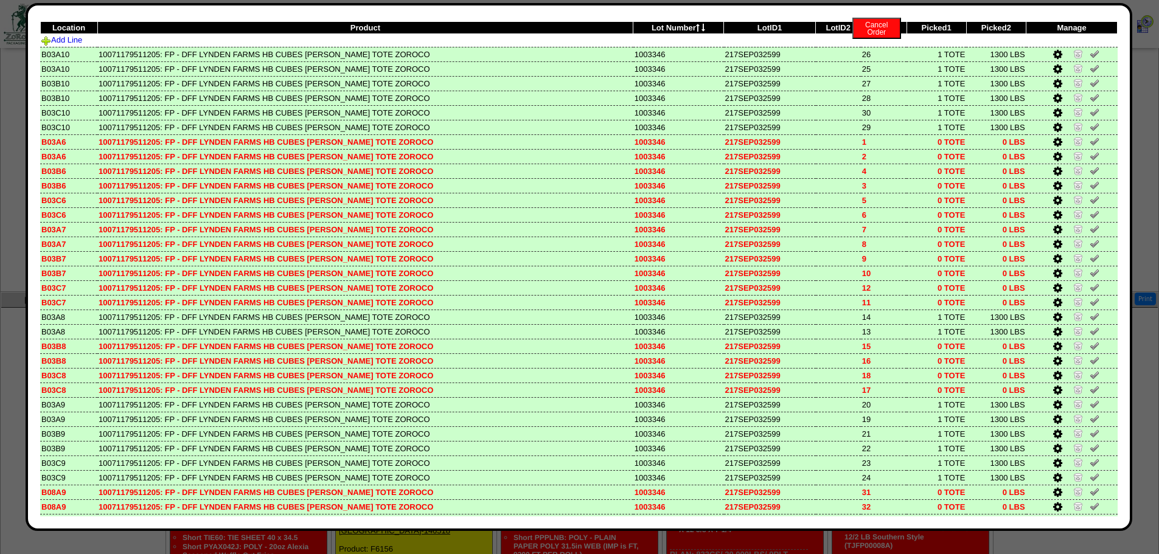
scroll to position [248, 0]
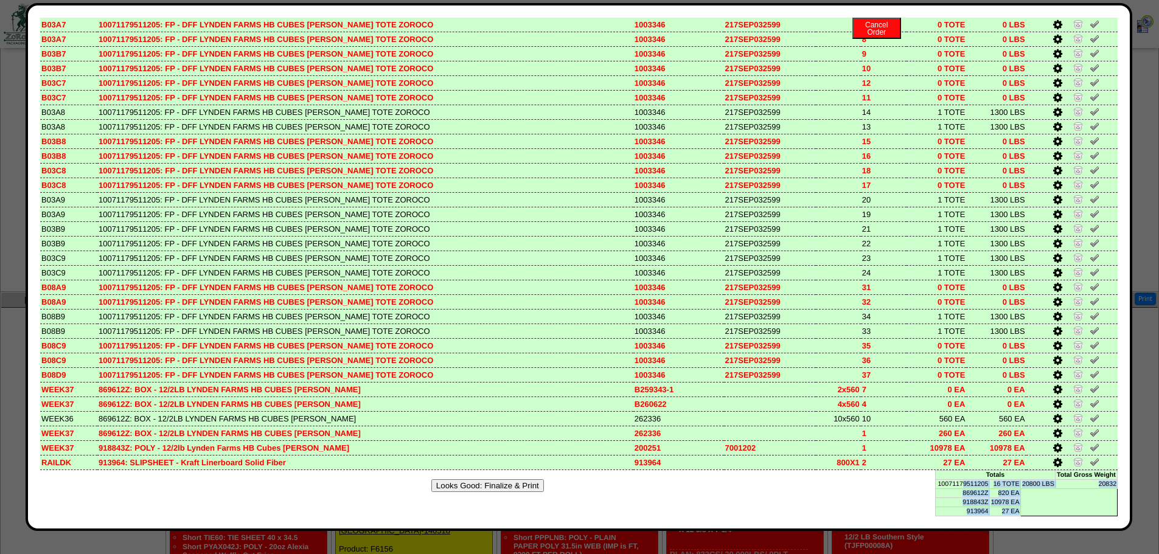
drag, startPoint x: 1017, startPoint y: 513, endPoint x: 978, endPoint y: 493, distance: 43.3
click at [952, 483] on table "Totals Total Gross Weight 10071179511205 16 TOTE 20800 LBS 20832 869612Z 820 EA…" at bounding box center [1026, 493] width 183 height 46
click at [1044, 500] on table "Totals Total Gross Weight 10071179511205 16 TOTE 20800 LBS 20832 869612Z 820 EA…" at bounding box center [1026, 493] width 183 height 46
drag, startPoint x: 930, startPoint y: 485, endPoint x: 1038, endPoint y: 482, distance: 108.3
click at [1038, 482] on tr "10071179511205 16 TOTE 20800 LBS 20832" at bounding box center [1027, 483] width 182 height 9
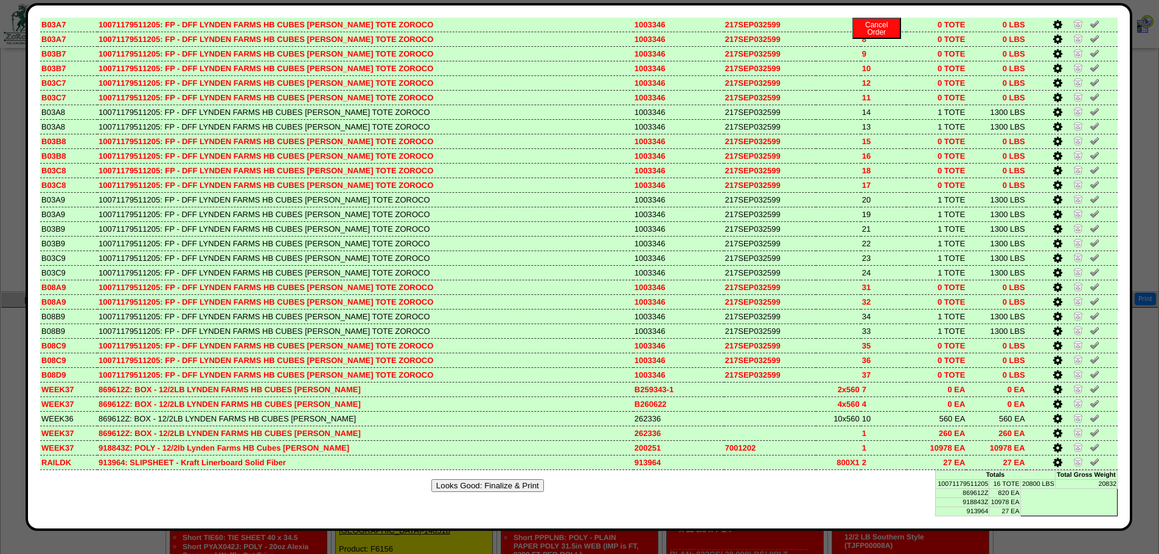
click at [1033, 503] on table "Totals Total Gross Weight 10071179511205 16 TOTE 20800 LBS 20832 869612Z 820 EA…" at bounding box center [1026, 493] width 183 height 46
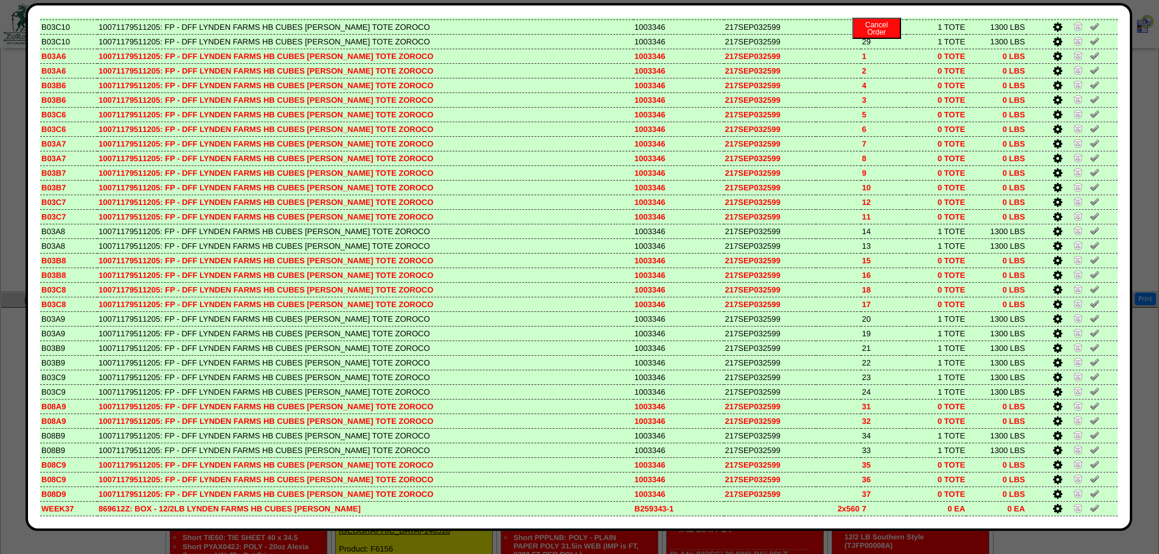
scroll to position [0, 0]
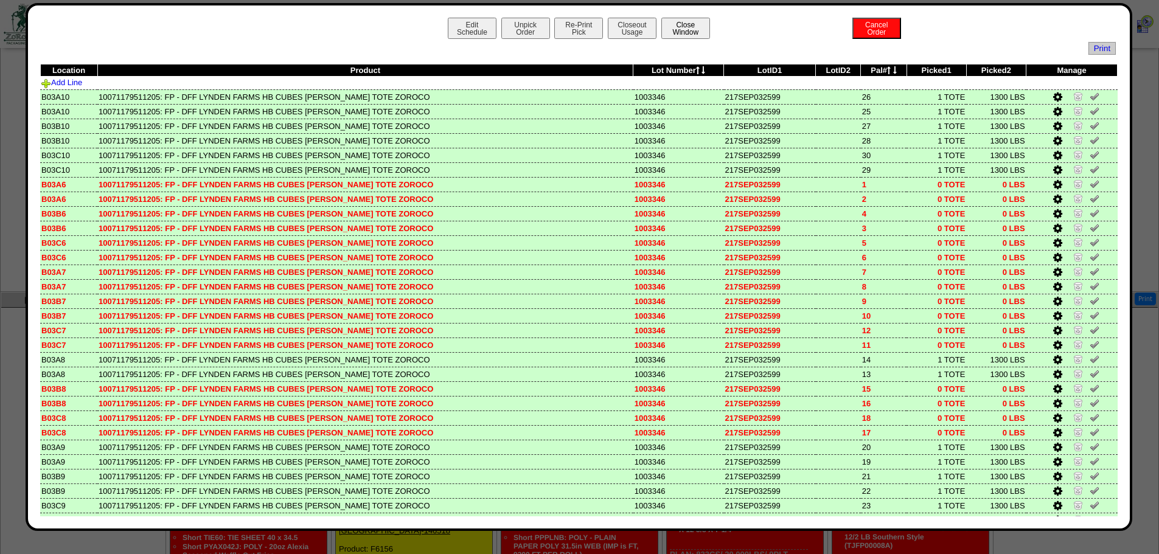
click at [688, 35] on button "Close Window" at bounding box center [685, 28] width 49 height 21
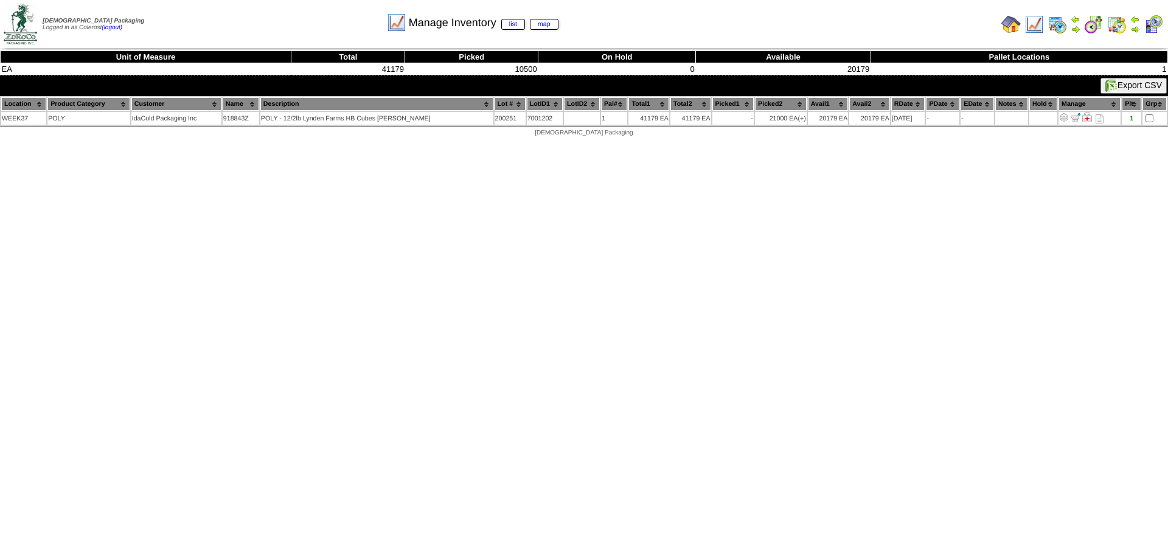
click at [398, 24] on img at bounding box center [396, 22] width 19 height 19
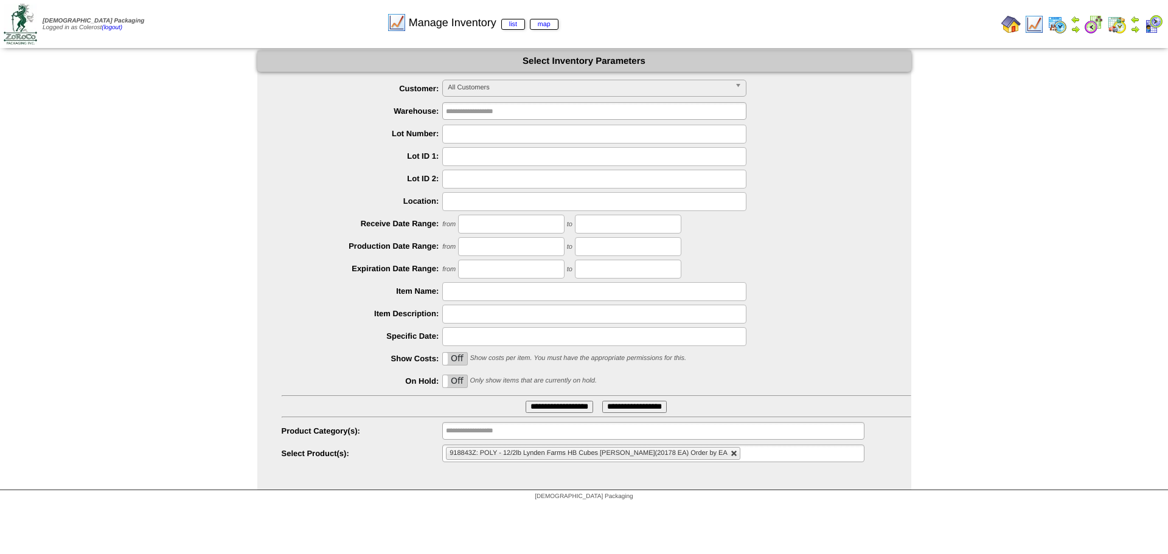
click at [731, 452] on link at bounding box center [734, 453] width 7 height 7
type input "**********"
click at [688, 454] on ul "**********" at bounding box center [653, 454] width 422 height 18
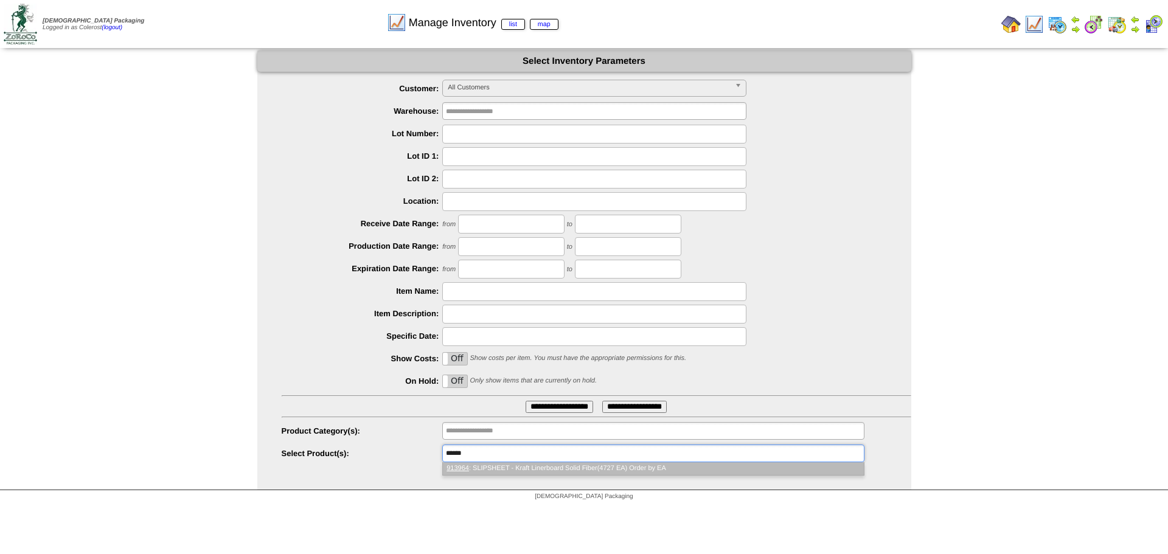
type input "******"
click at [610, 467] on li "913964 : SLIPSHEET - Kraft Linerboard Solid Fiber(4727 EA) Order by EA" at bounding box center [653, 468] width 420 height 13
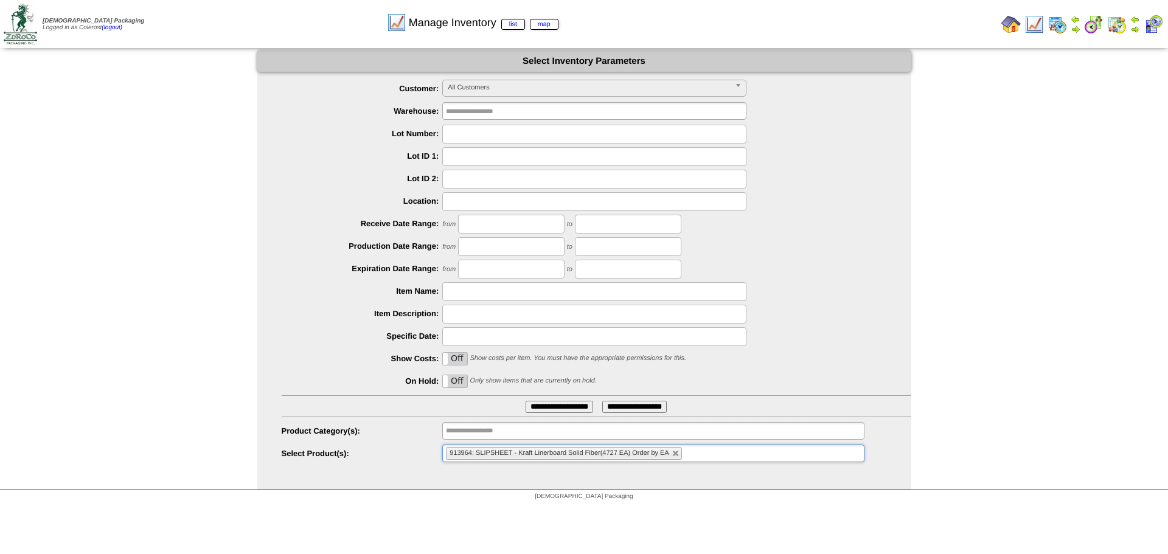
click at [571, 403] on input "**********" at bounding box center [560, 407] width 68 height 12
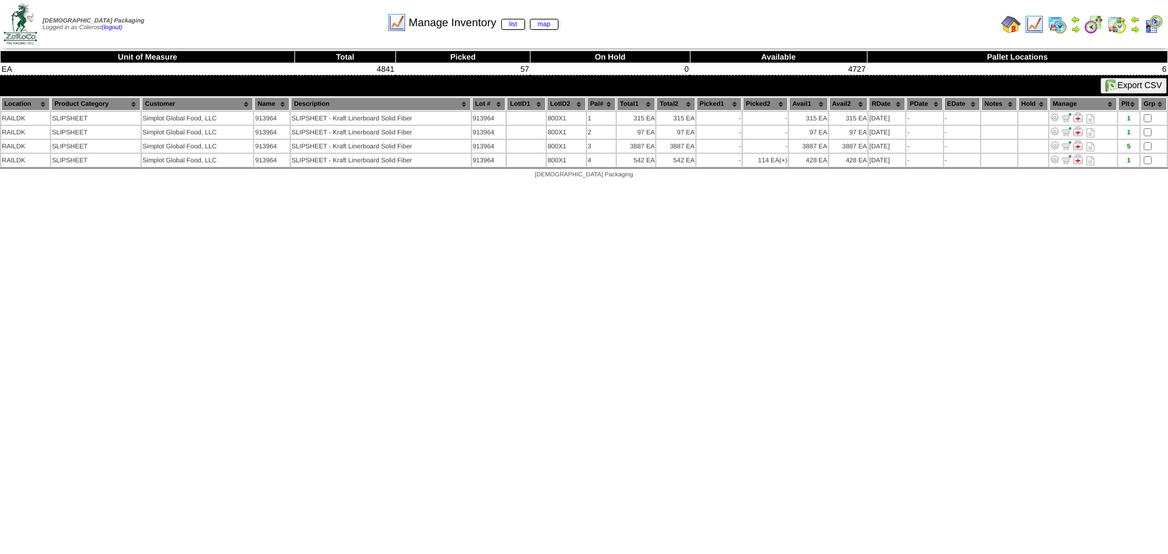
click at [1037, 24] on img at bounding box center [1034, 24] width 19 height 19
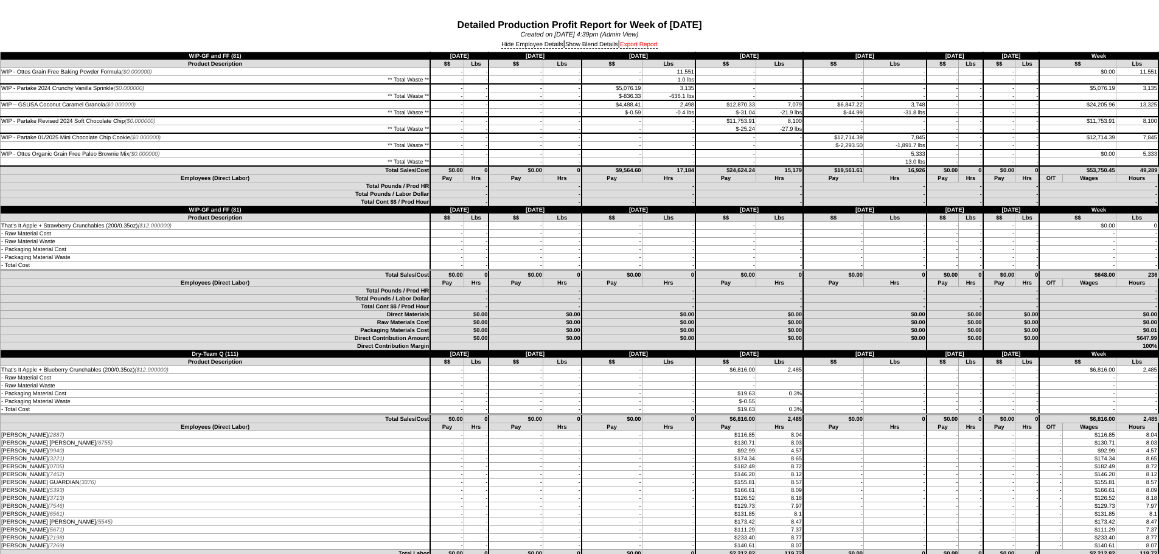
click at [639, 44] on link "Export Report" at bounding box center [639, 44] width 38 height 7
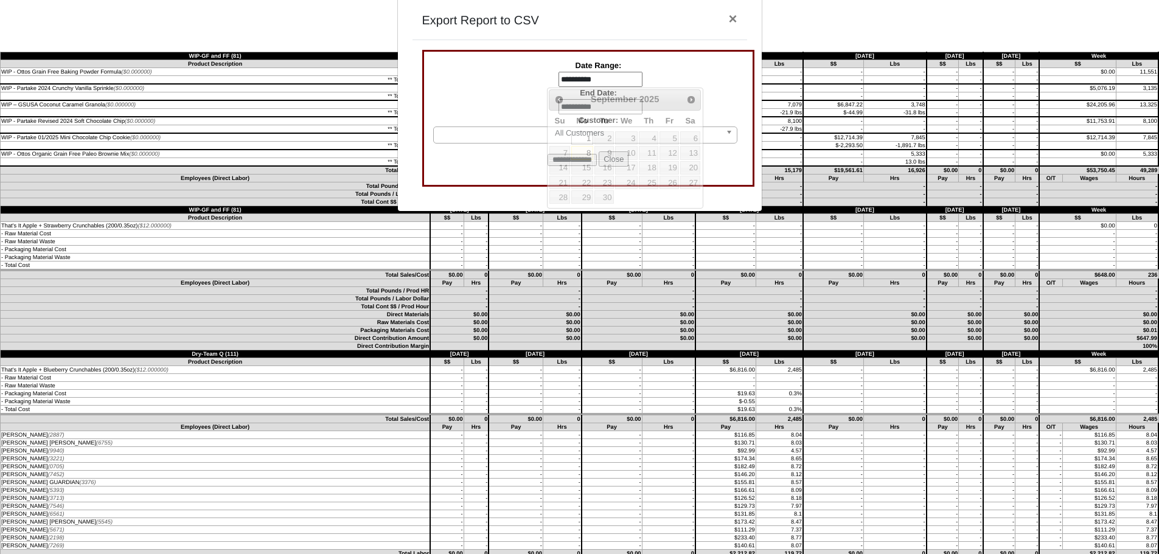
click at [607, 83] on input "**********" at bounding box center [601, 80] width 84 height 16
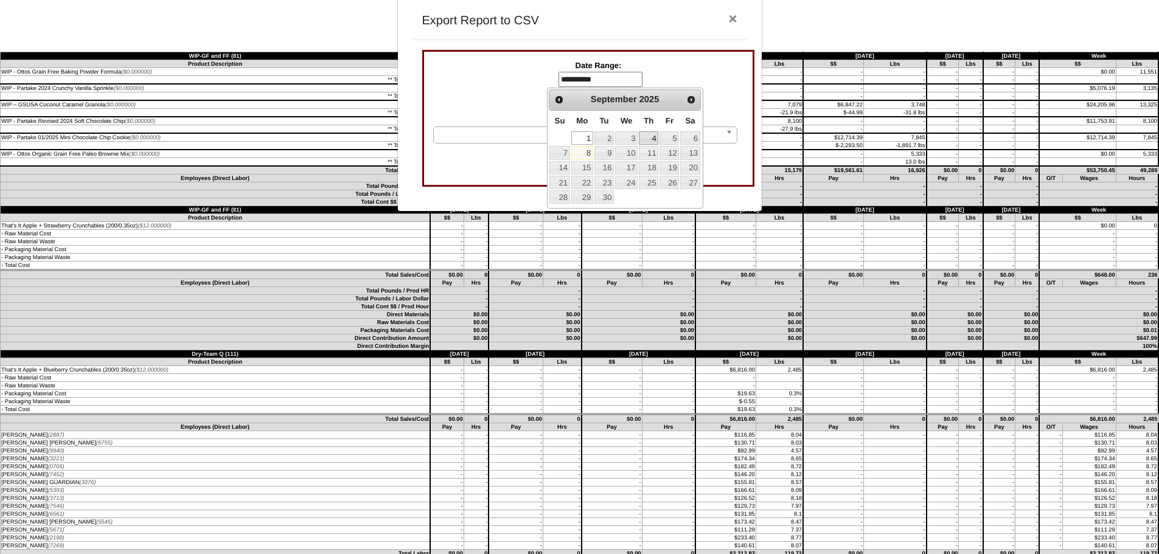
click at [650, 138] on link "4" at bounding box center [648, 137] width 19 height 13
type input "**********"
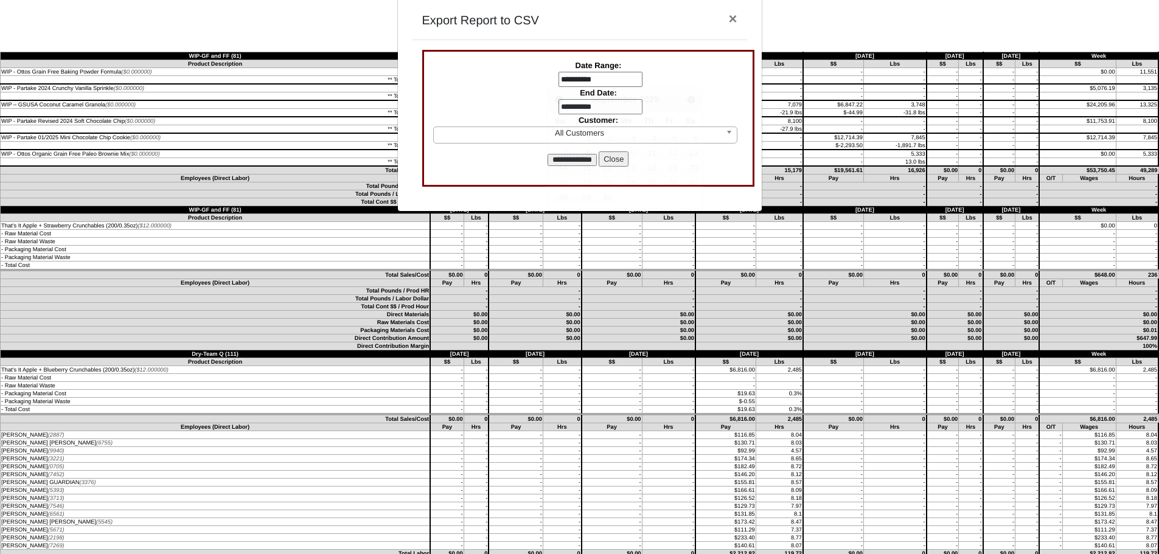
click at [596, 102] on input "**********" at bounding box center [601, 107] width 84 height 16
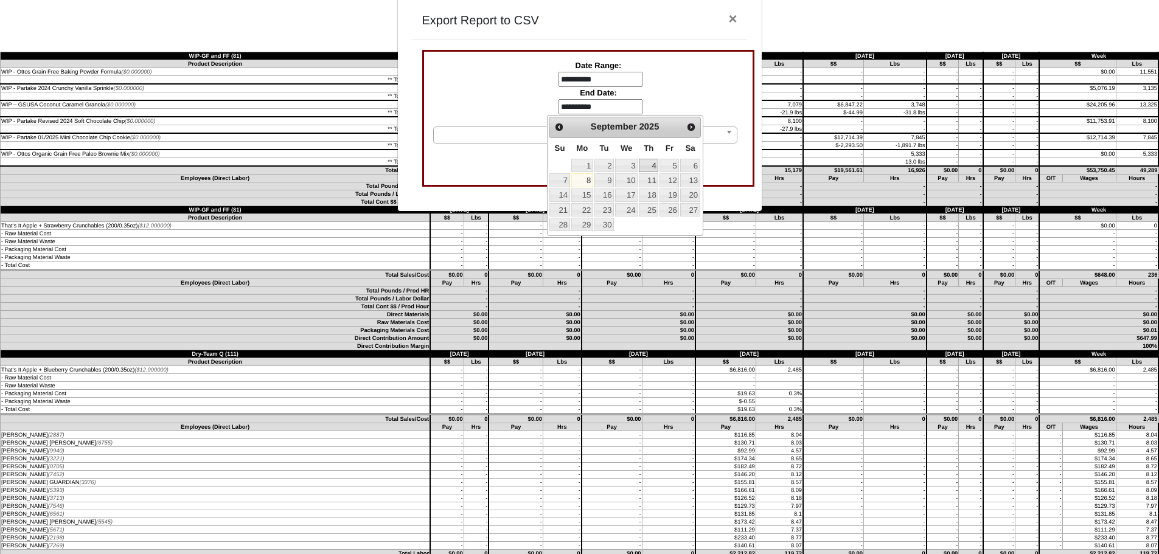
click at [652, 164] on link "4" at bounding box center [648, 165] width 19 height 13
type input "**********"
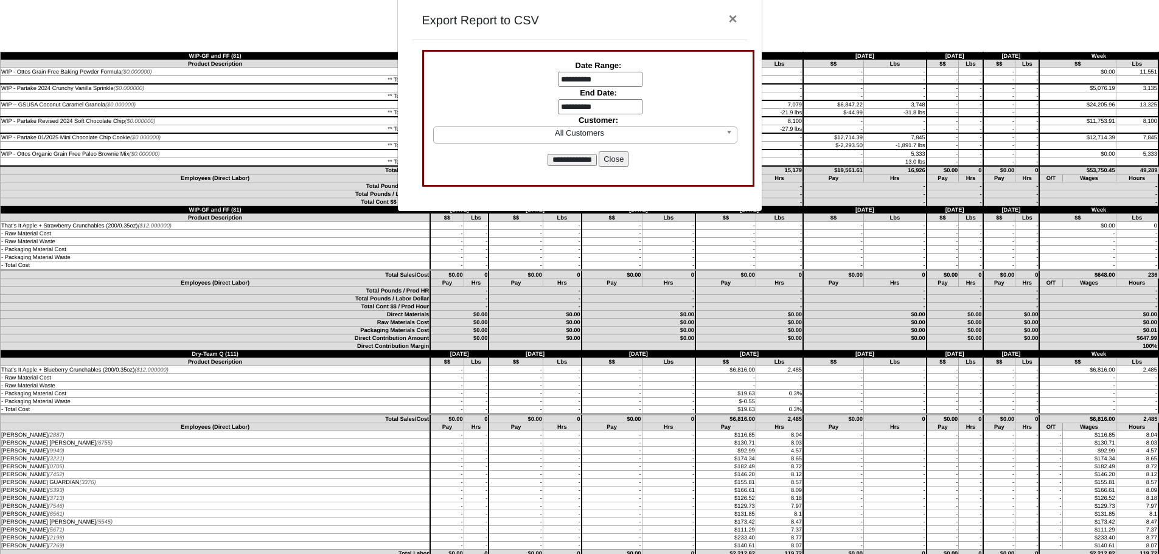
click at [590, 155] on input "**********" at bounding box center [572, 160] width 49 height 12
click at [629, 159] on button "Close" at bounding box center [614, 159] width 30 height 16
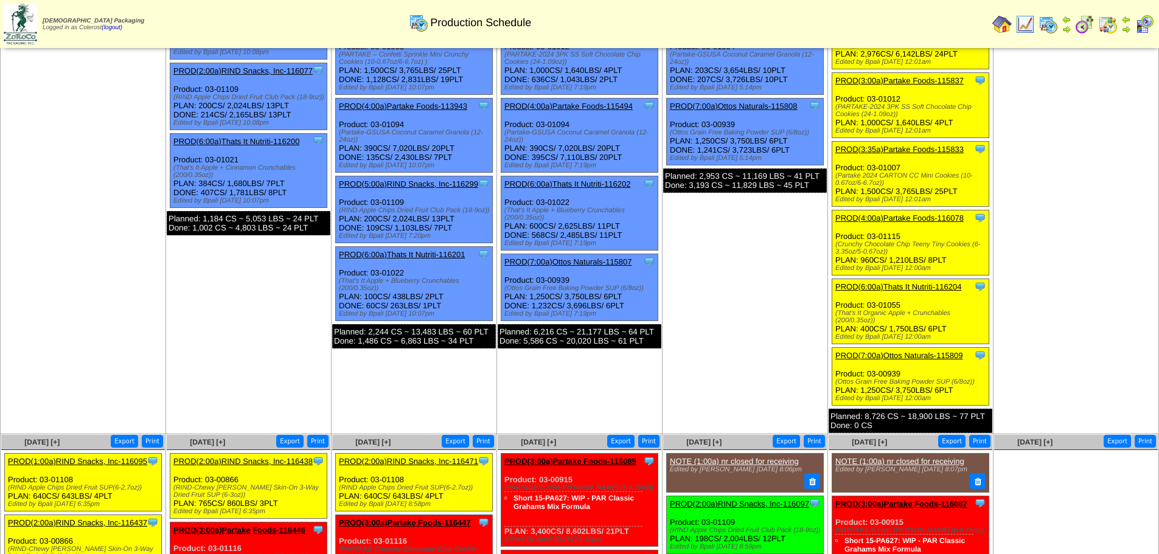
scroll to position [365, 0]
